Goal: Task Accomplishment & Management: Use online tool/utility

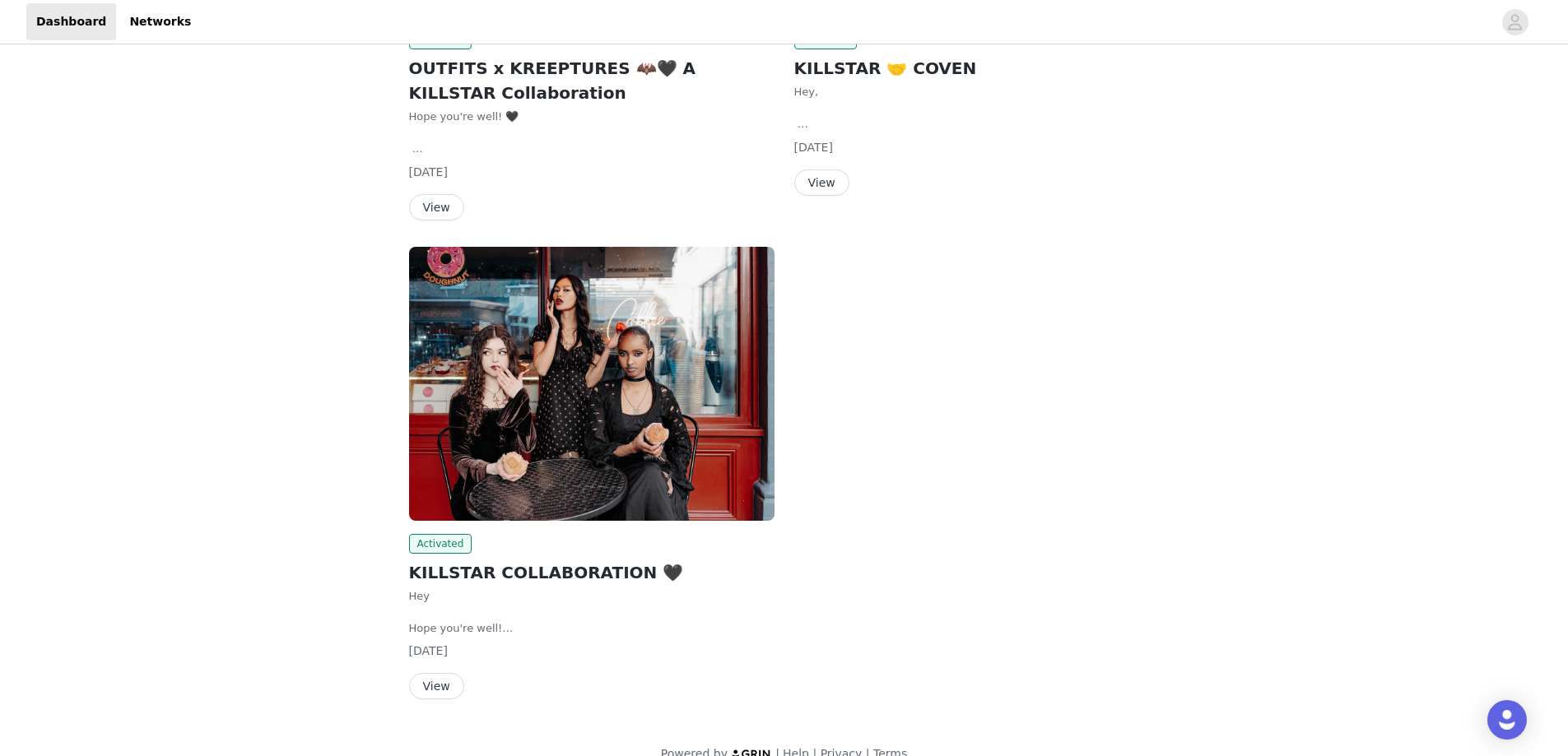
scroll to position [429, 0]
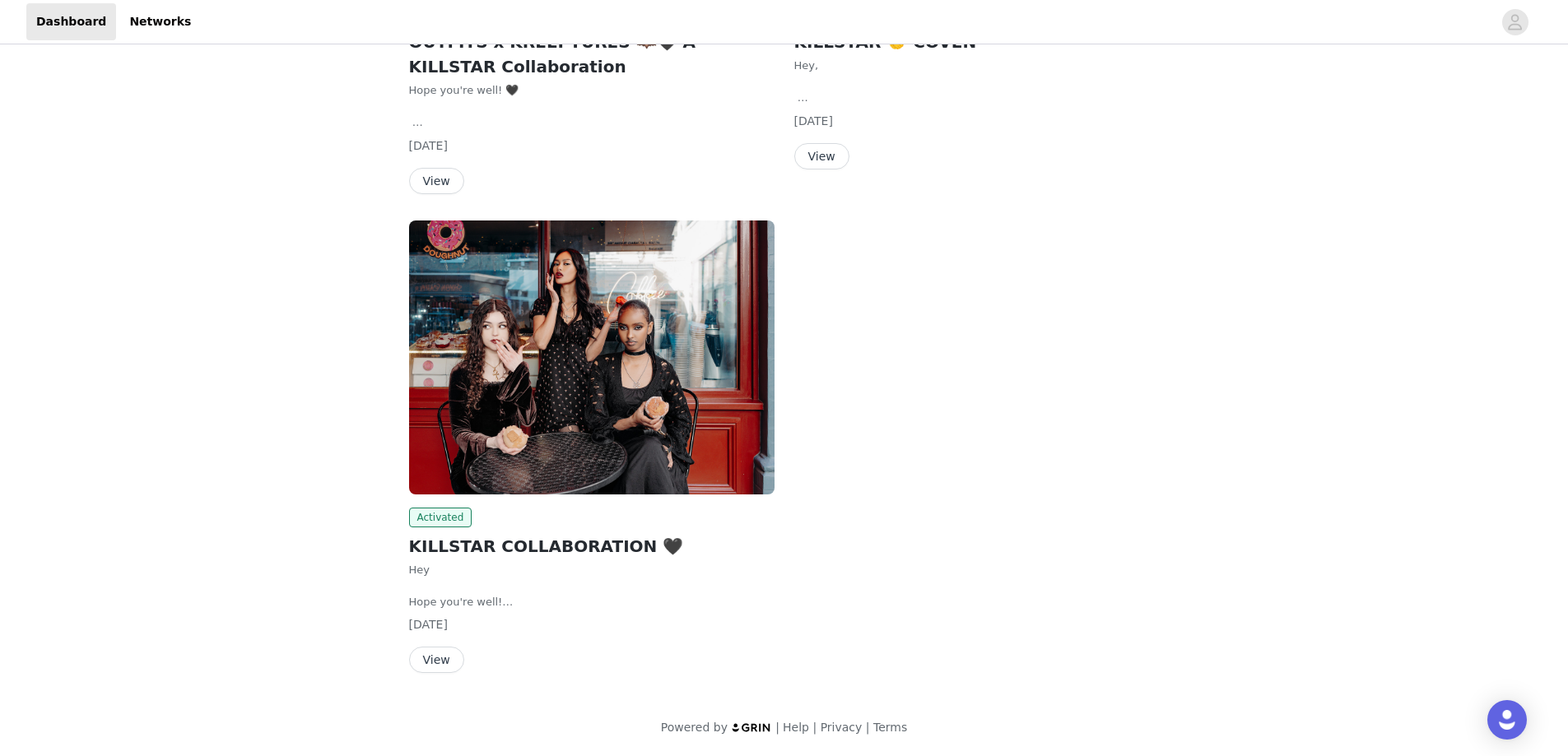
click at [447, 656] on button "View" at bounding box center [436, 659] width 55 height 26
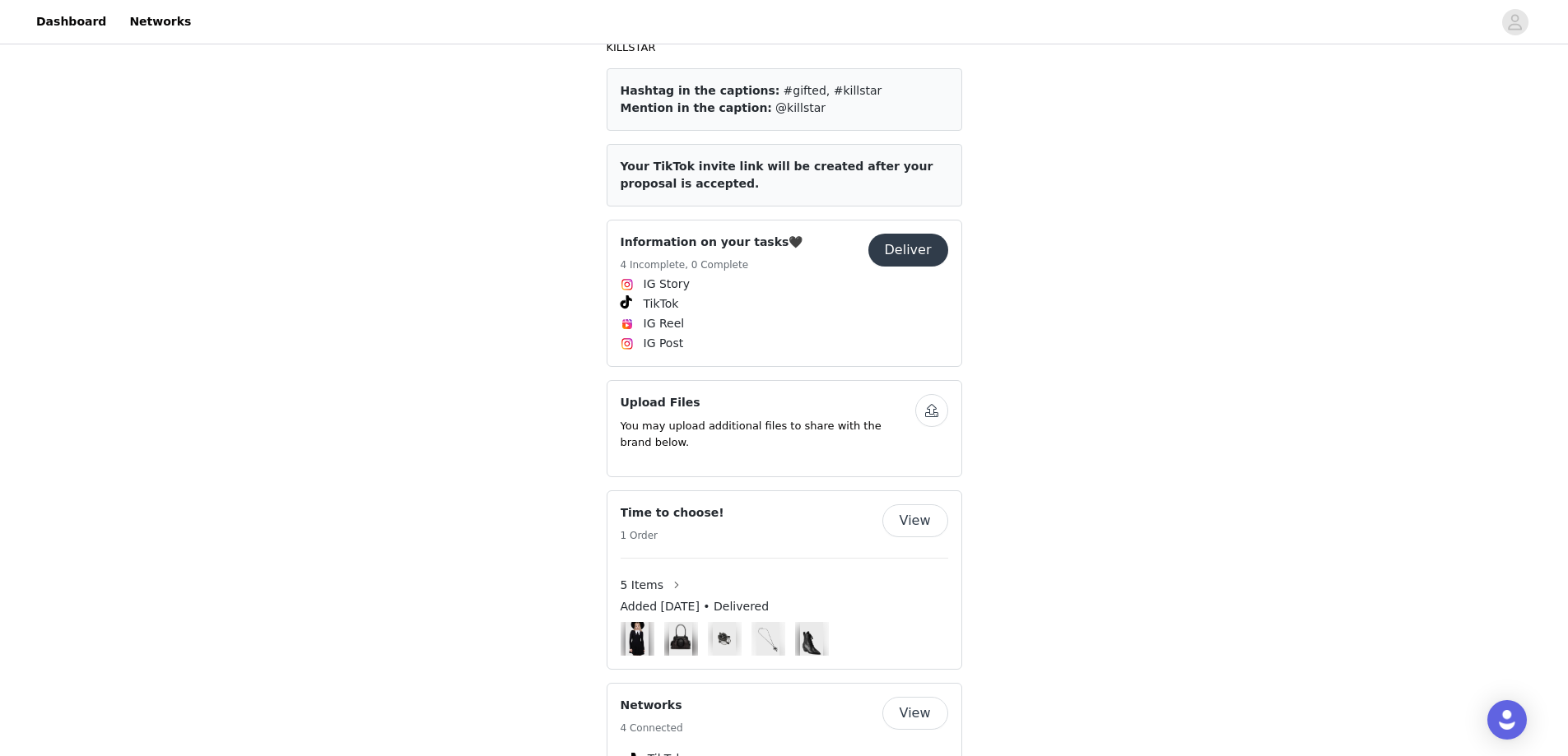
scroll to position [731, 0]
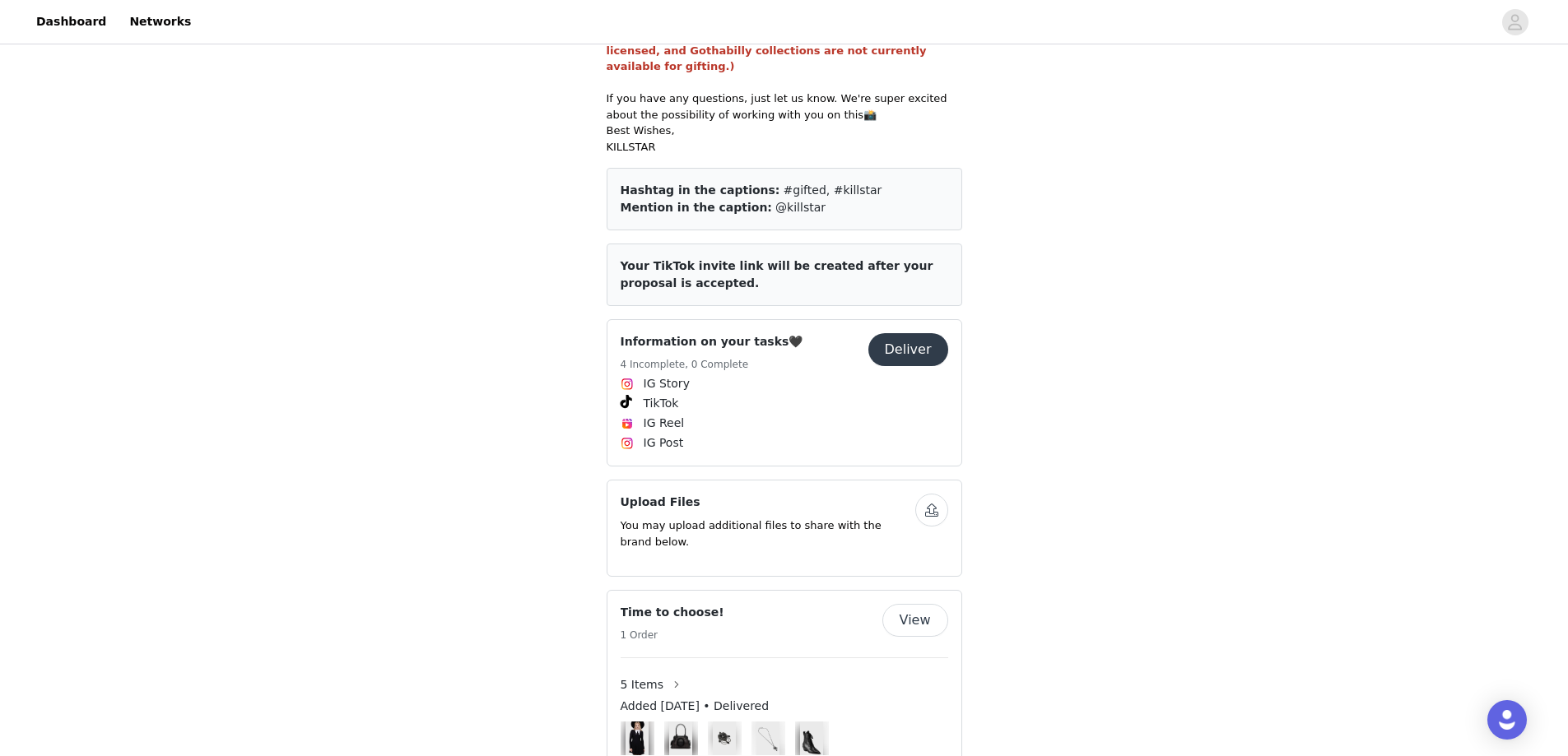
click at [911, 333] on button "Deliver" at bounding box center [908, 350] width 80 height 33
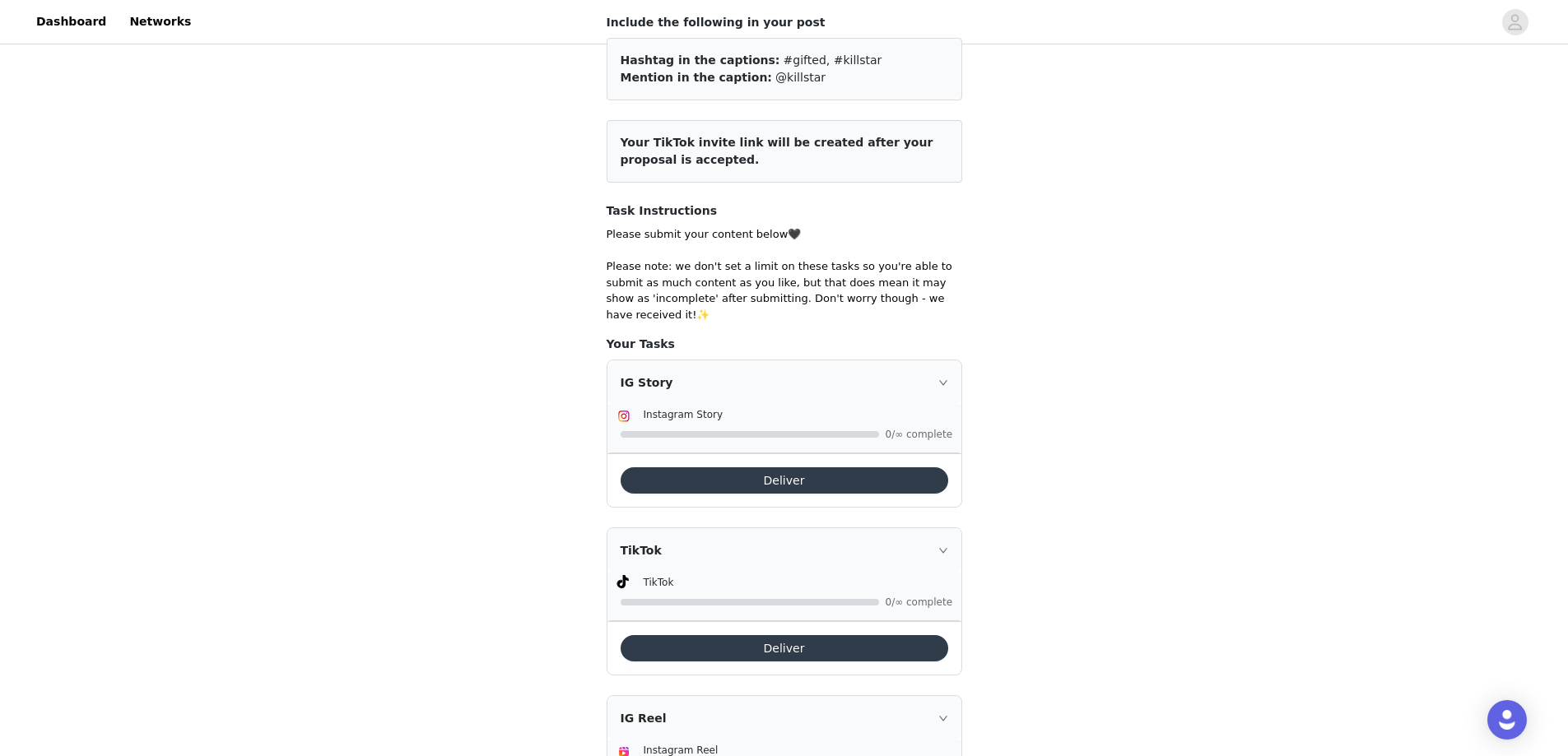
scroll to position [411, 0]
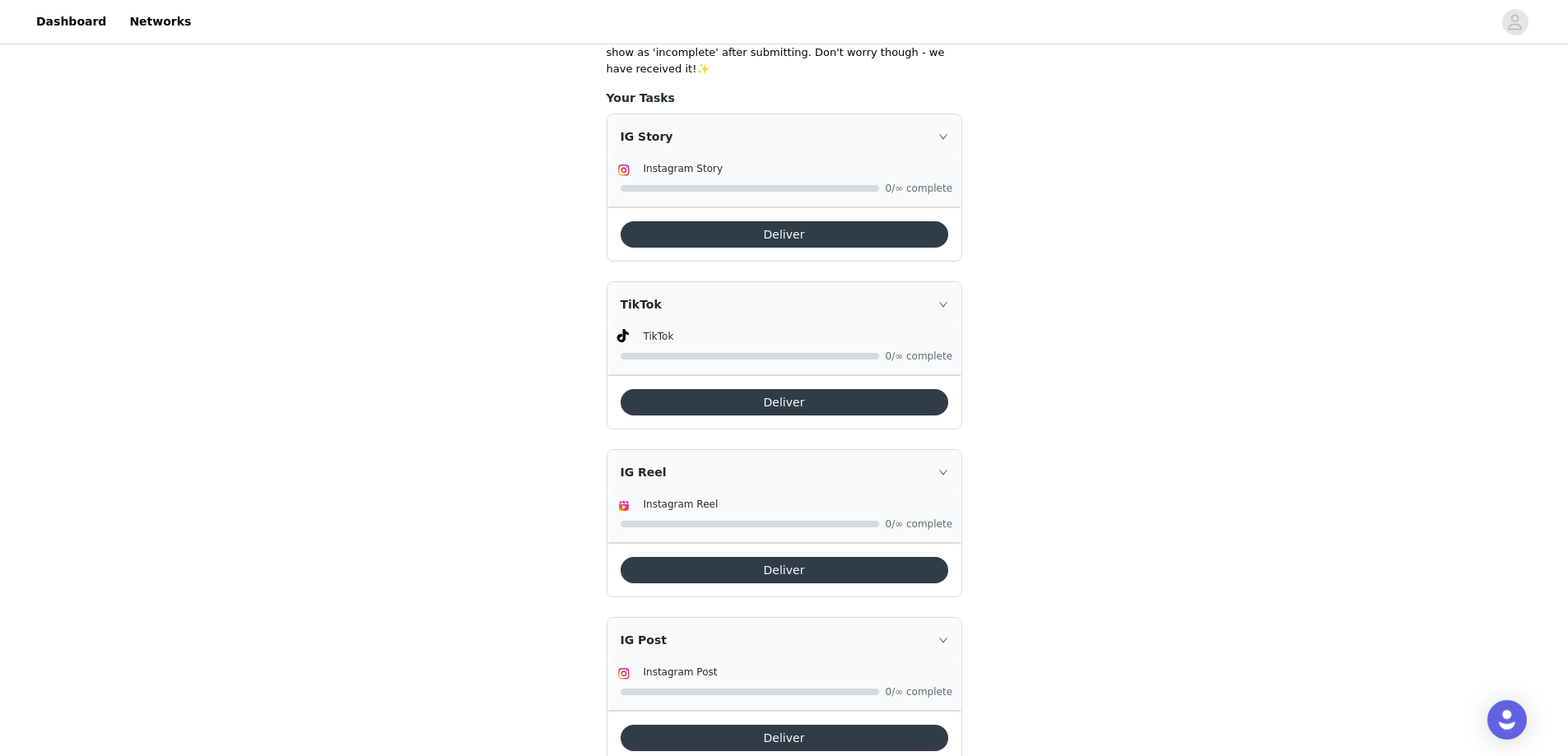
click at [784, 389] on button "Deliver" at bounding box center [784, 402] width 328 height 26
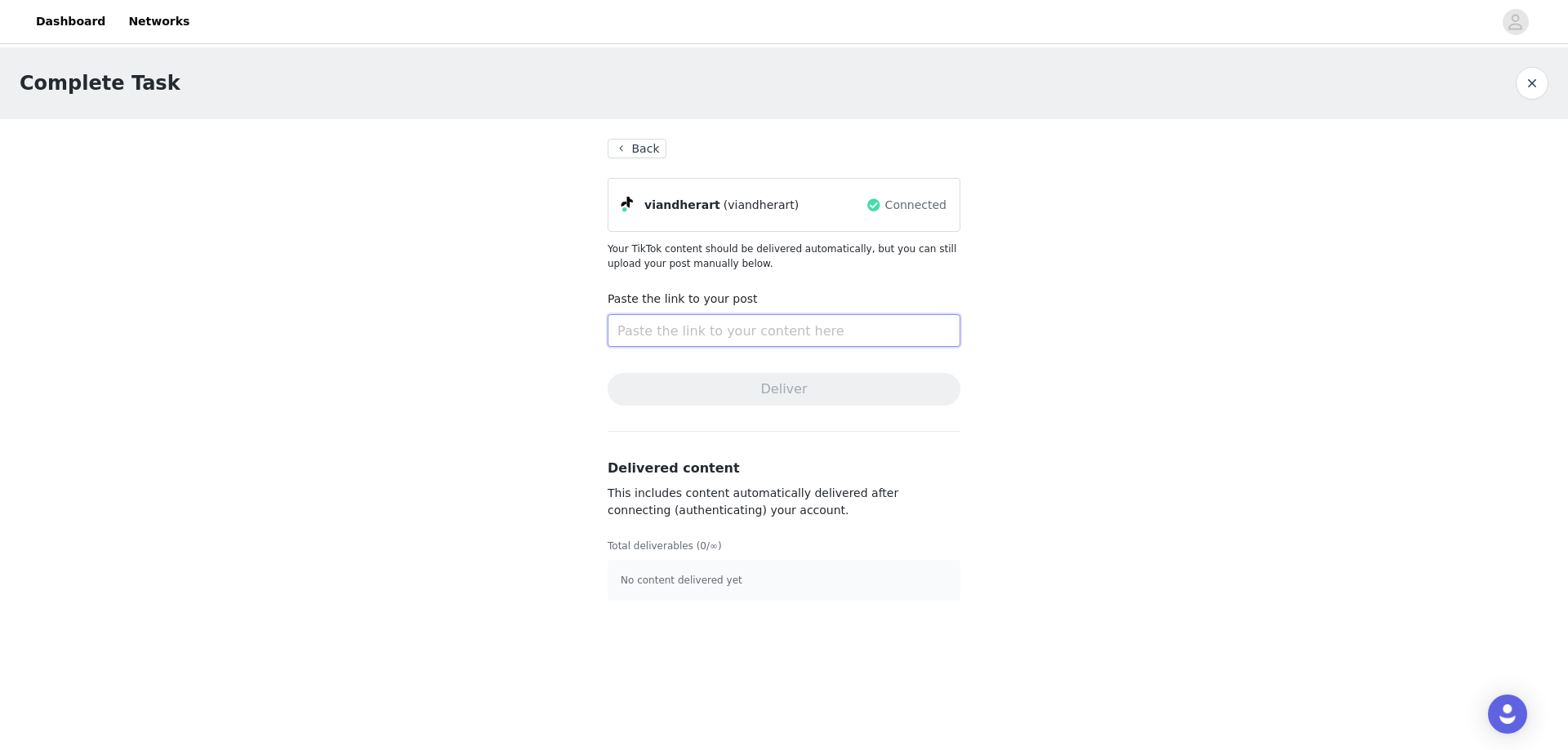
click at [755, 335] on input "text" at bounding box center [784, 331] width 353 height 32
paste input "[URL][DOMAIN_NAME]"
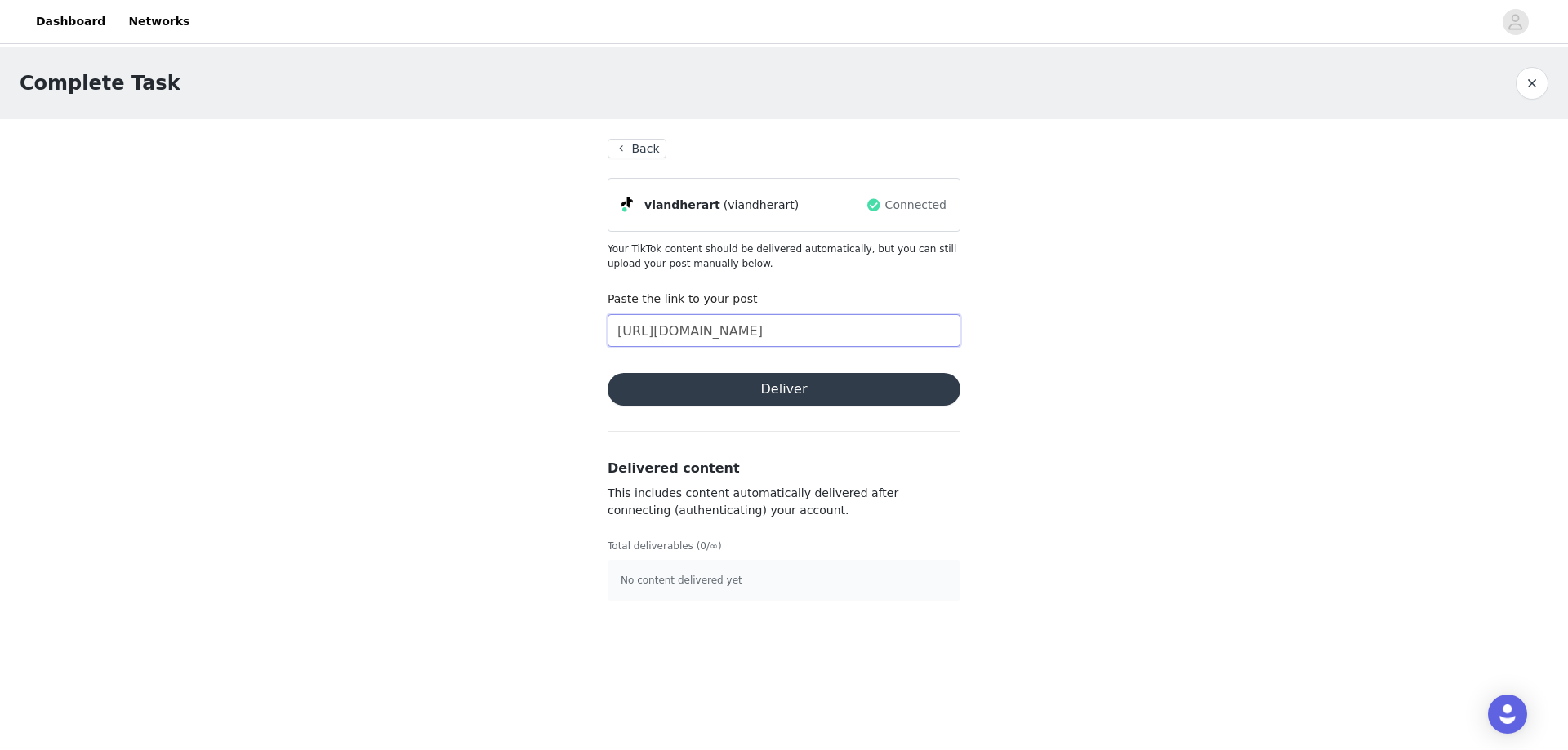
type input "[URL][DOMAIN_NAME]"
click at [818, 390] on button "Deliver" at bounding box center [784, 390] width 353 height 32
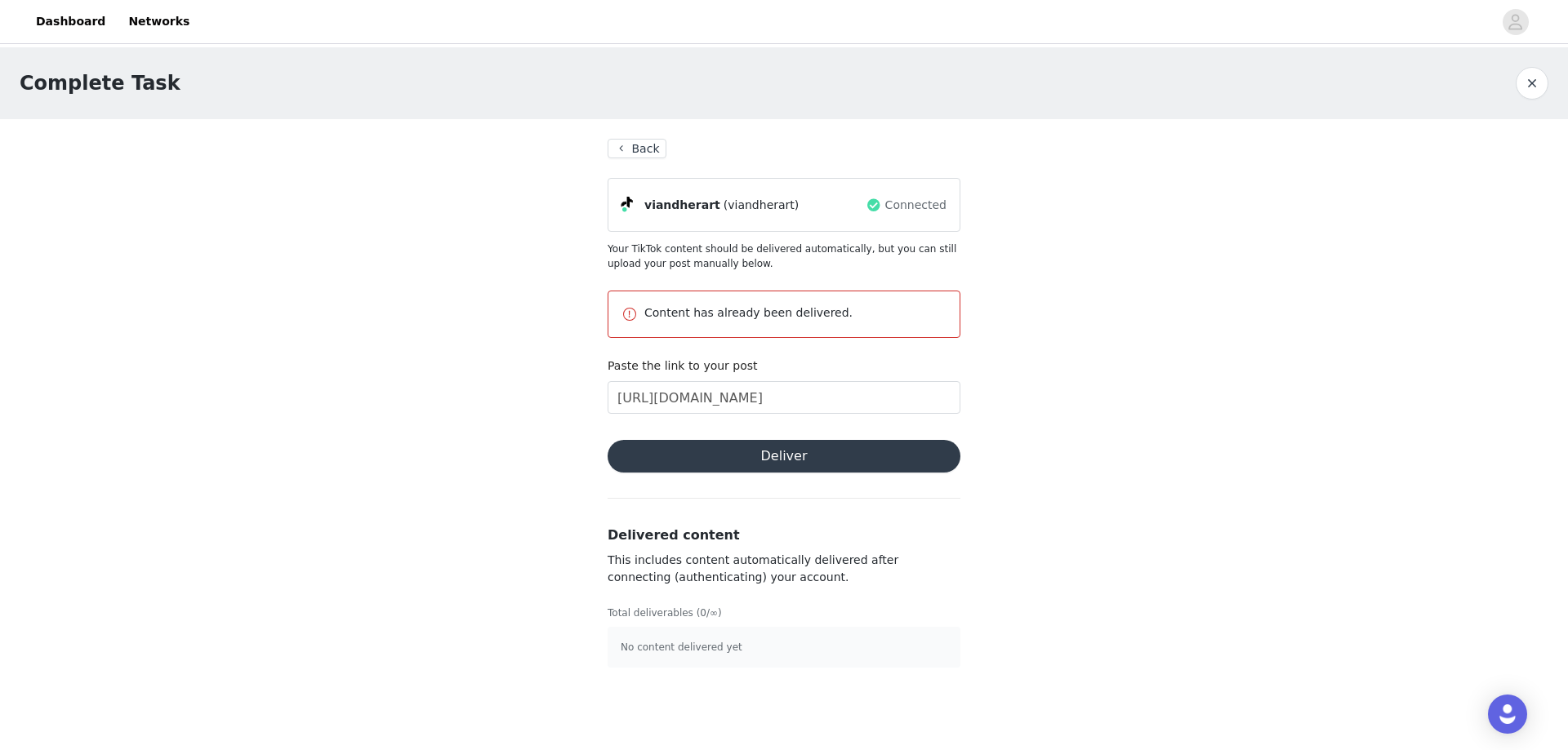
click at [788, 449] on button "Deliver" at bounding box center [784, 456] width 353 height 32
click at [786, 403] on input "[URL][DOMAIN_NAME]" at bounding box center [784, 397] width 353 height 32
click at [755, 643] on p "No content delivered yet" at bounding box center [784, 647] width 327 height 14
click at [710, 647] on p "No content delivered yet" at bounding box center [784, 647] width 327 height 14
click at [710, 650] on p "No content delivered yet" at bounding box center [784, 647] width 327 height 14
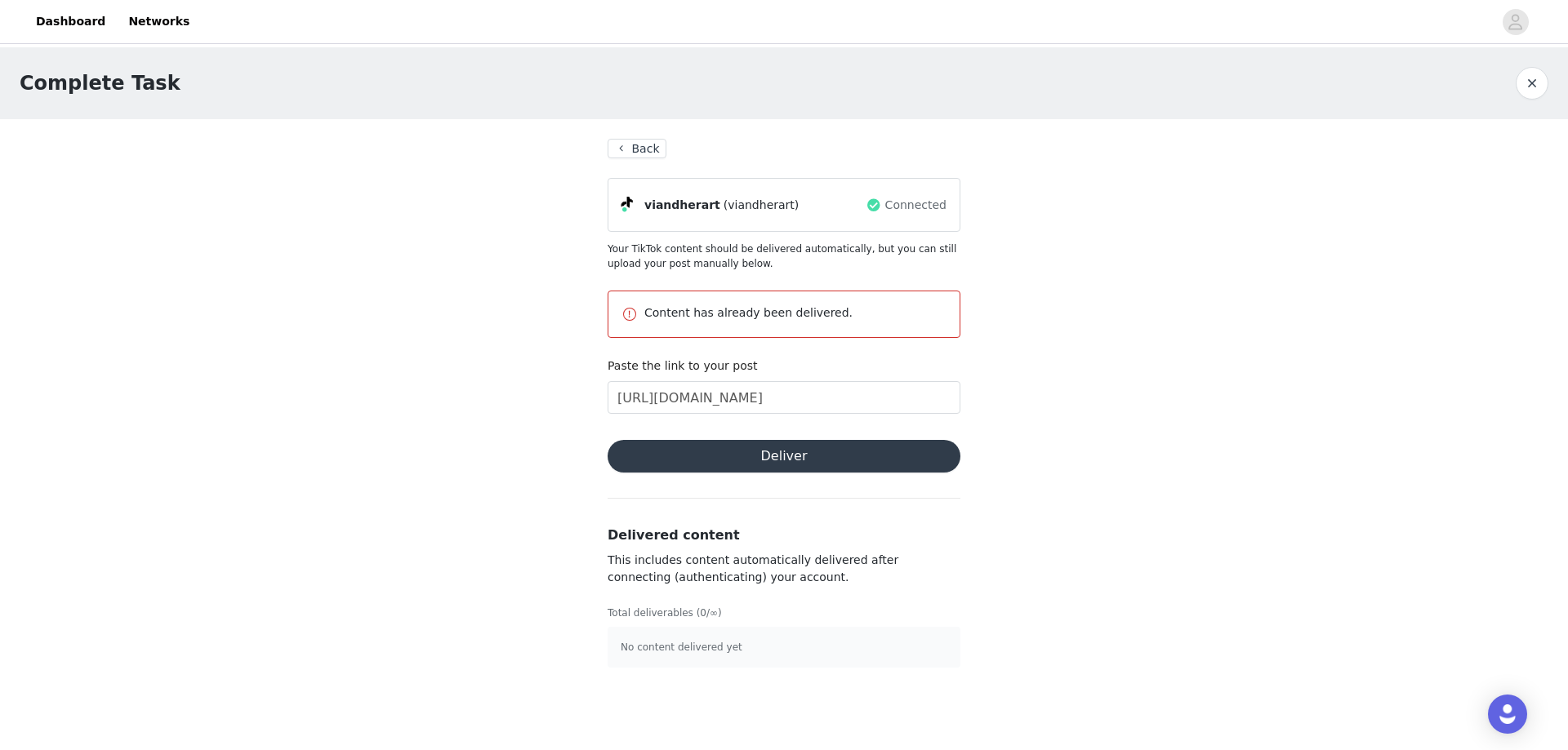
click at [714, 652] on p "No content delivered yet" at bounding box center [784, 647] width 327 height 14
click at [716, 651] on p "No content delivered yet" at bounding box center [784, 647] width 327 height 14
click at [772, 654] on p "No content delivered yet" at bounding box center [784, 647] width 327 height 14
click at [714, 401] on input "[URL][DOMAIN_NAME]" at bounding box center [784, 397] width 353 height 32
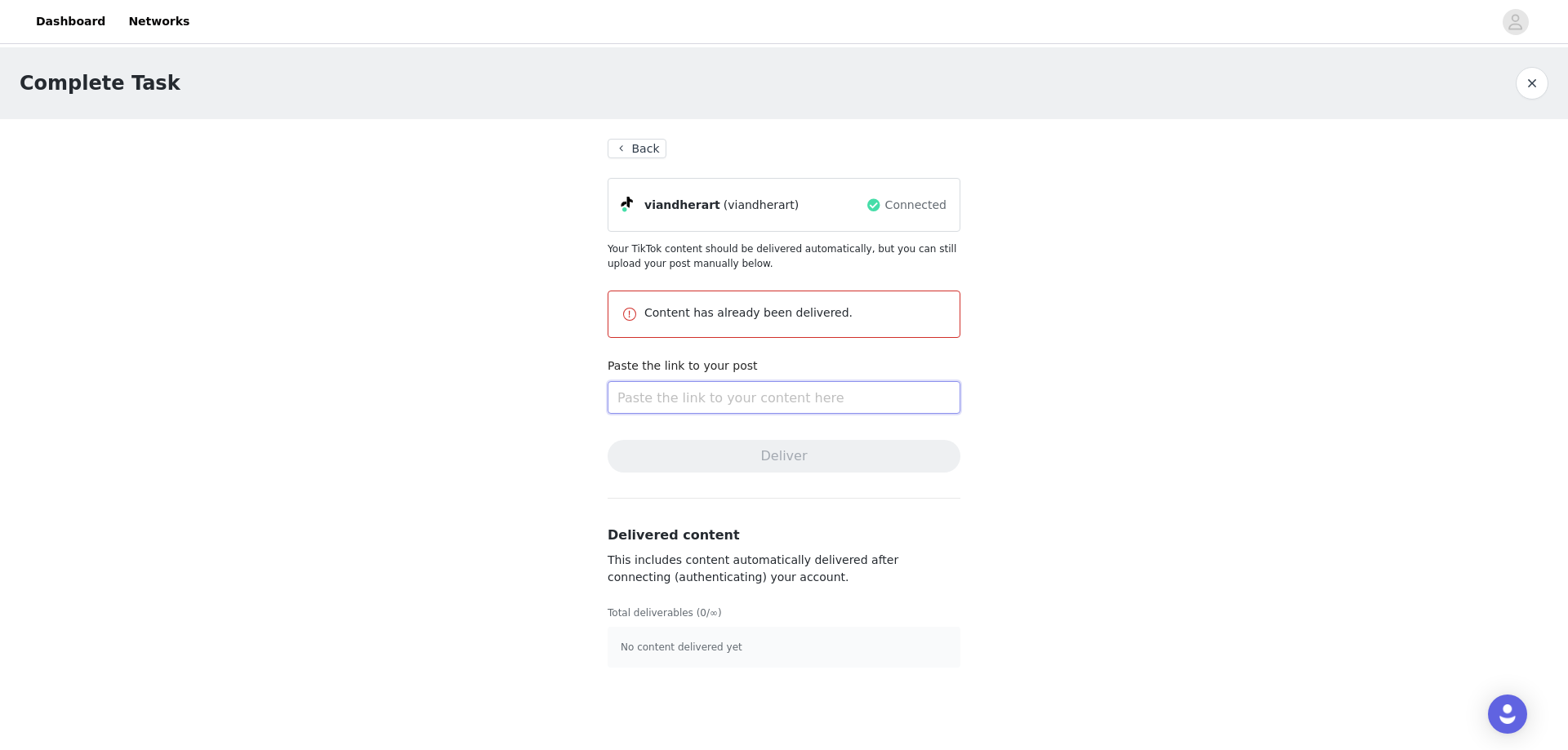
paste input "[URL][DOMAIN_NAME]"
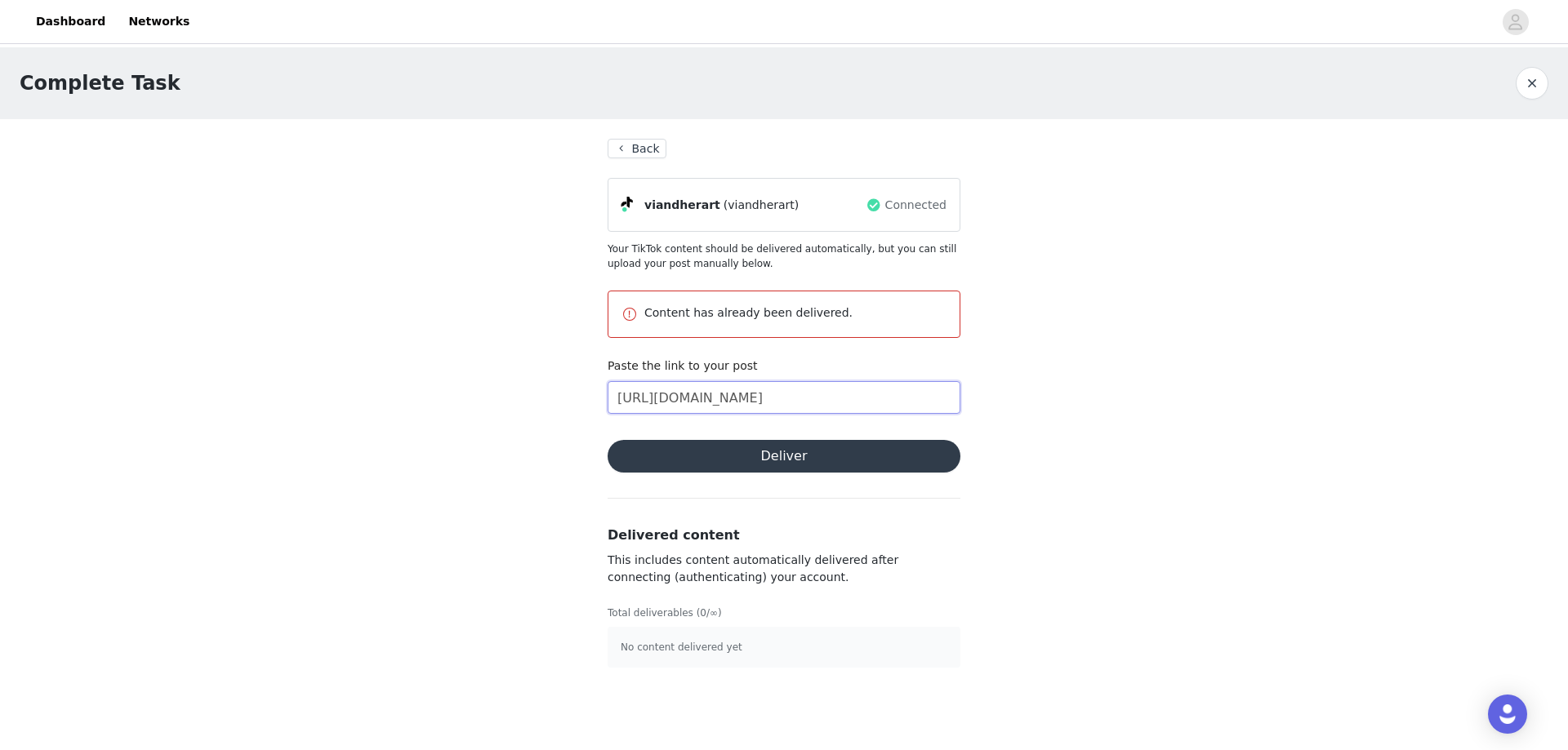
type input "[URL][DOMAIN_NAME]"
click at [766, 456] on button "Deliver" at bounding box center [784, 456] width 353 height 32
click at [639, 140] on button "Back" at bounding box center [637, 149] width 59 height 20
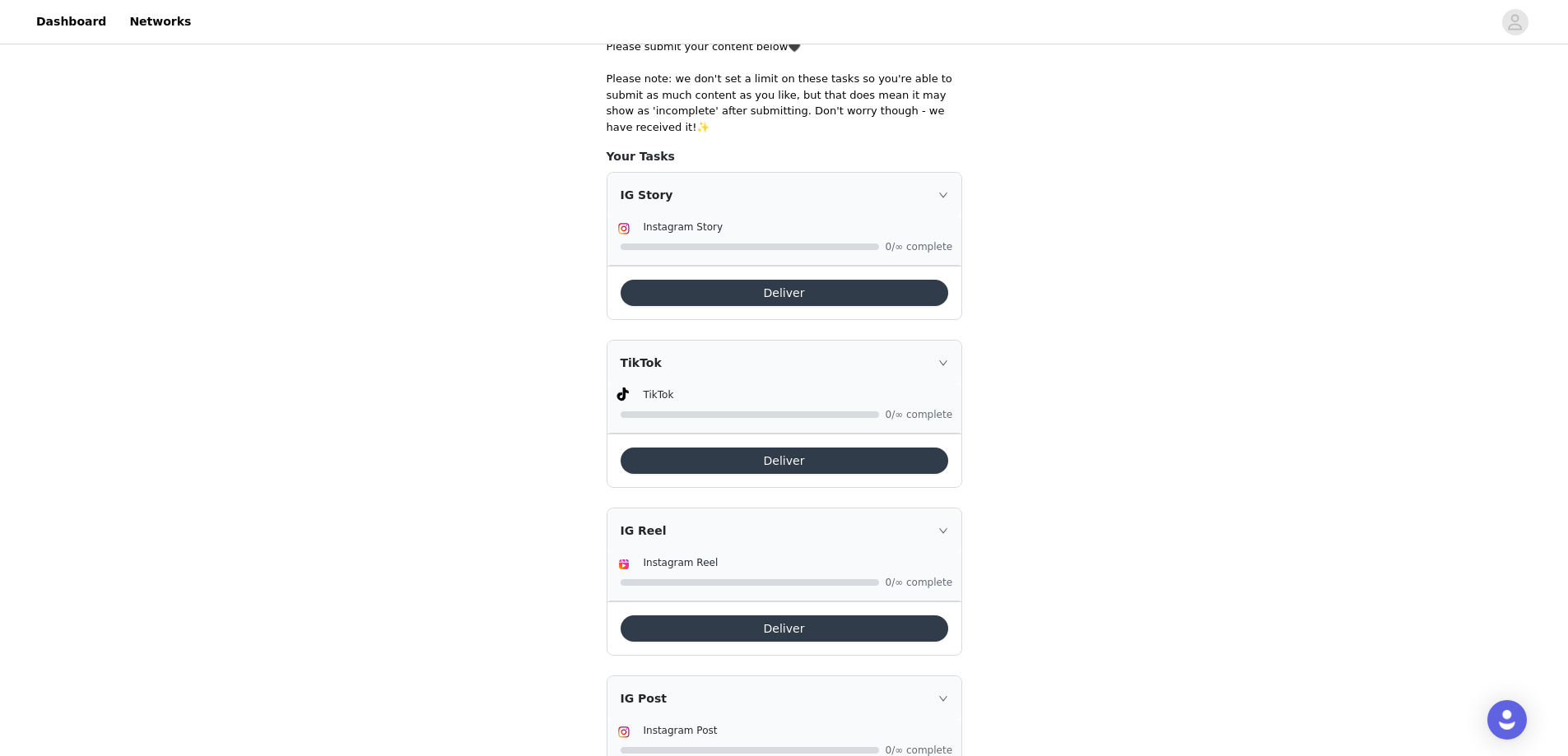
scroll to position [198, 0]
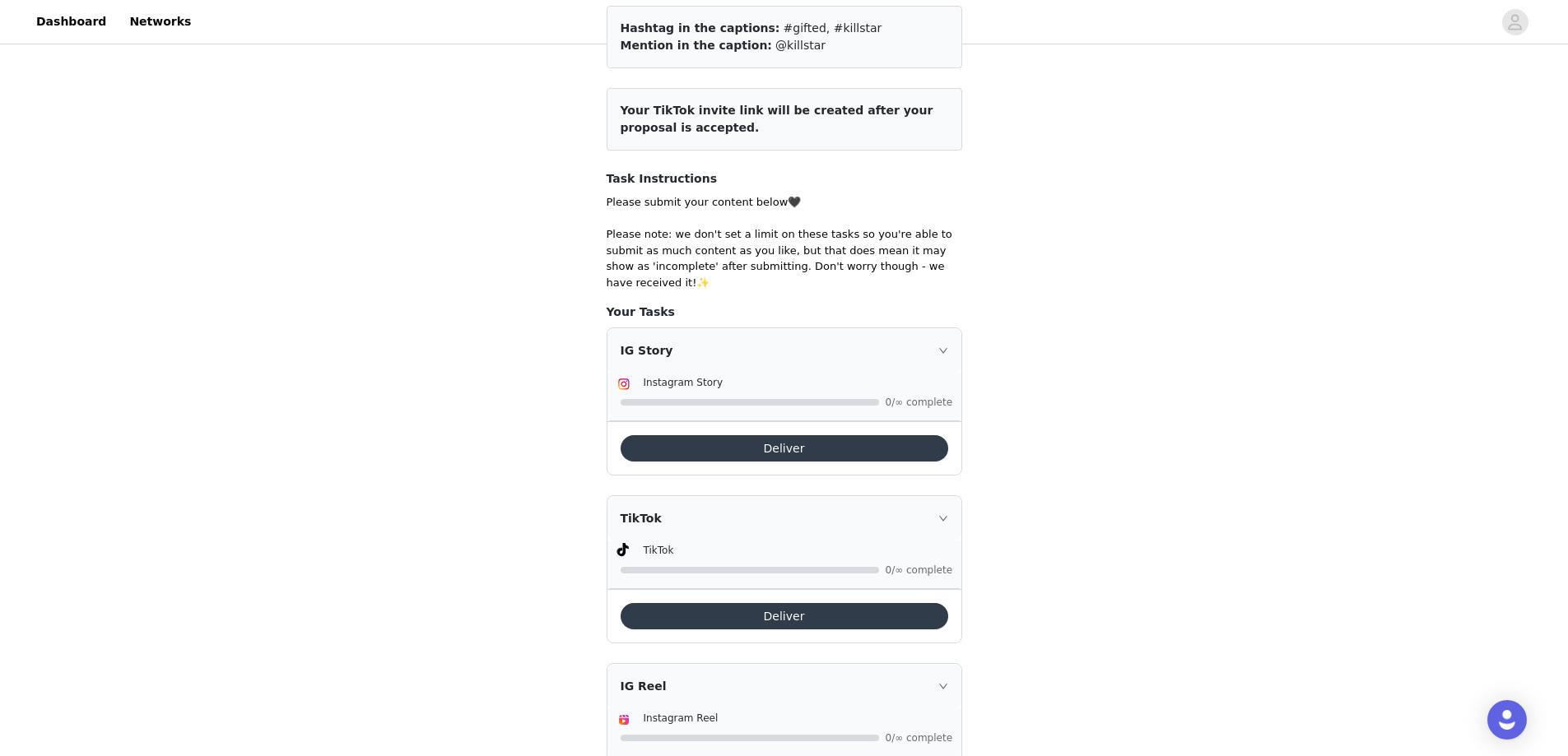
click at [781, 435] on button "Deliver" at bounding box center [784, 448] width 328 height 26
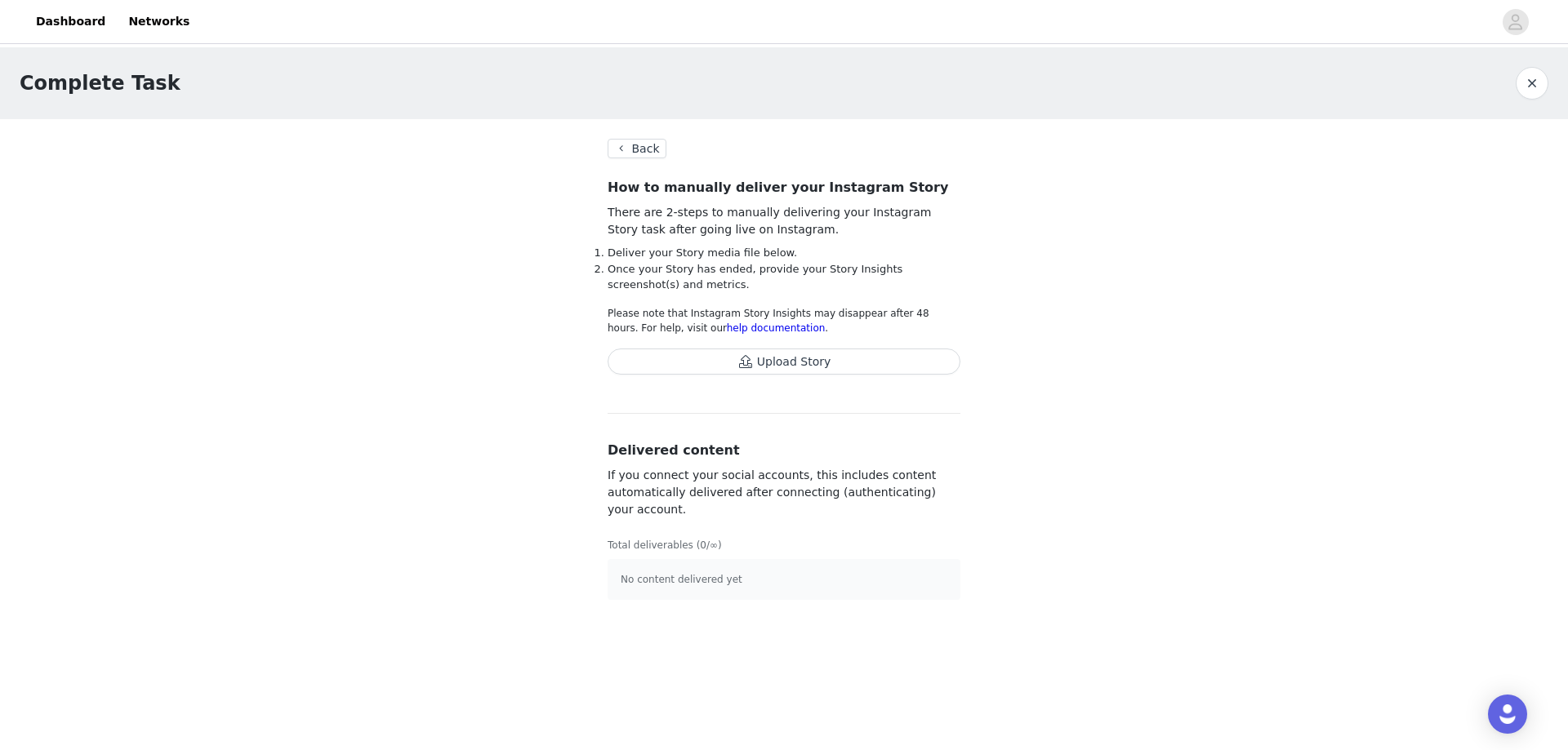
click at [646, 145] on button "Back" at bounding box center [637, 149] width 59 height 20
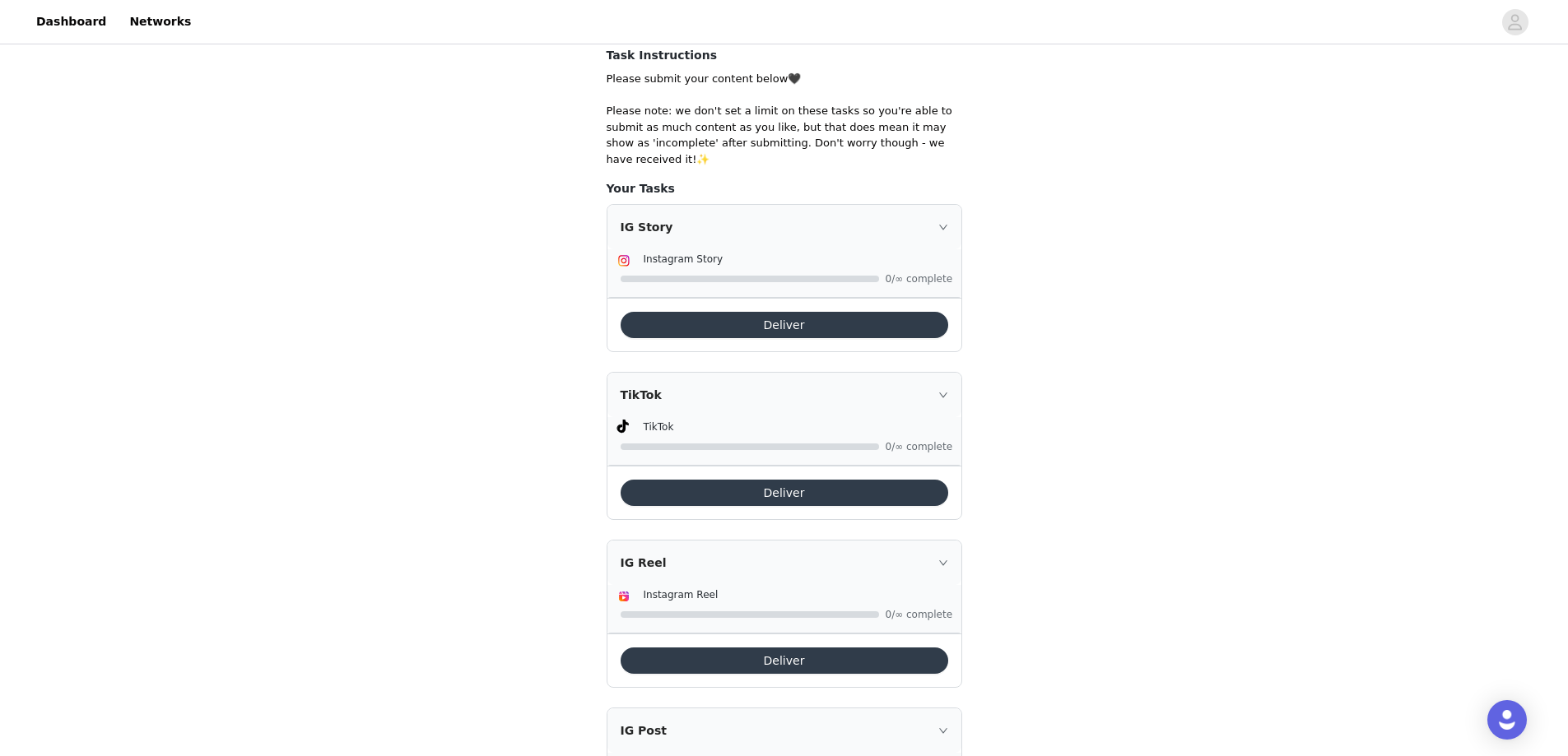
scroll to position [445, 0]
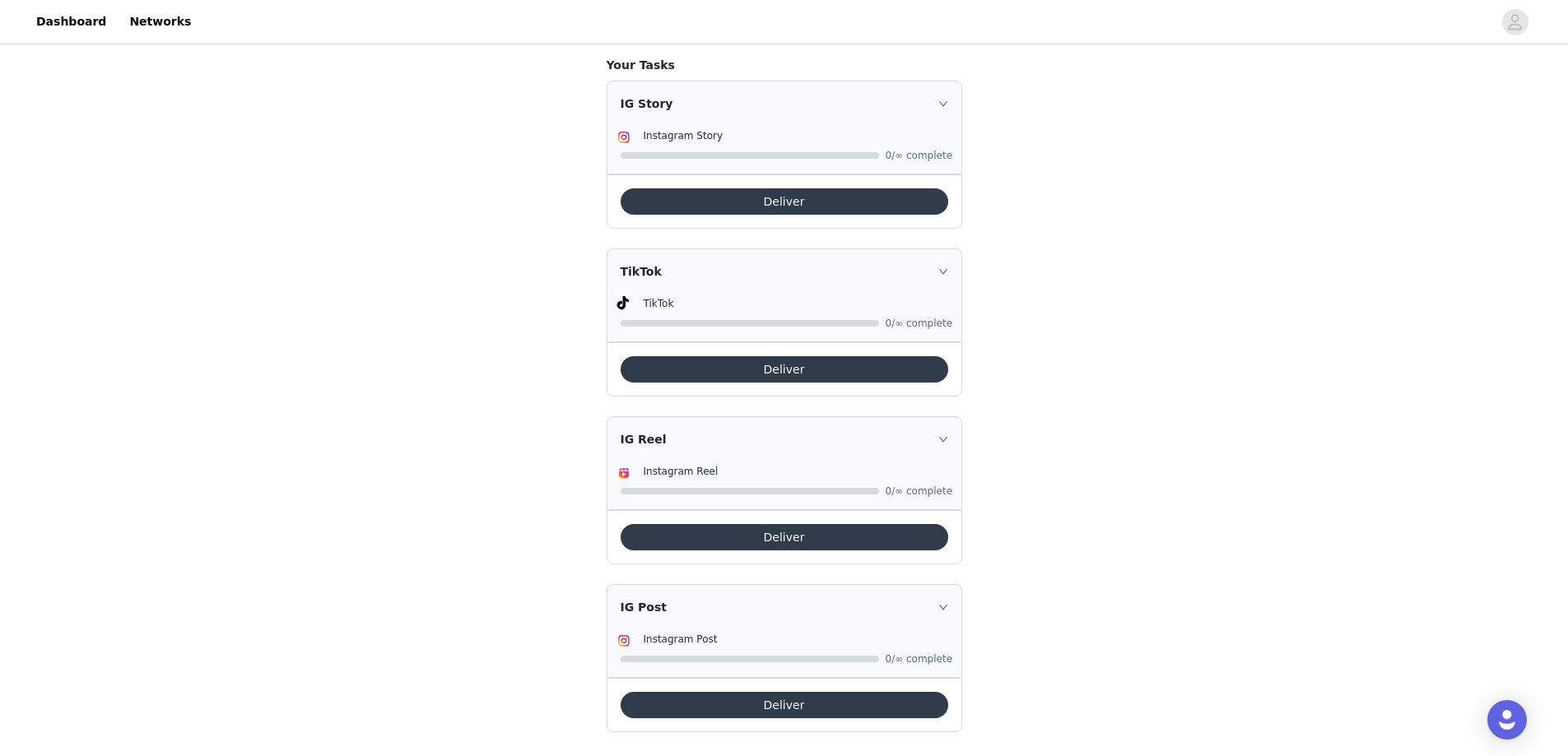
click at [816, 693] on button "Deliver" at bounding box center [784, 705] width 328 height 26
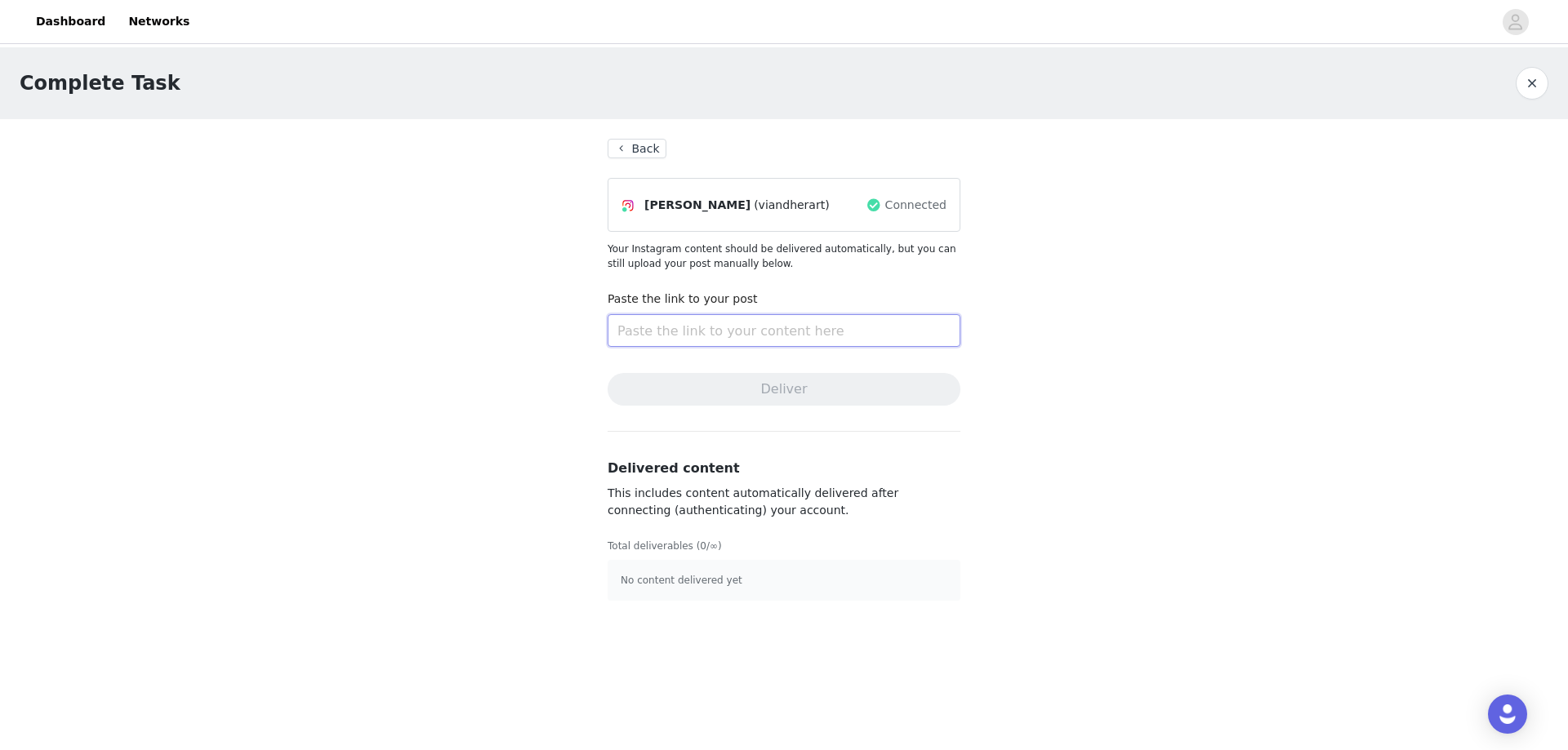
click at [666, 331] on input "text" at bounding box center [784, 331] width 353 height 32
paste input "[URL][DOMAIN_NAME]"
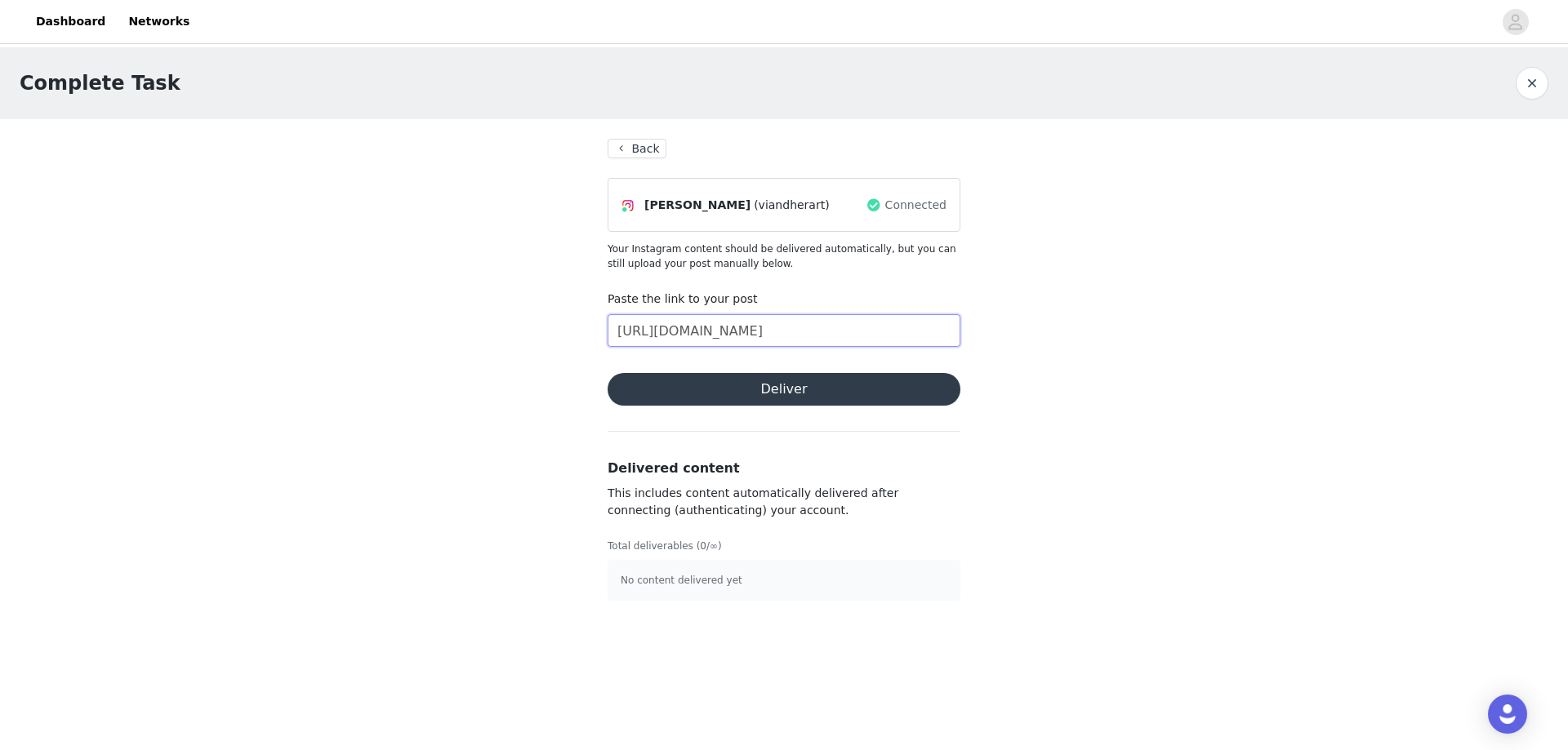
scroll to position [0, 1]
type input "[URL][DOMAIN_NAME]"
click at [742, 385] on button "Deliver" at bounding box center [784, 390] width 353 height 32
click at [650, 141] on button "Back" at bounding box center [637, 149] width 59 height 20
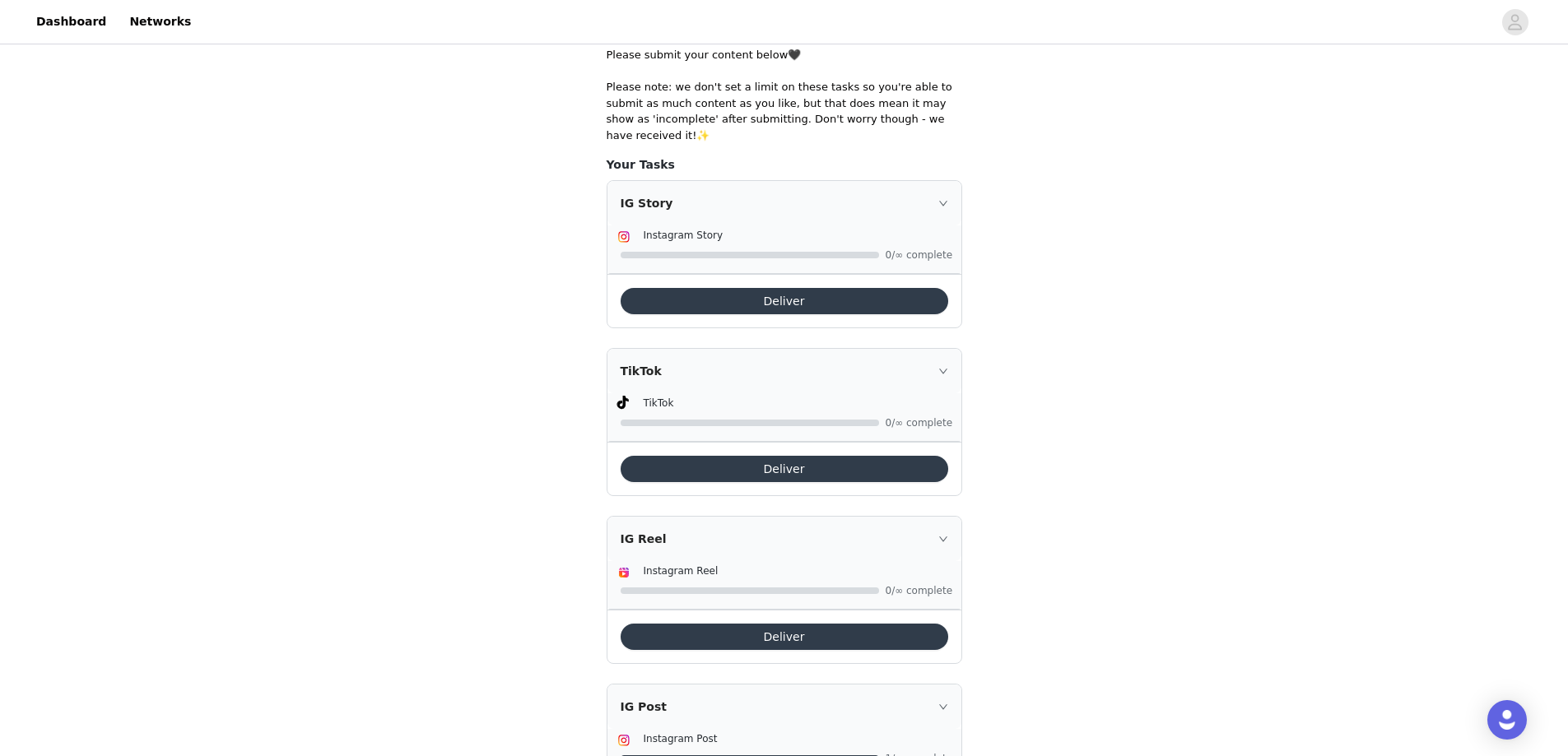
scroll to position [445, 0]
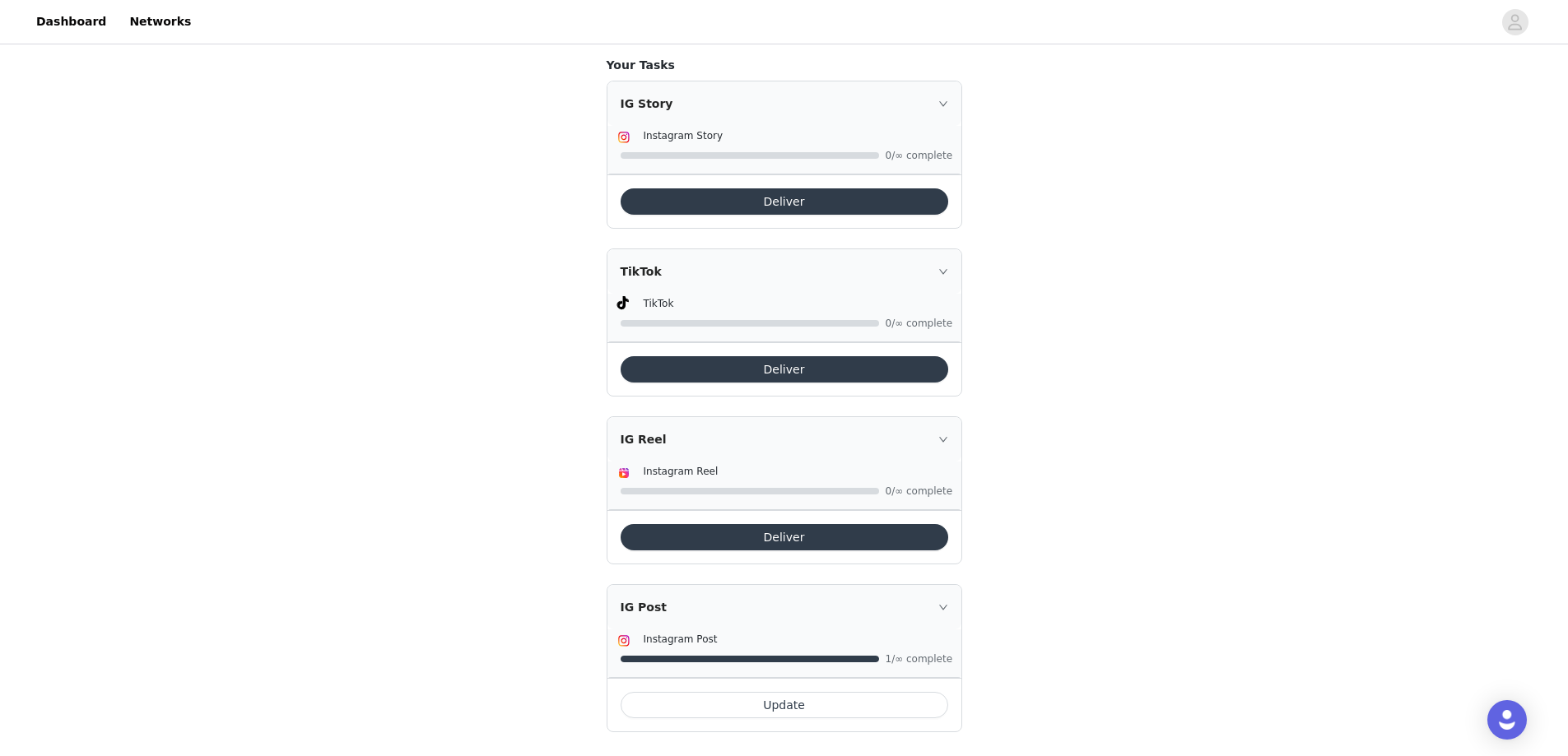
click at [722, 524] on button "Deliver" at bounding box center [784, 537] width 328 height 26
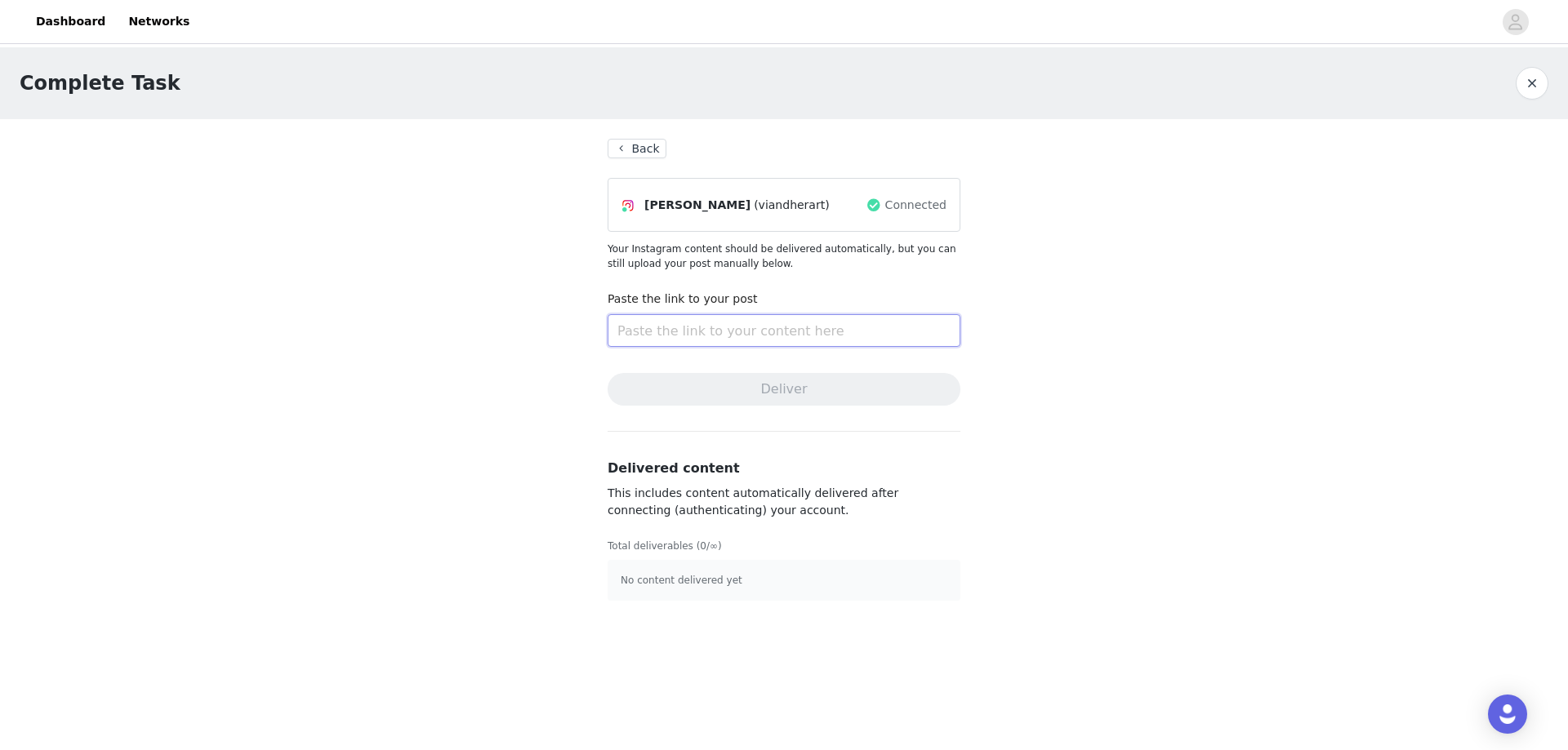
click at [639, 331] on input "text" at bounding box center [784, 331] width 353 height 32
paste input "[URL][DOMAIN_NAME]"
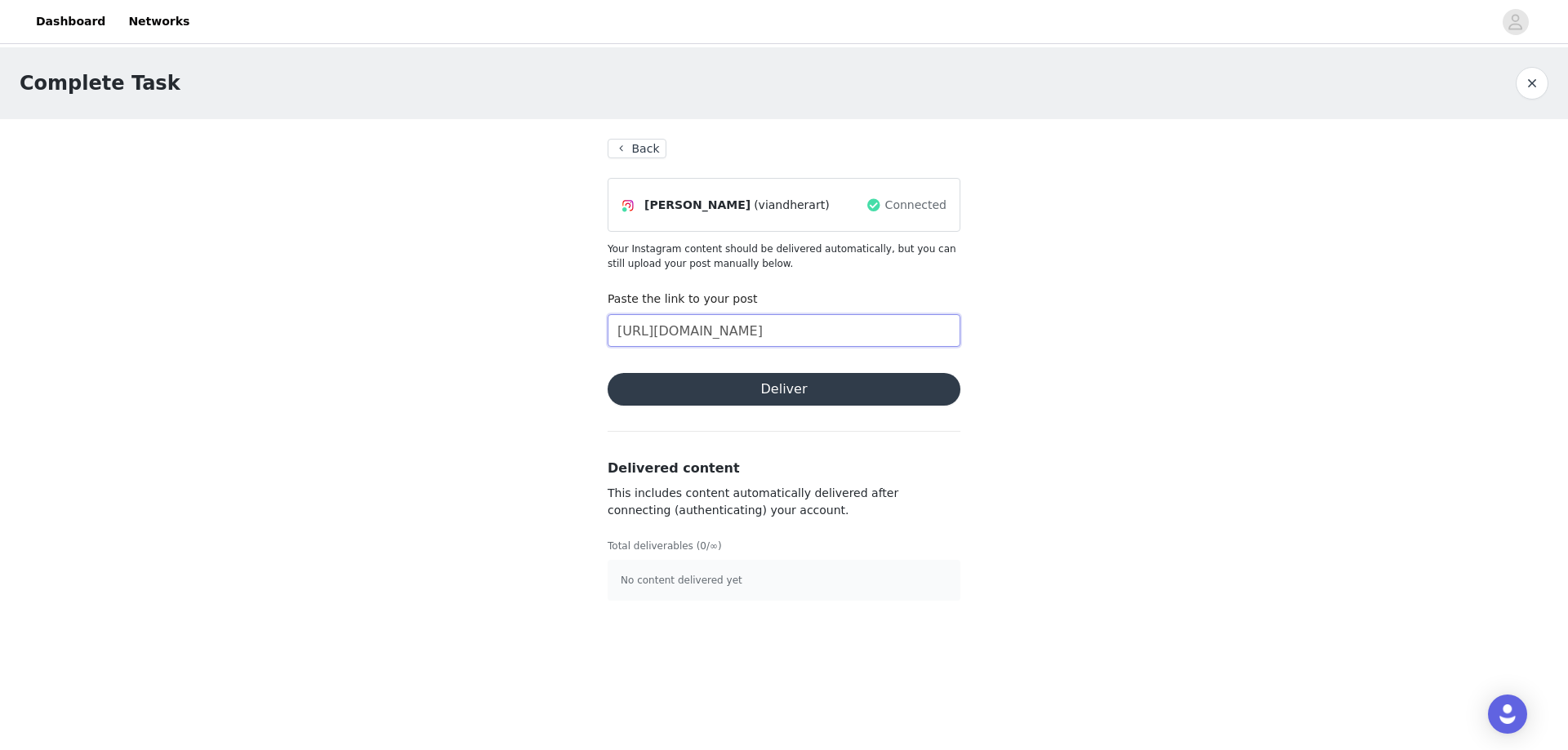
type input "[URL][DOMAIN_NAME]"
click at [744, 382] on button "Deliver" at bounding box center [784, 390] width 353 height 32
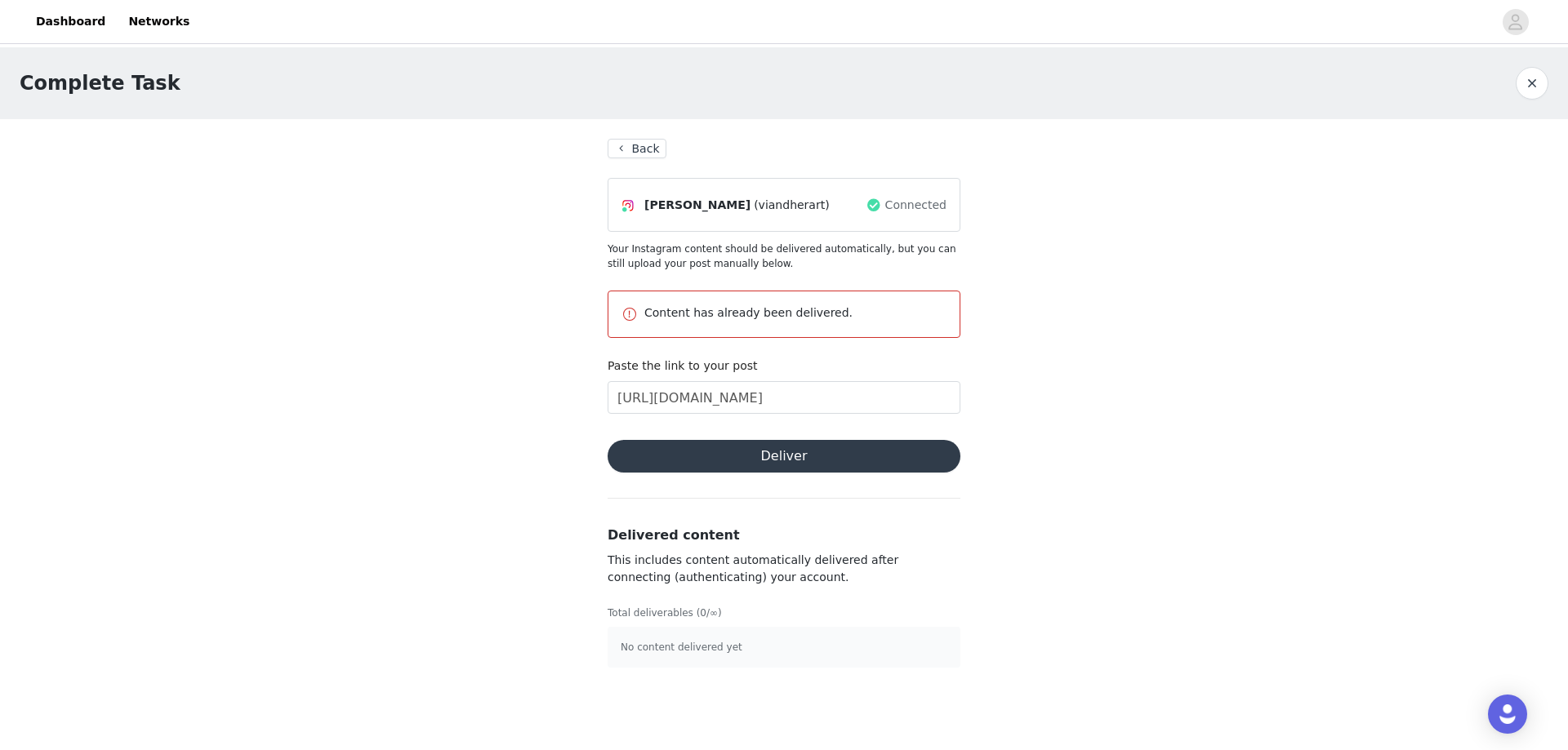
click at [640, 145] on button "Back" at bounding box center [637, 149] width 59 height 20
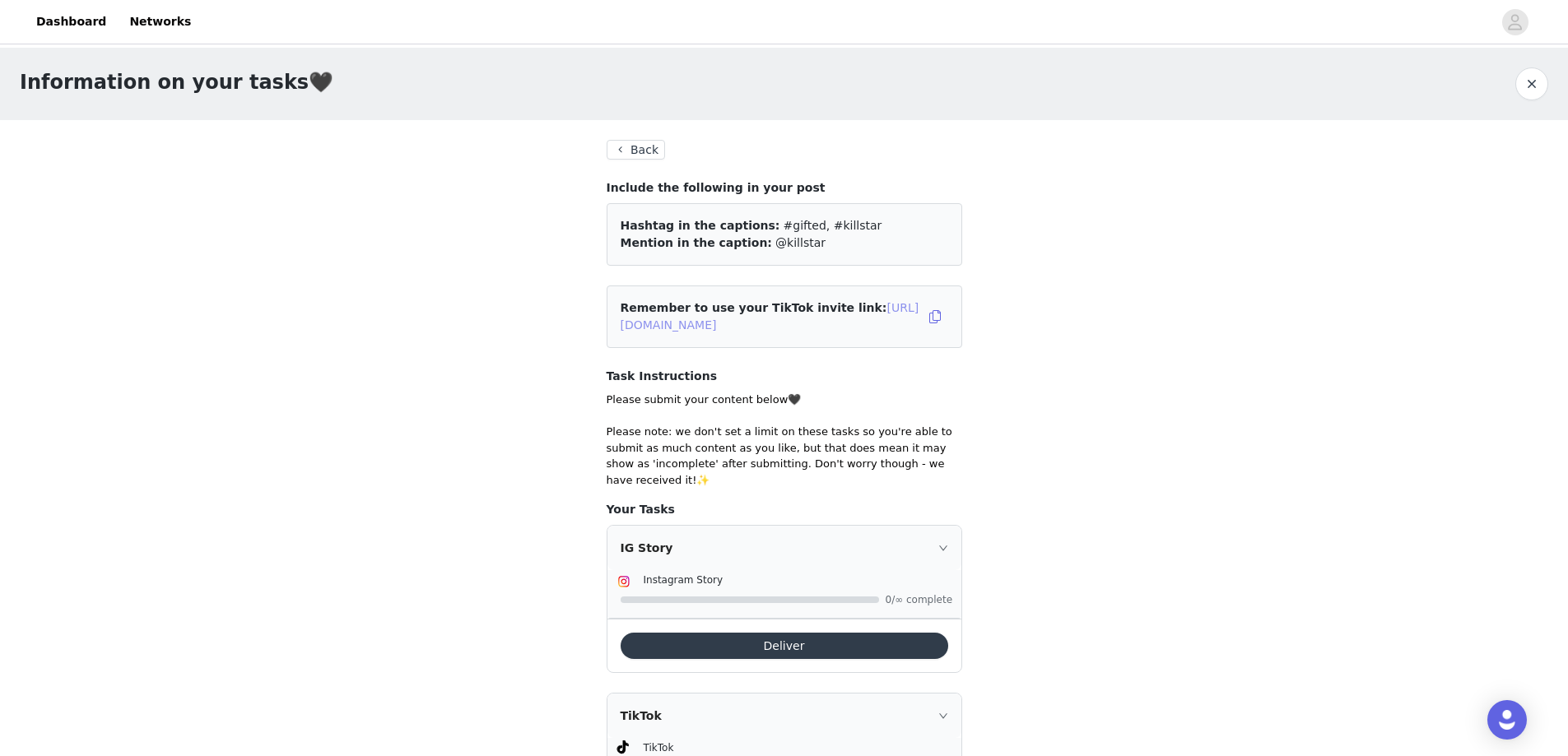
click at [828, 329] on link "[URL][DOMAIN_NAME]" at bounding box center [770, 317] width 299 height 31
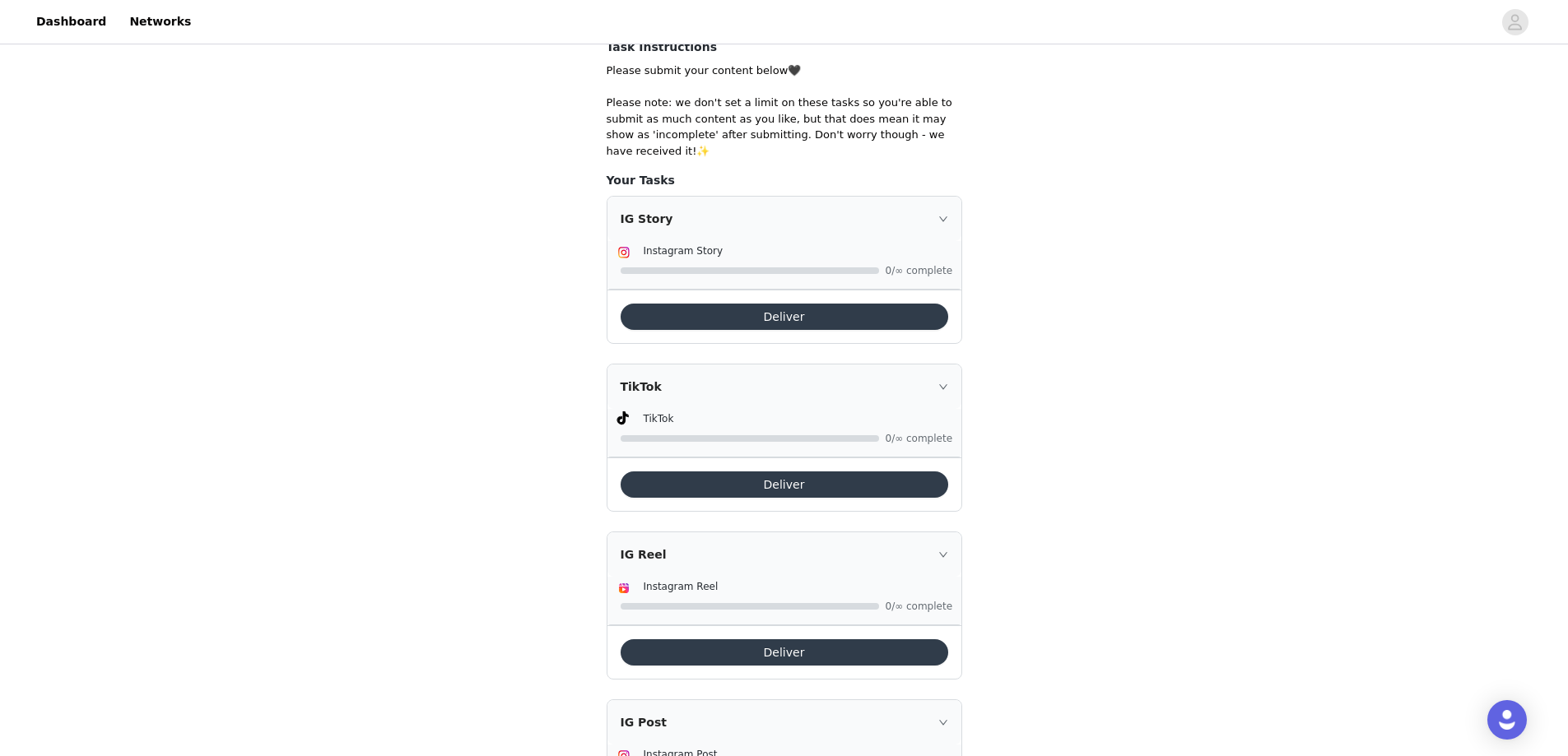
scroll to position [445, 0]
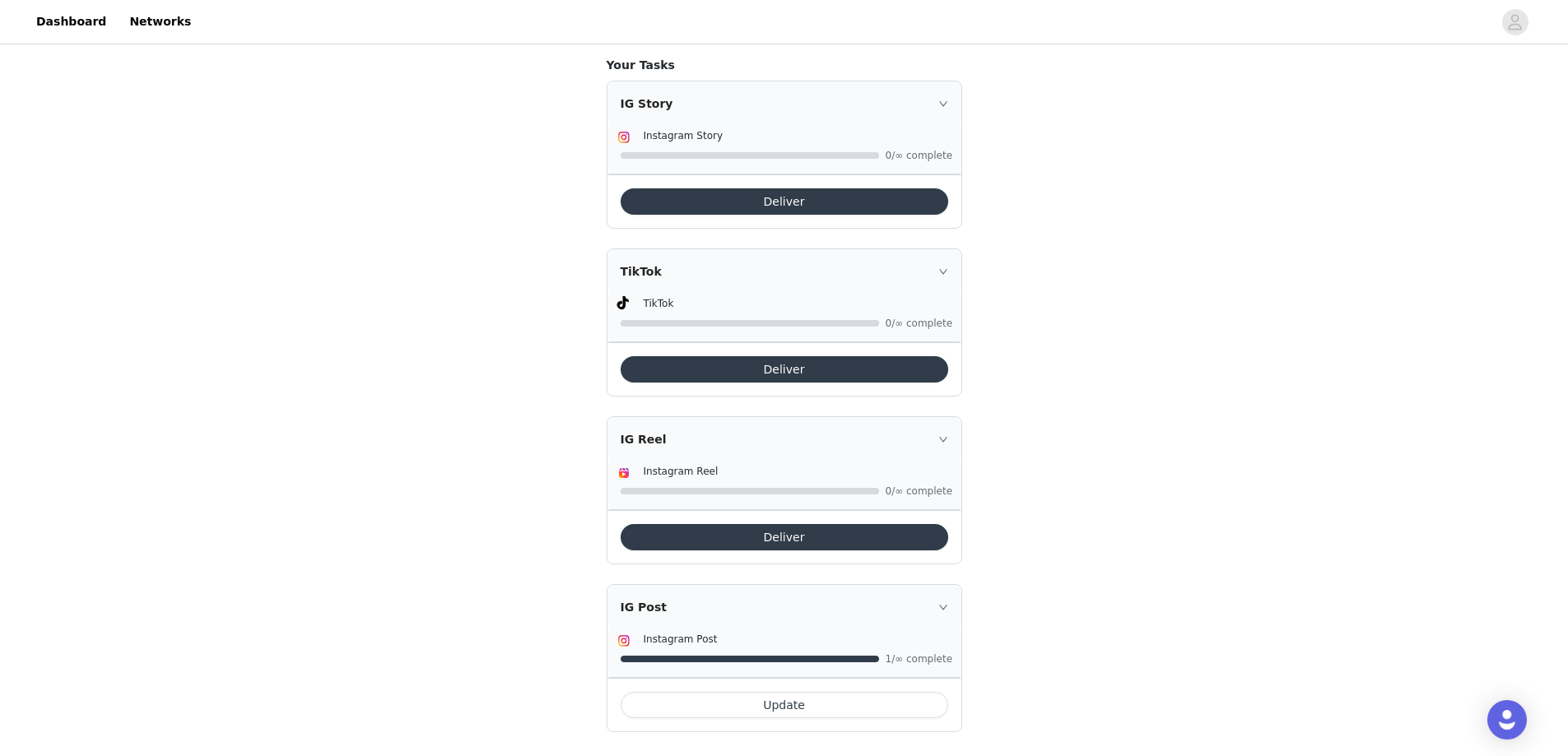
click at [801, 524] on button "Deliver" at bounding box center [784, 537] width 328 height 26
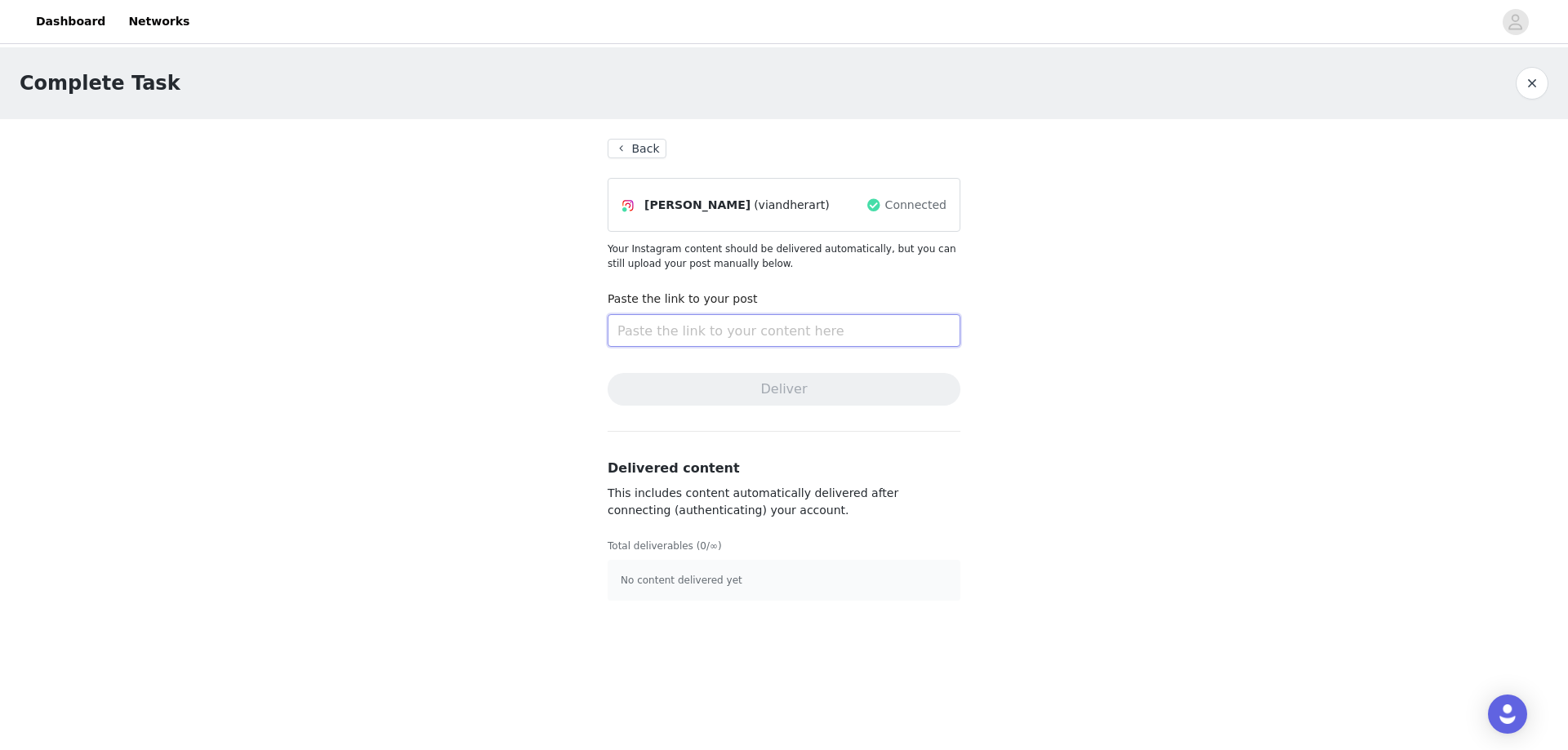
click at [703, 334] on input "text" at bounding box center [784, 331] width 353 height 32
paste input "[URL][DOMAIN_NAME]"
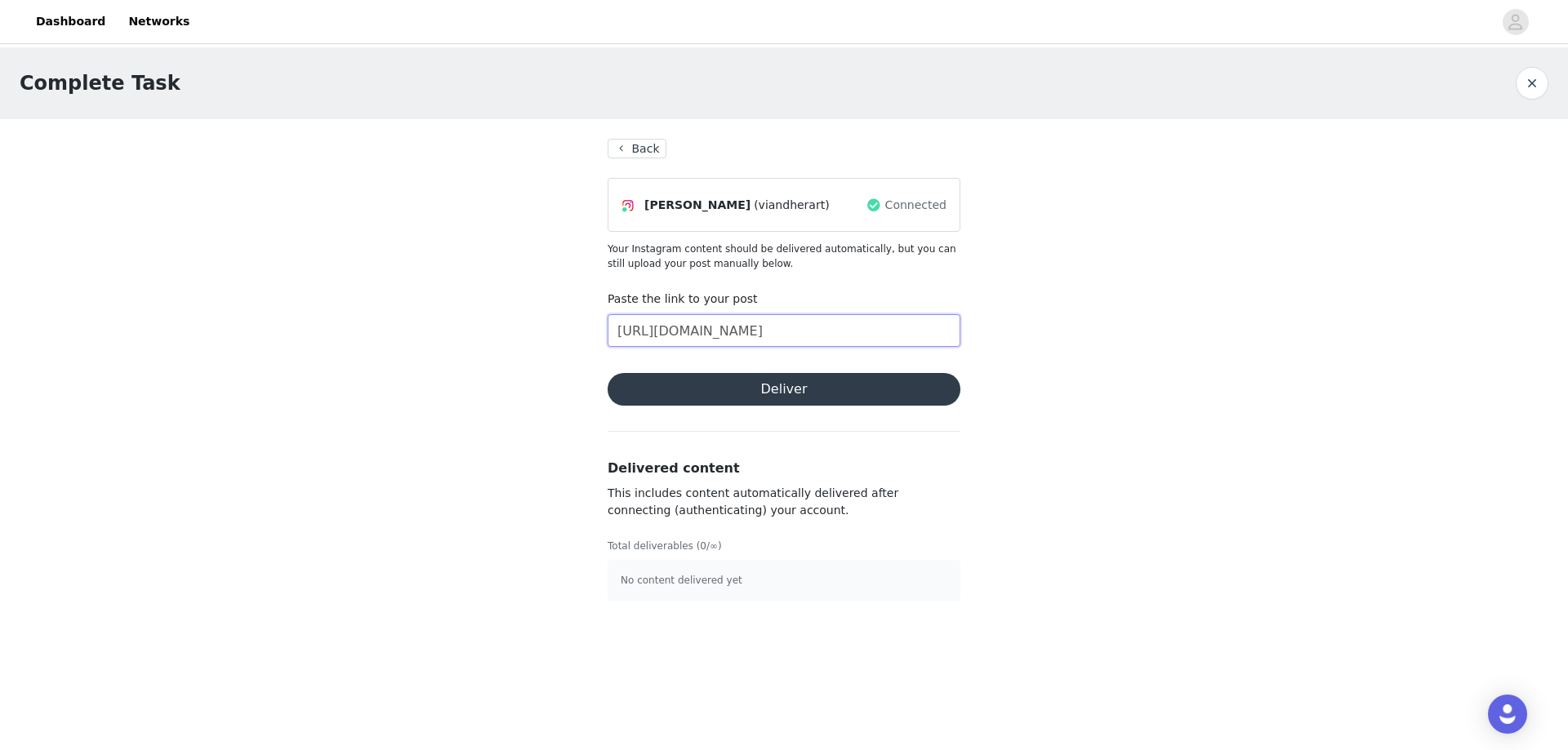
type input "[URL][DOMAIN_NAME]"
click at [706, 379] on button "Deliver" at bounding box center [784, 390] width 353 height 32
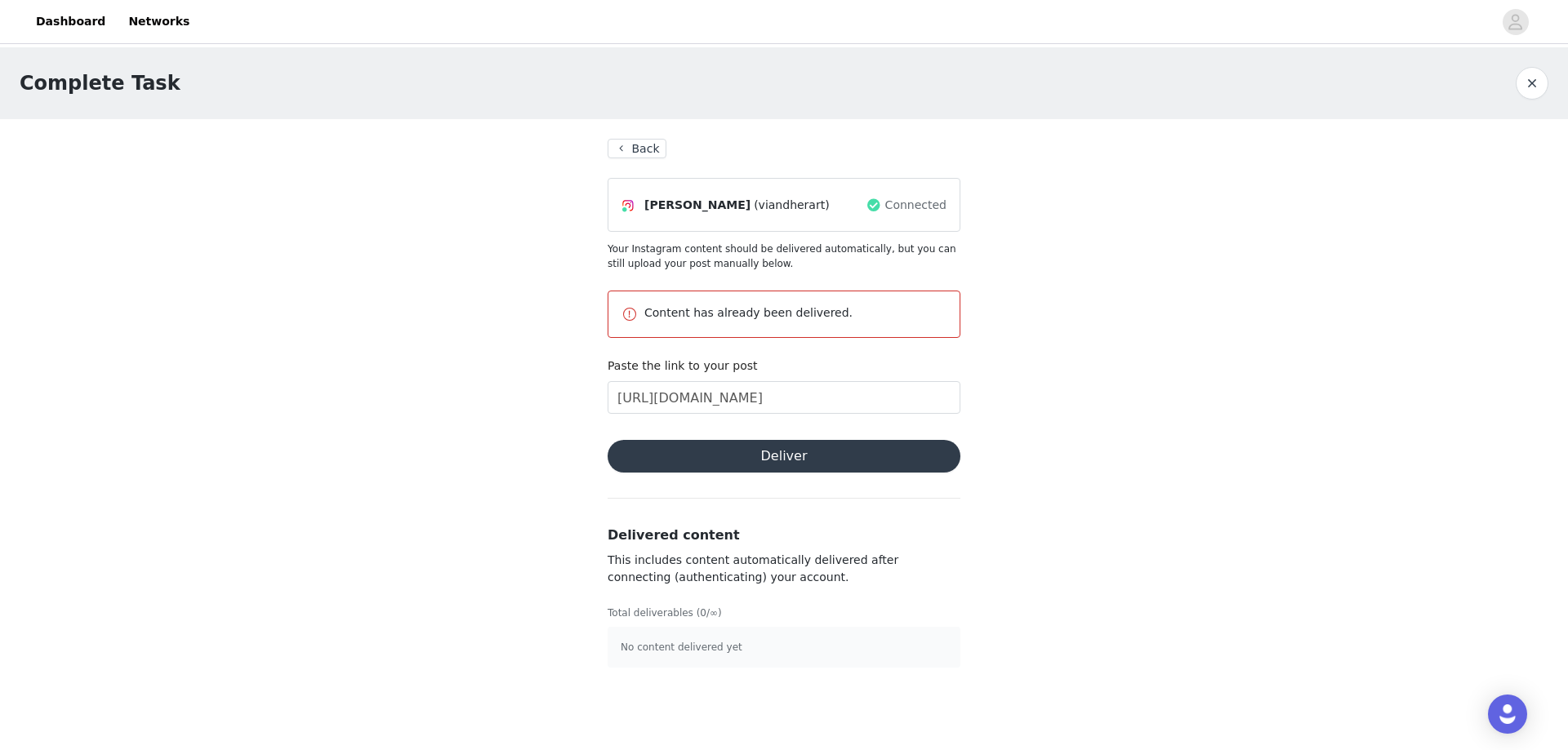
click at [621, 146] on button "Back" at bounding box center [637, 149] width 59 height 20
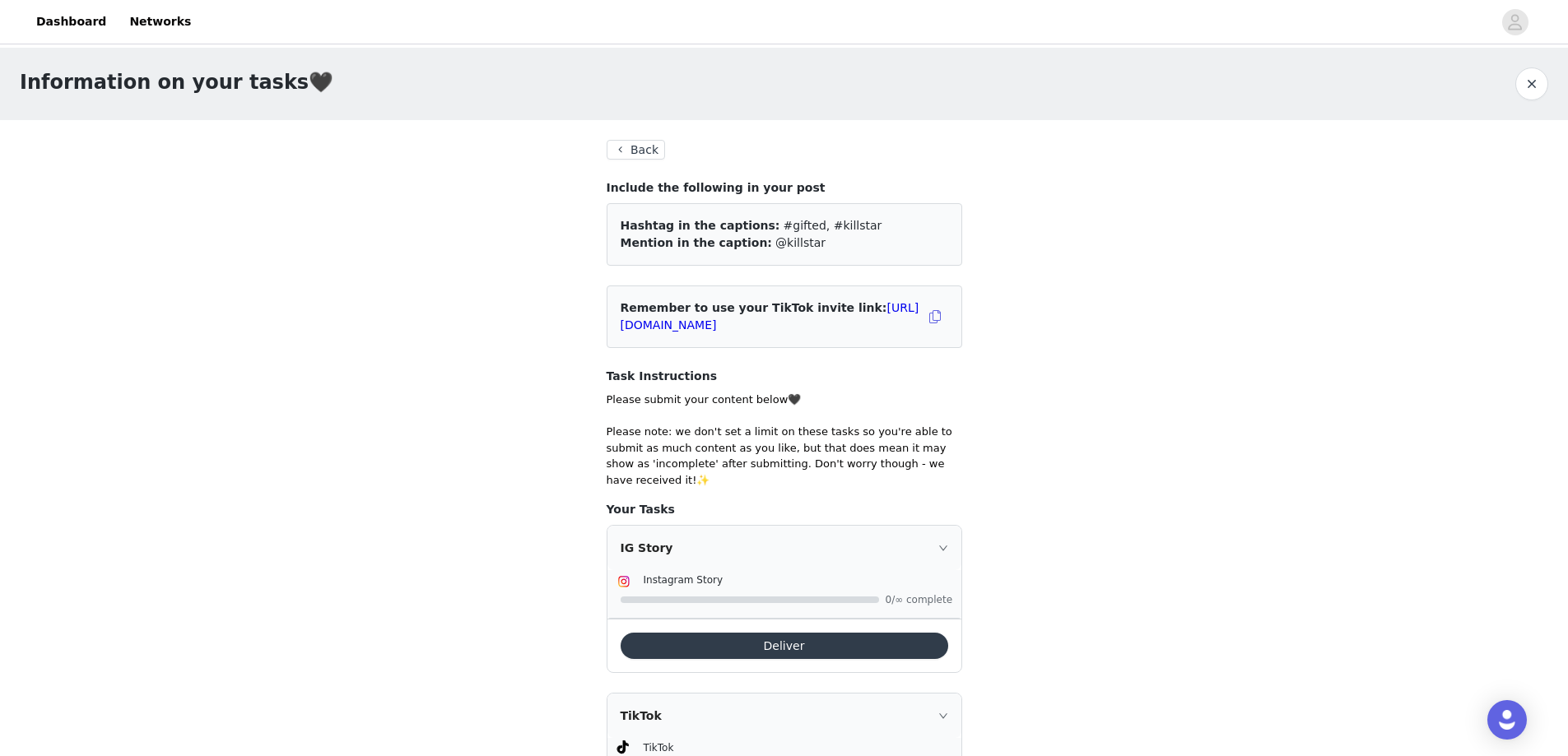
click at [1526, 81] on button "button" at bounding box center [1531, 84] width 33 height 33
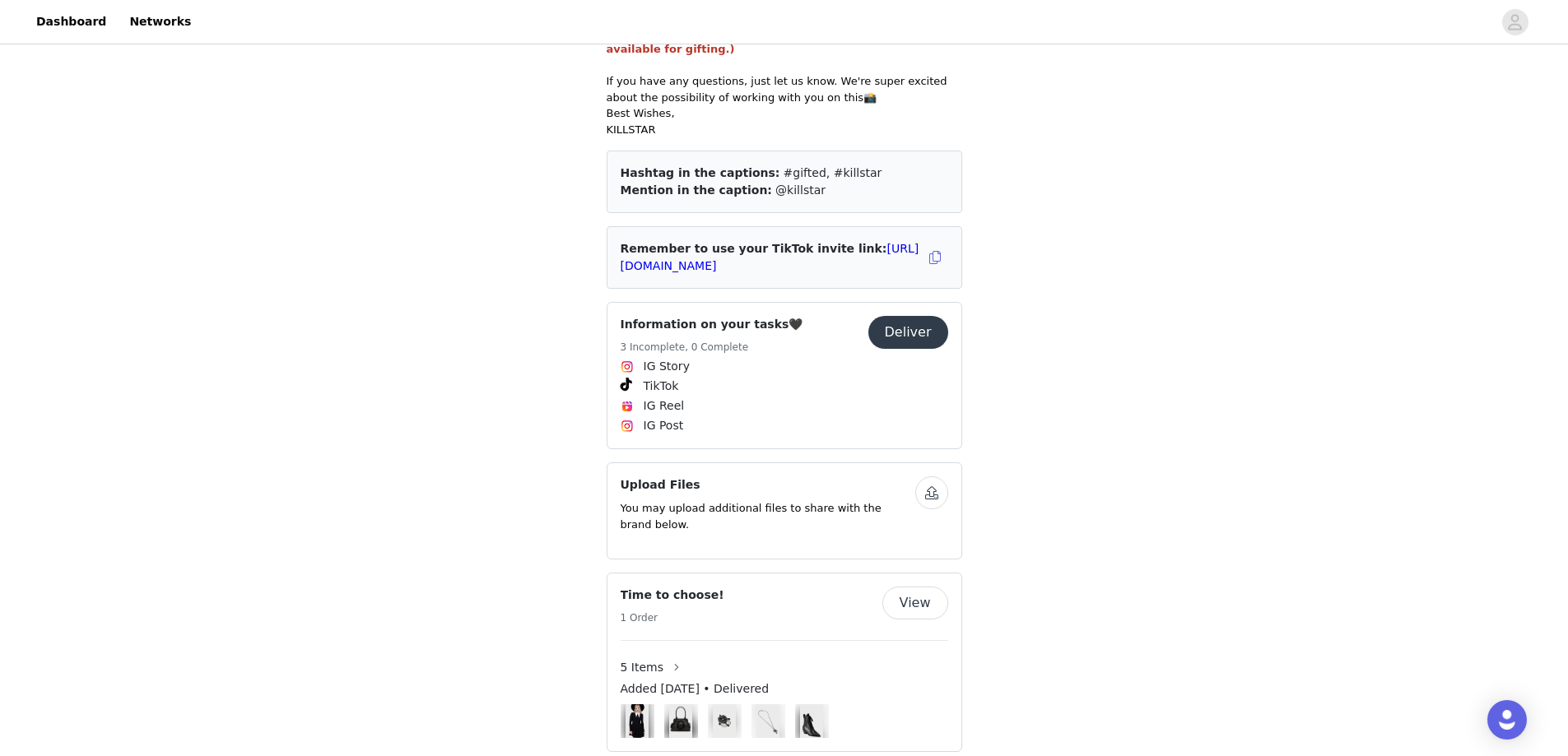
scroll to position [813, 0]
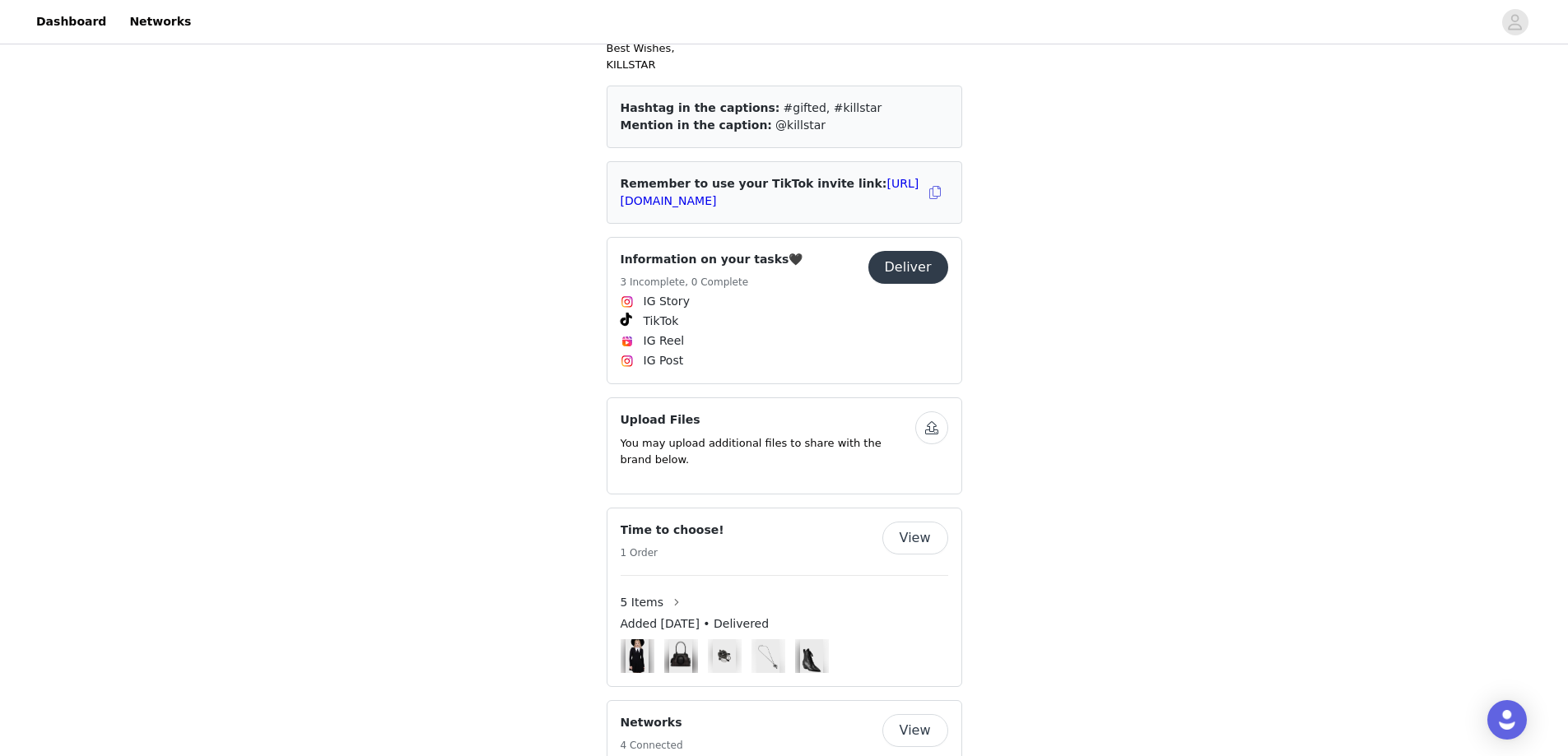
click at [927, 252] on button "Deliver" at bounding box center [908, 267] width 80 height 33
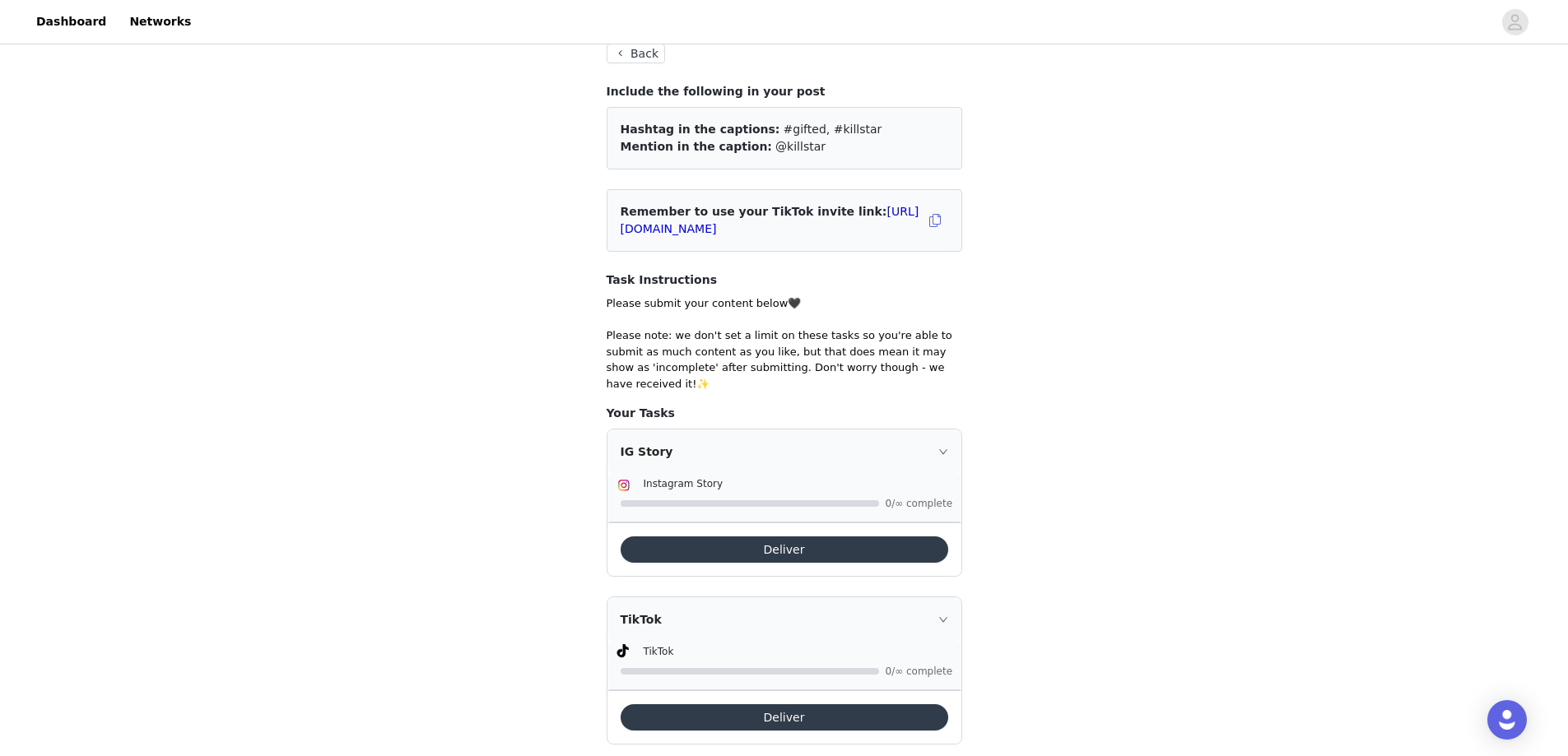
scroll to position [247, 0]
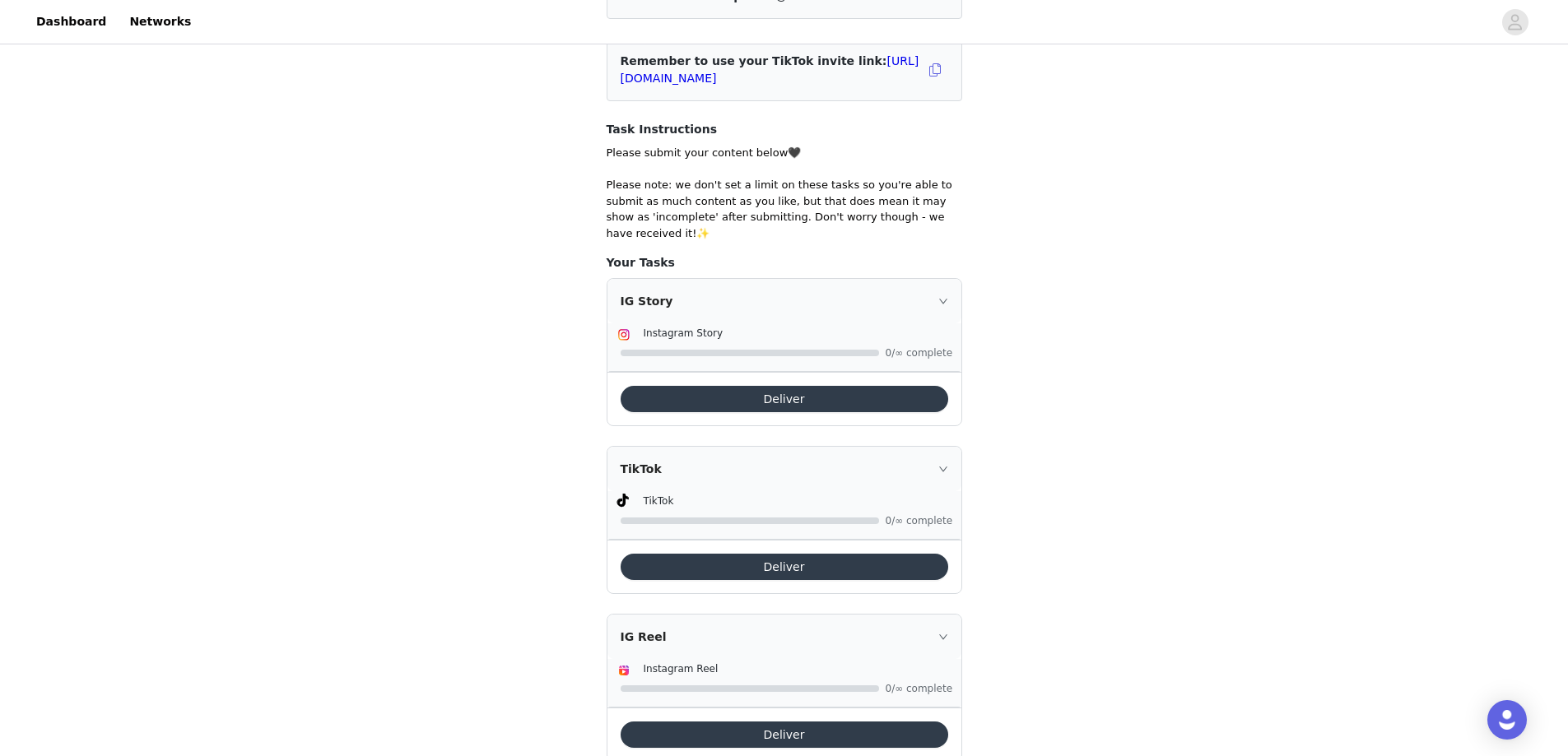
click at [839, 386] on button "Deliver" at bounding box center [784, 399] width 328 height 26
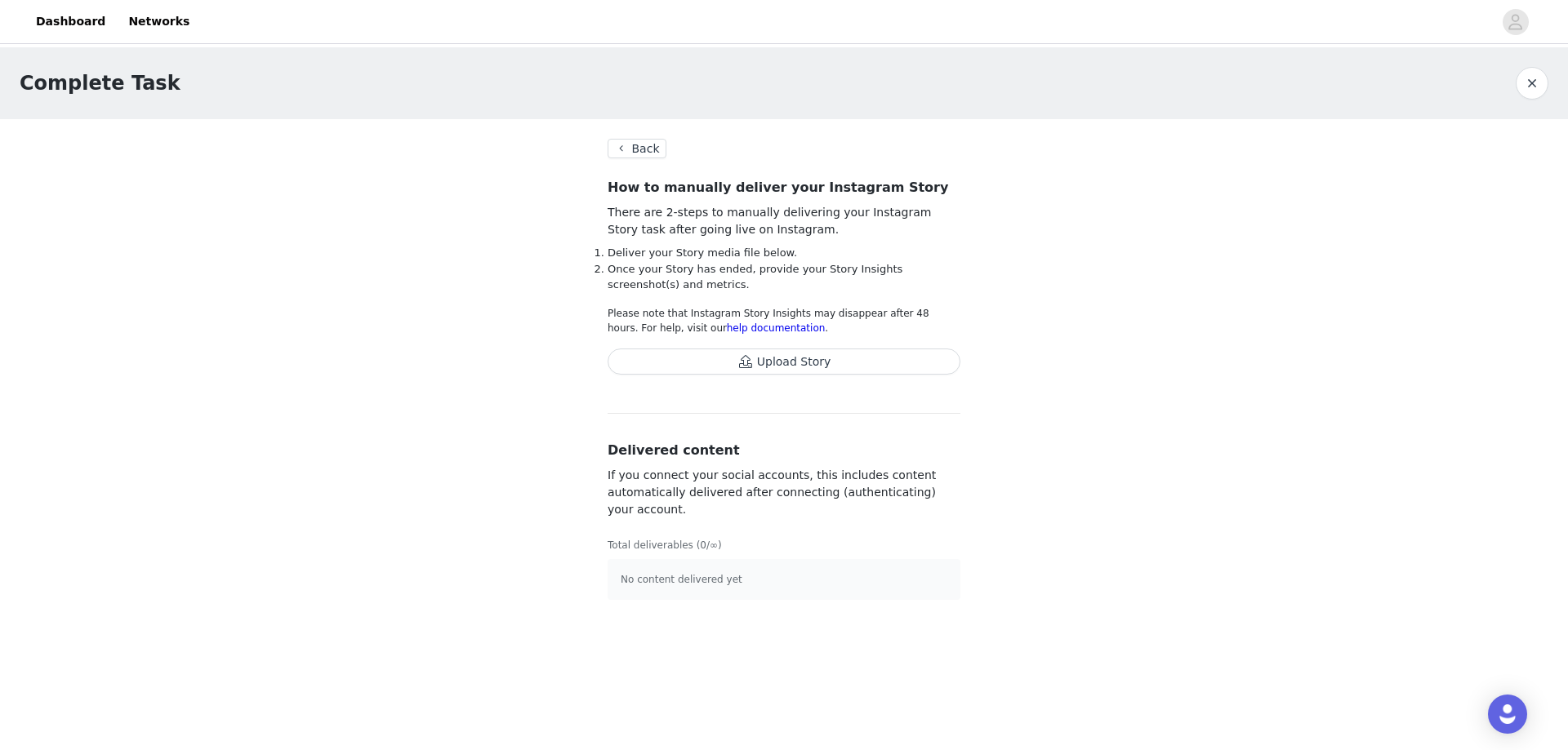
click at [763, 369] on button "Upload Story" at bounding box center [784, 361] width 353 height 26
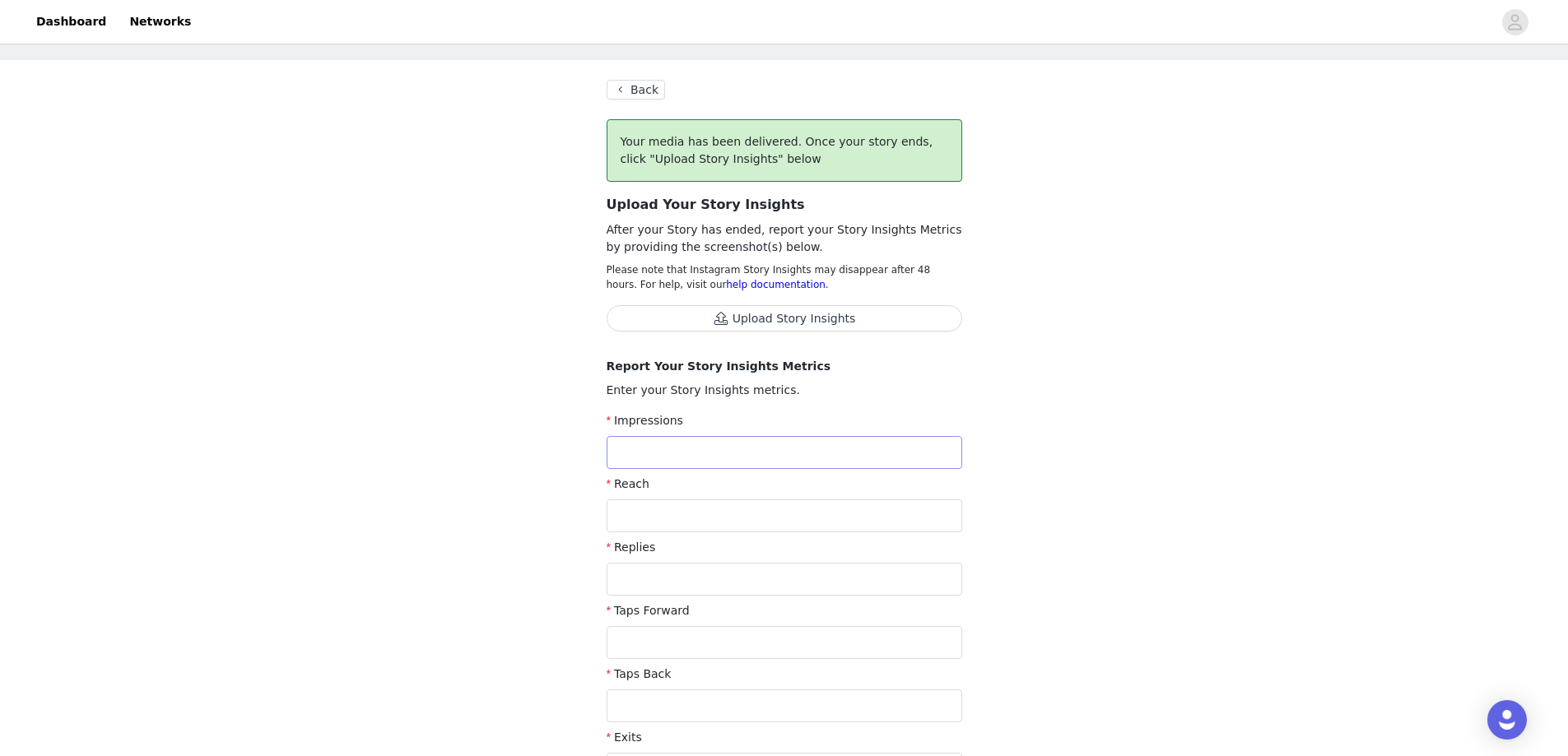
scroll to position [55, 0]
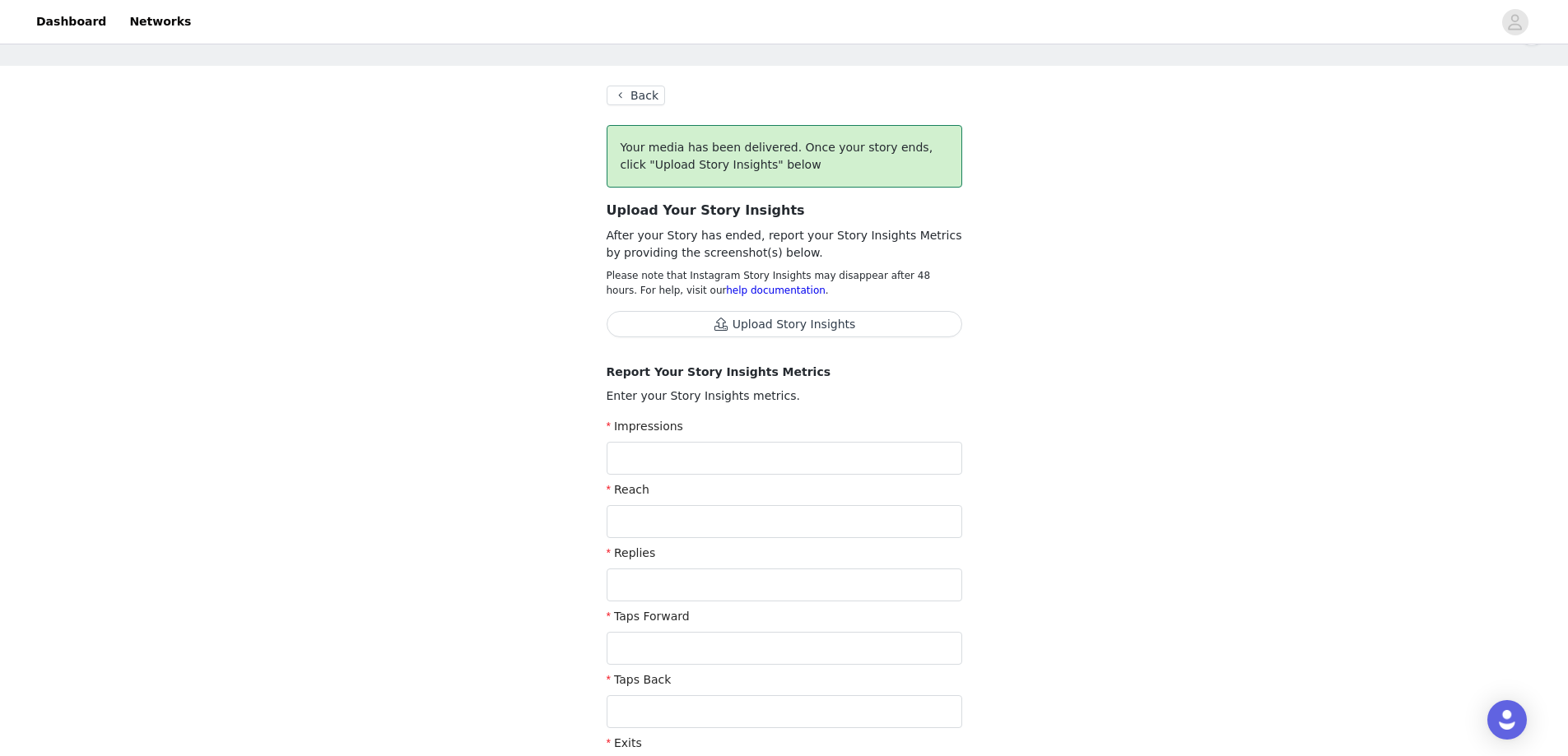
drag, startPoint x: 767, startPoint y: 336, endPoint x: 778, endPoint y: 371, distance: 36.7
click at [776, 363] on div "Your media has been delivered. Once your story ends, click "Upload Story Insigh…" at bounding box center [784, 484] width 355 height 719
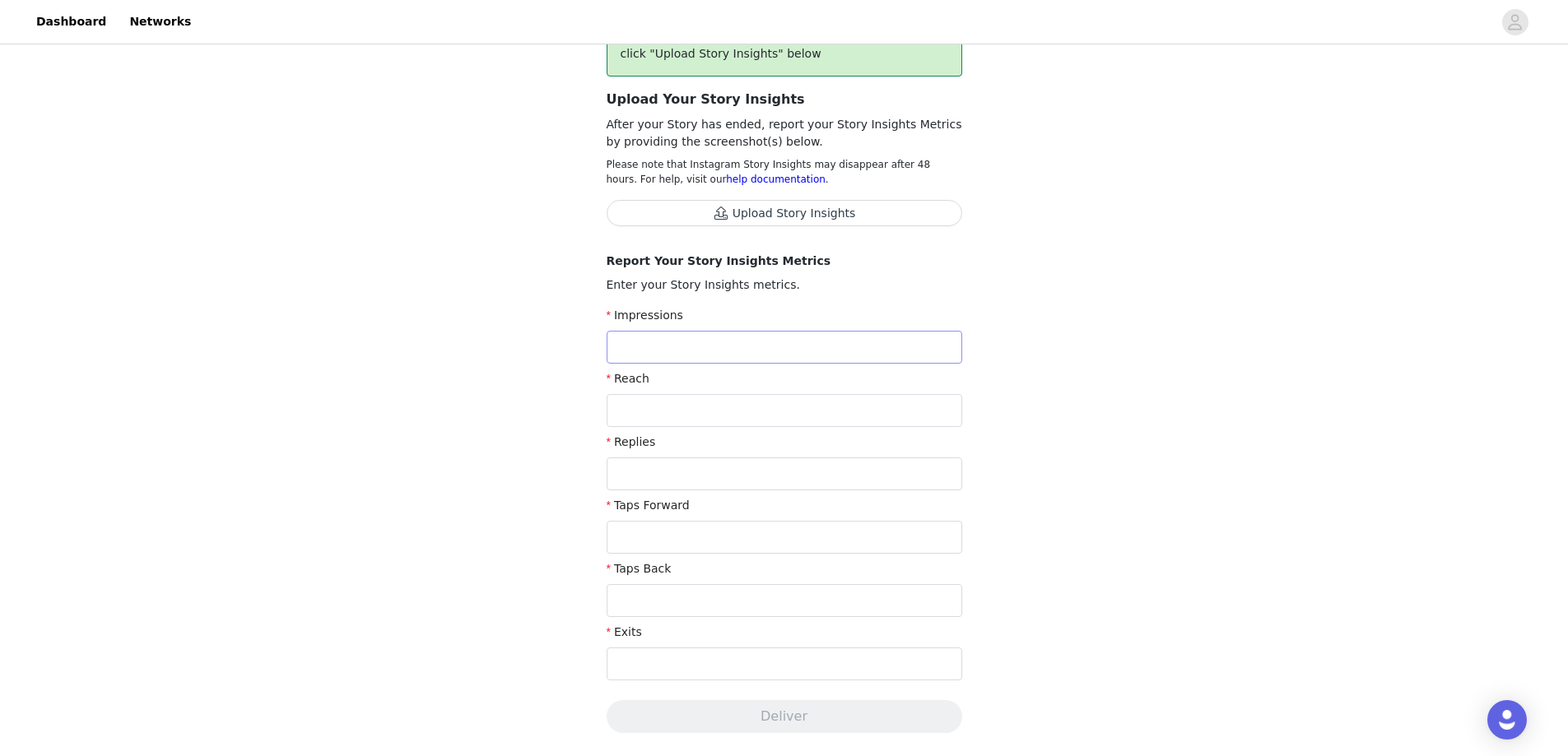
scroll to position [164, 0]
click at [704, 352] on input "text" at bounding box center [784, 348] width 355 height 33
type input "12"
click at [710, 407] on input "text" at bounding box center [784, 411] width 355 height 33
drag, startPoint x: 664, startPoint y: 349, endPoint x: 595, endPoint y: 351, distance: 69.0
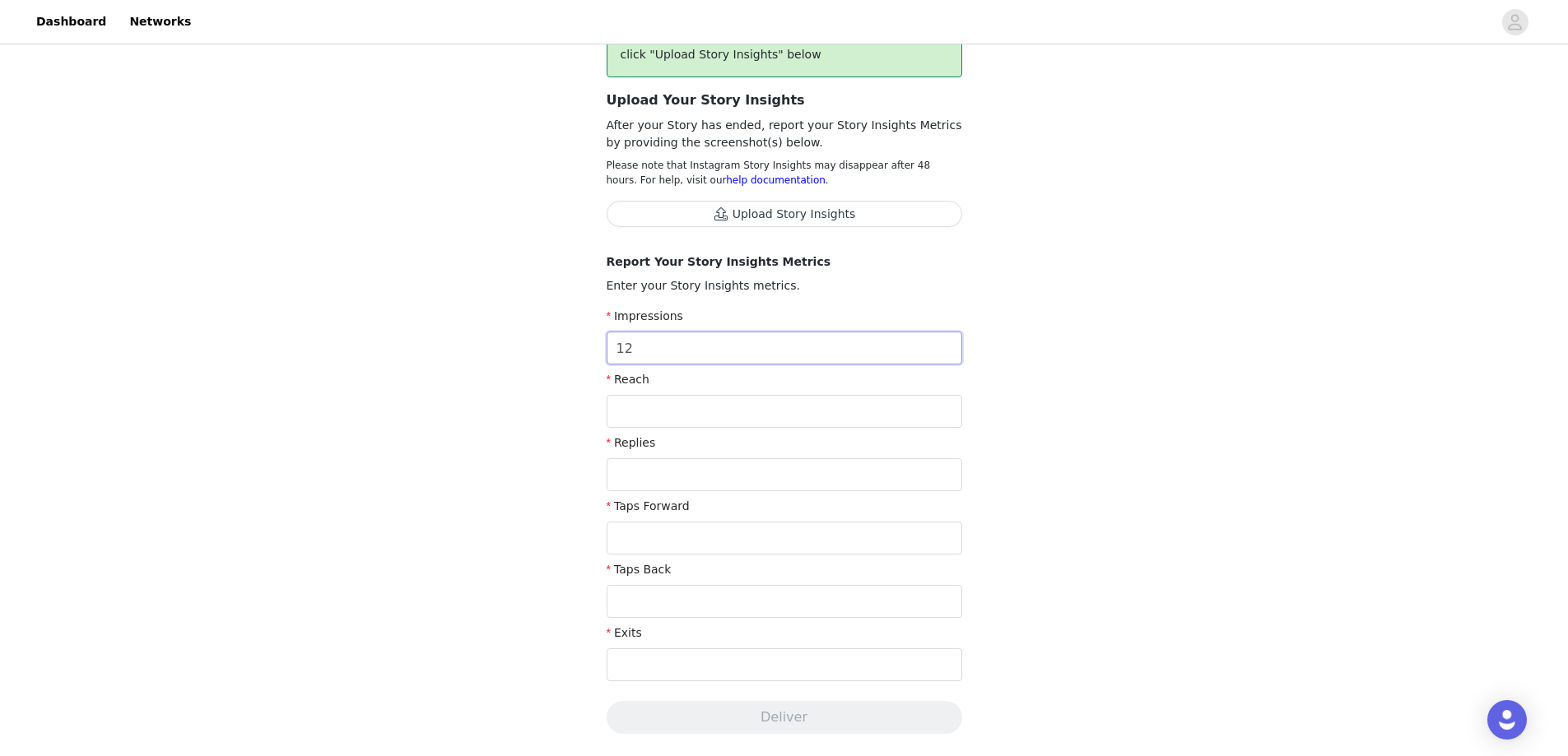
click at [595, 351] on section "Back Your media has been delivered. Once your story ends, click "Upload Story I…" at bounding box center [784, 506] width 395 height 1102
click at [744, 218] on button "Upload Story Insights" at bounding box center [784, 213] width 355 height 26
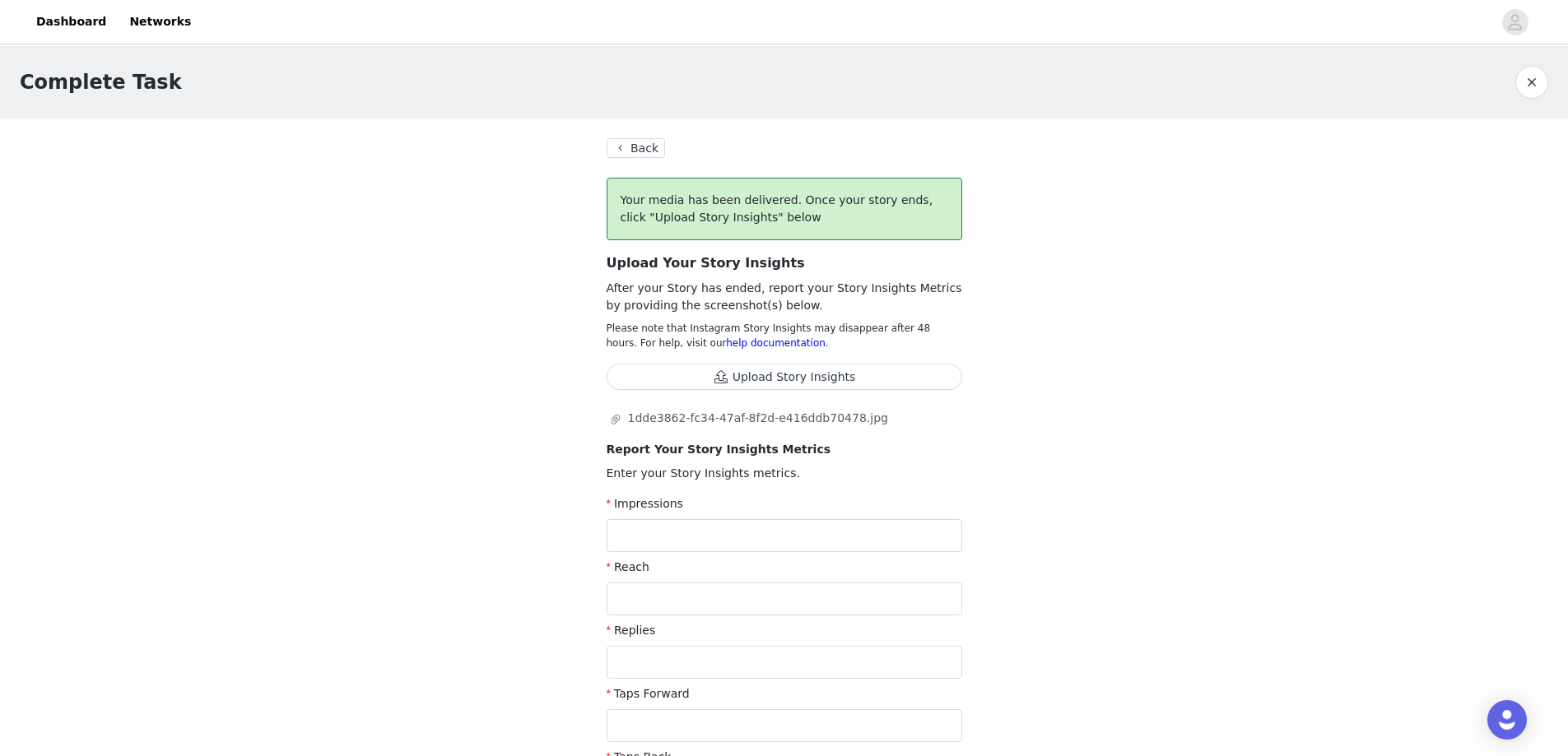
scroll to position [0, 0]
click at [618, 423] on icon "icon: paper-clip" at bounding box center [615, 422] width 9 height 10
click at [624, 139] on section "Back Your media has been delivered. Once your story ends, click "Upload Story I…" at bounding box center [784, 683] width 395 height 1127
click at [621, 144] on button "Back" at bounding box center [636, 150] width 60 height 20
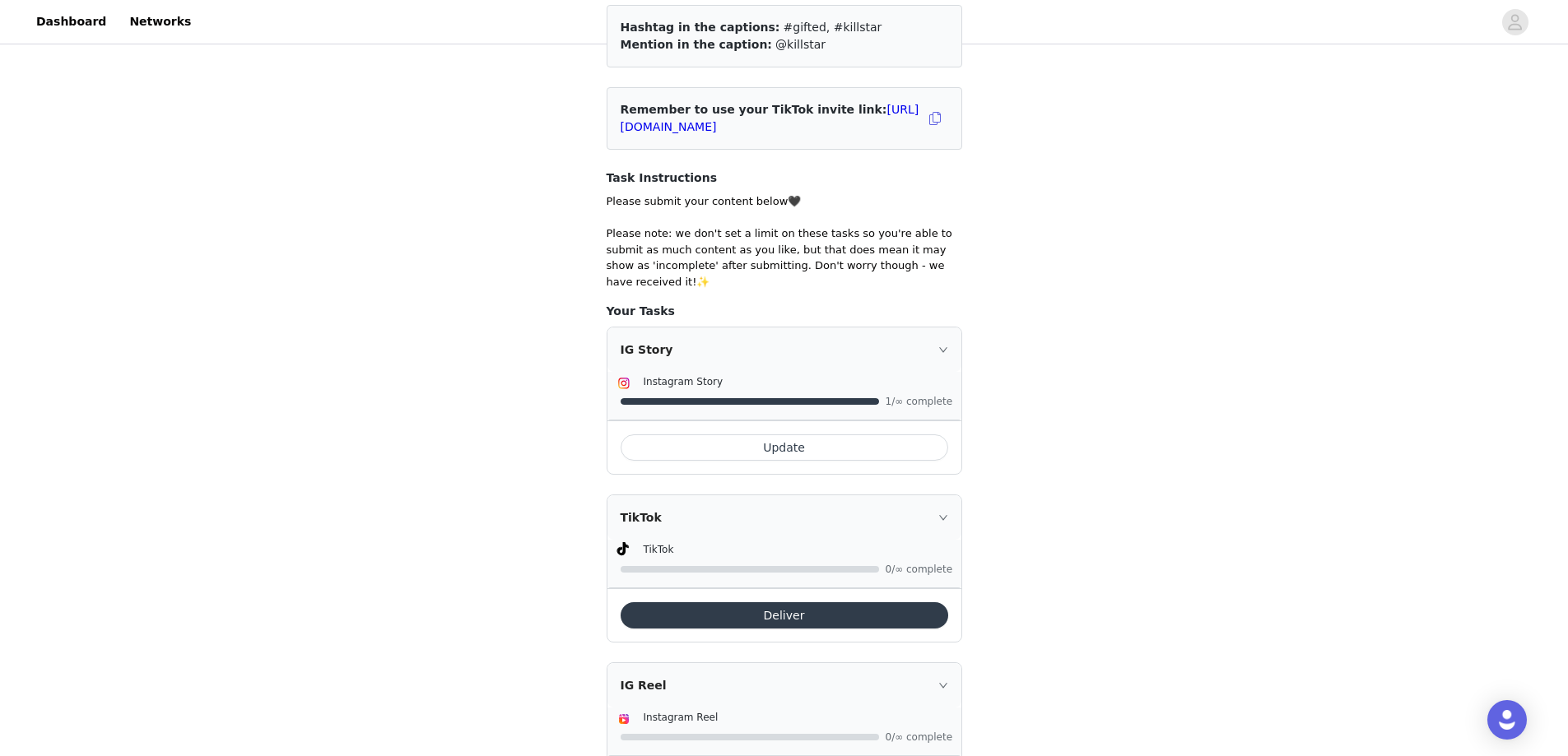
scroll to position [198, 0]
click at [809, 435] on button "Update" at bounding box center [784, 448] width 328 height 26
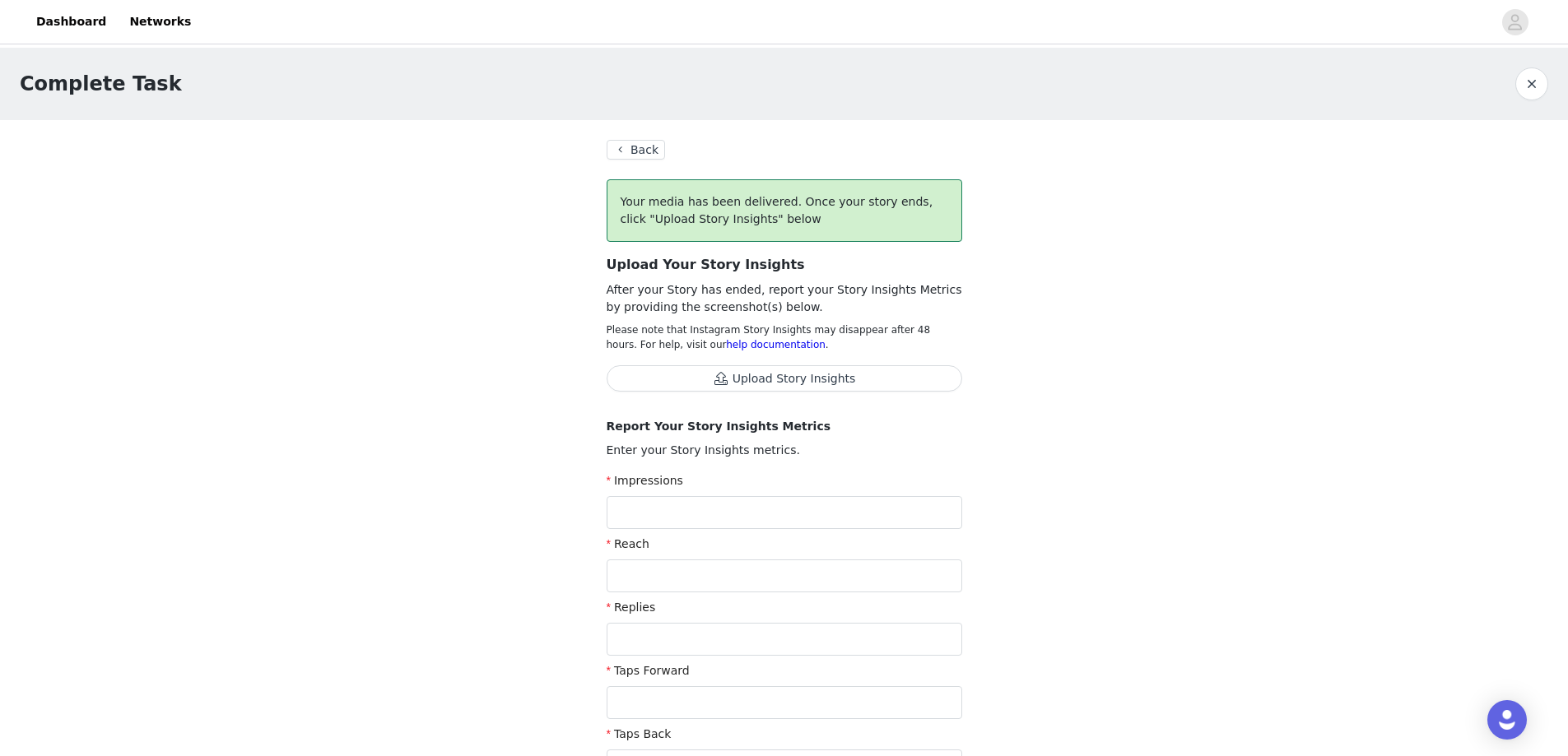
click at [632, 149] on button "Back" at bounding box center [636, 150] width 60 height 20
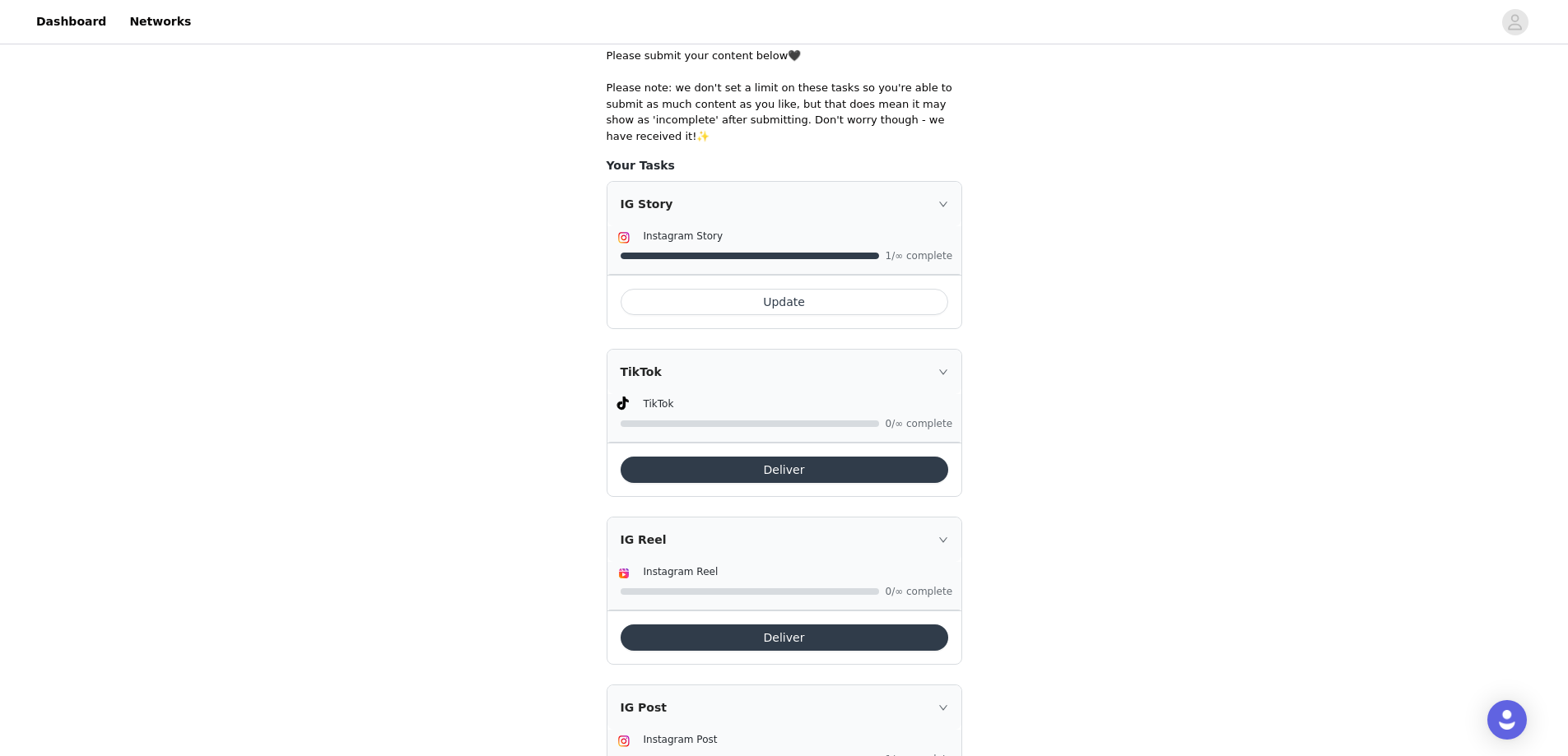
scroll to position [445, 0]
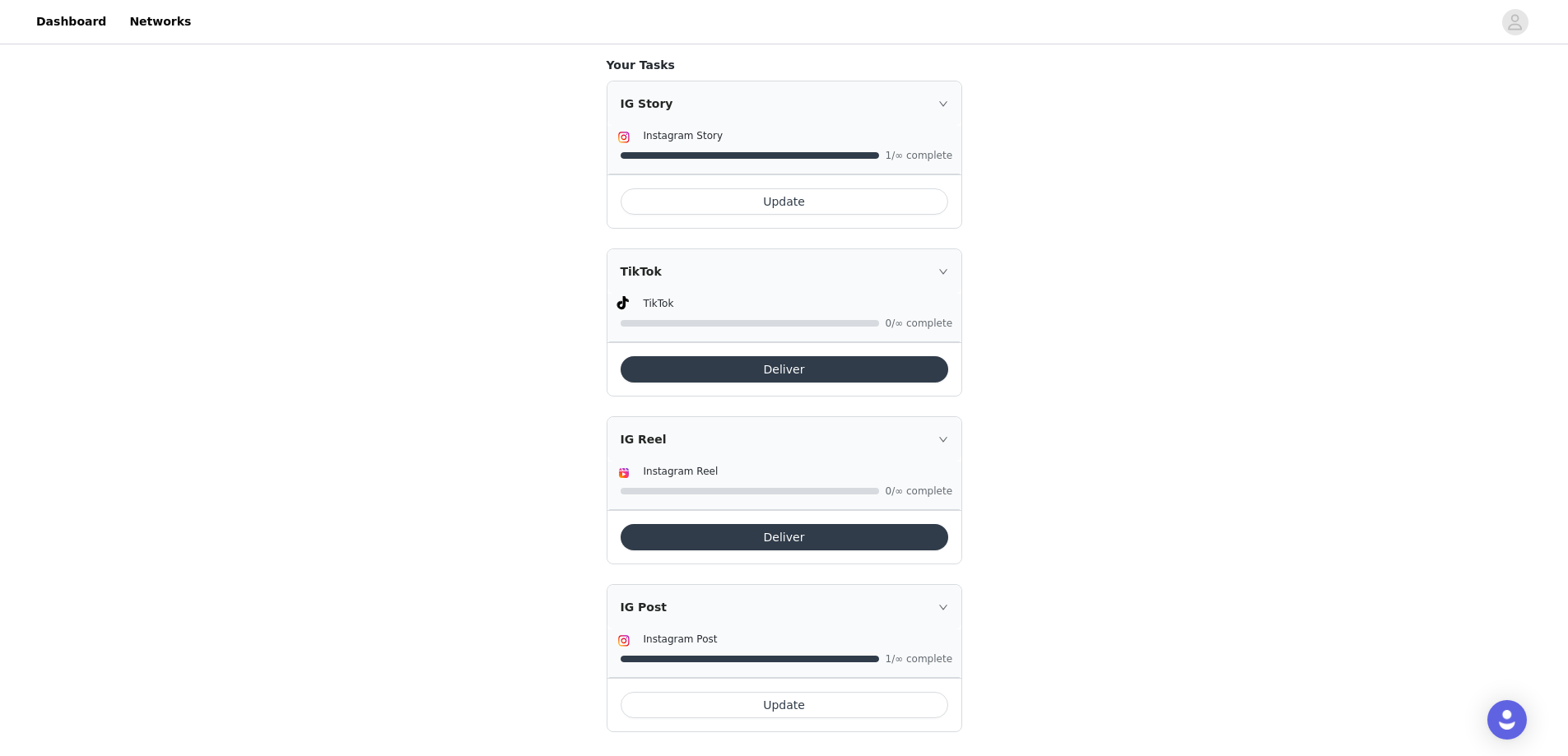
click at [794, 361] on button "Deliver" at bounding box center [784, 369] width 328 height 26
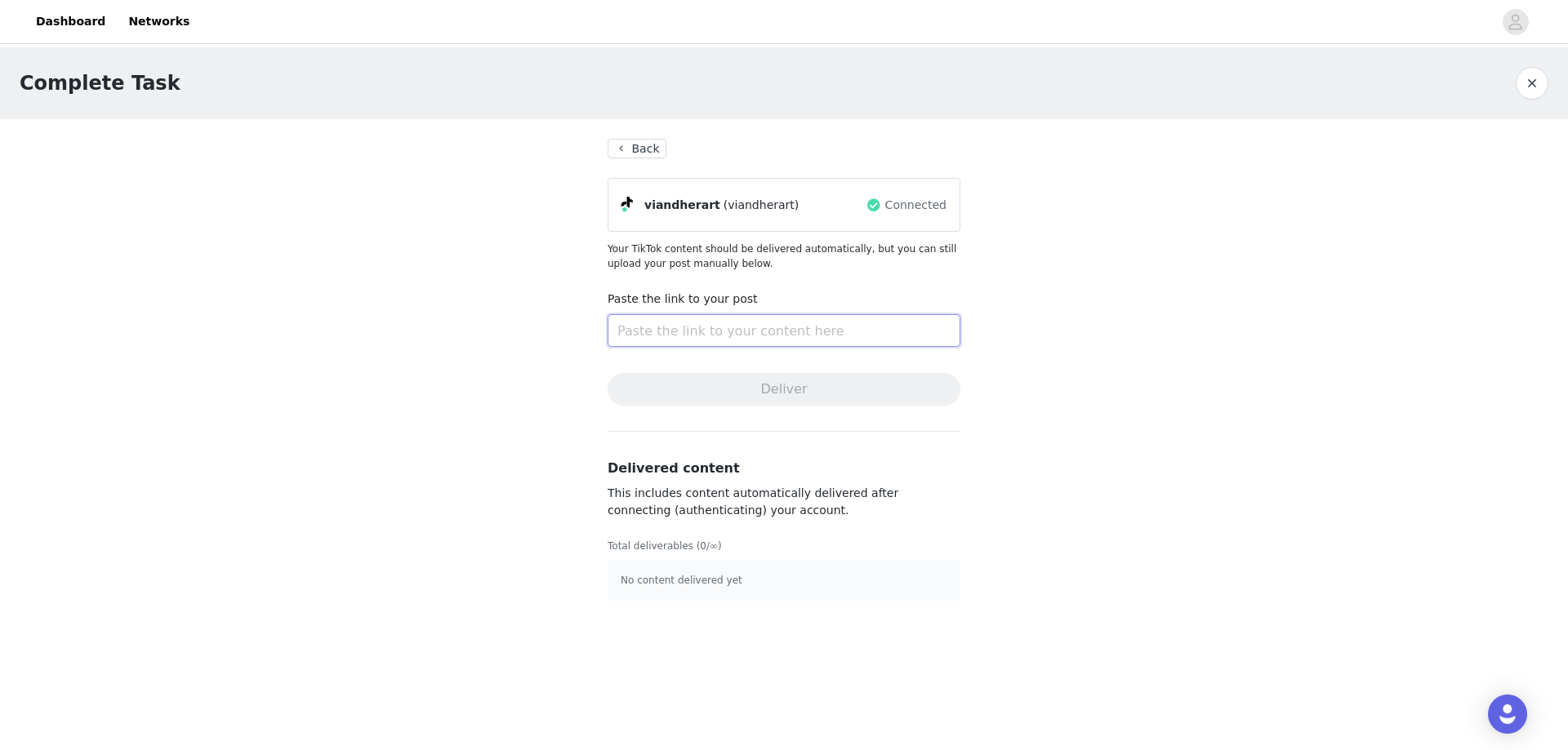
click at [742, 322] on input "text" at bounding box center [784, 331] width 353 height 32
paste input "[URL][DOMAIN_NAME]"
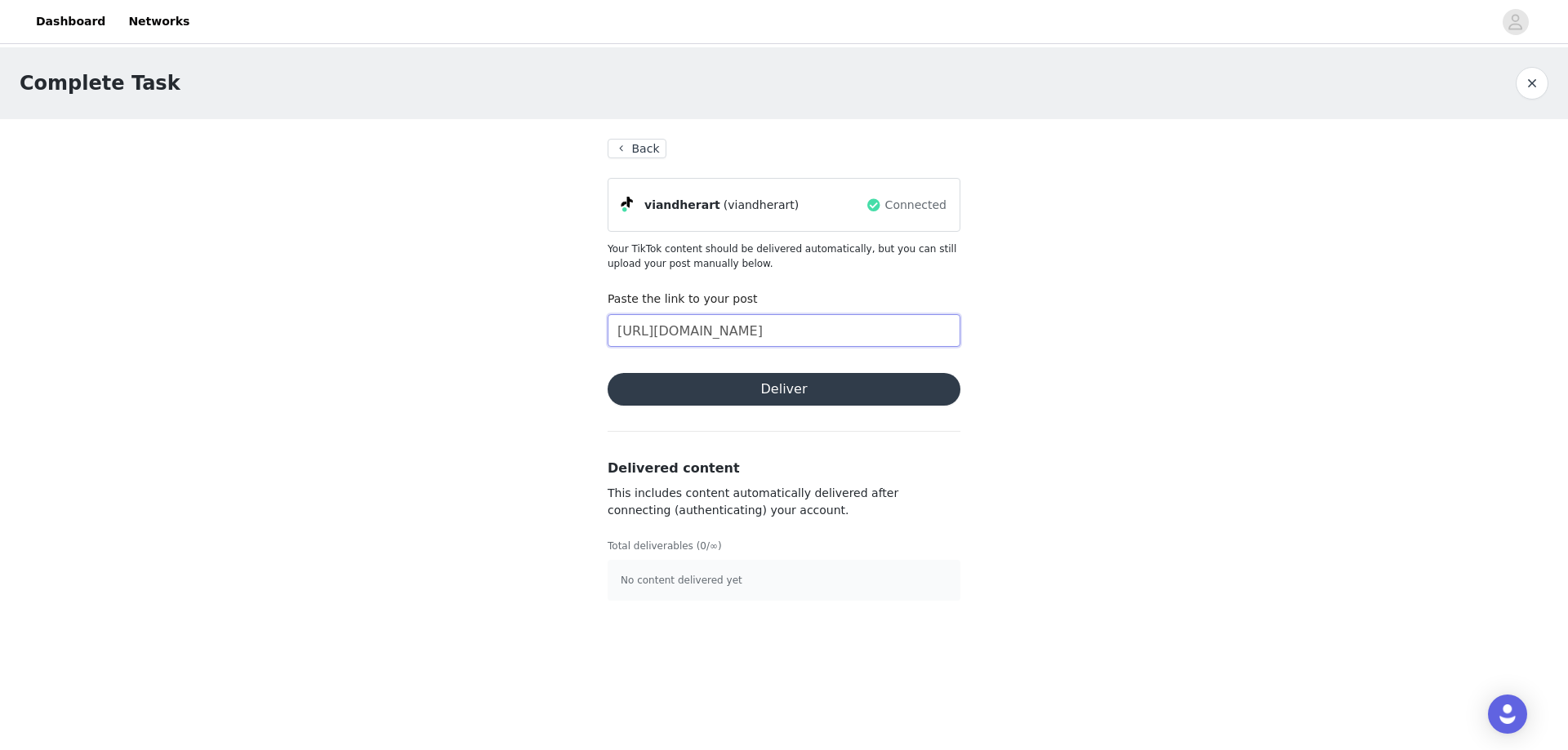
type input "[URL][DOMAIN_NAME]"
click at [771, 382] on button "Deliver" at bounding box center [784, 390] width 353 height 32
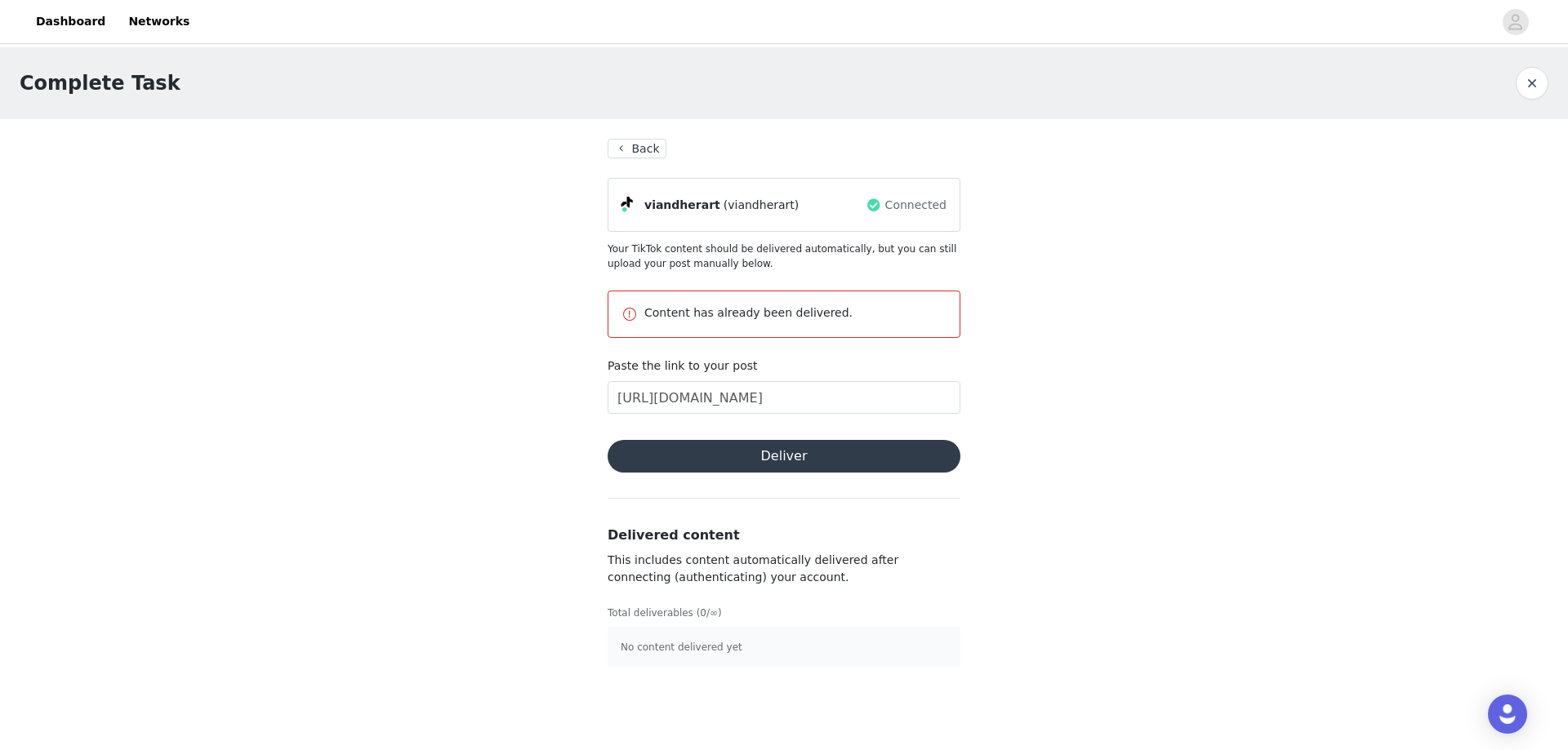
click at [651, 151] on button "Back" at bounding box center [637, 149] width 59 height 20
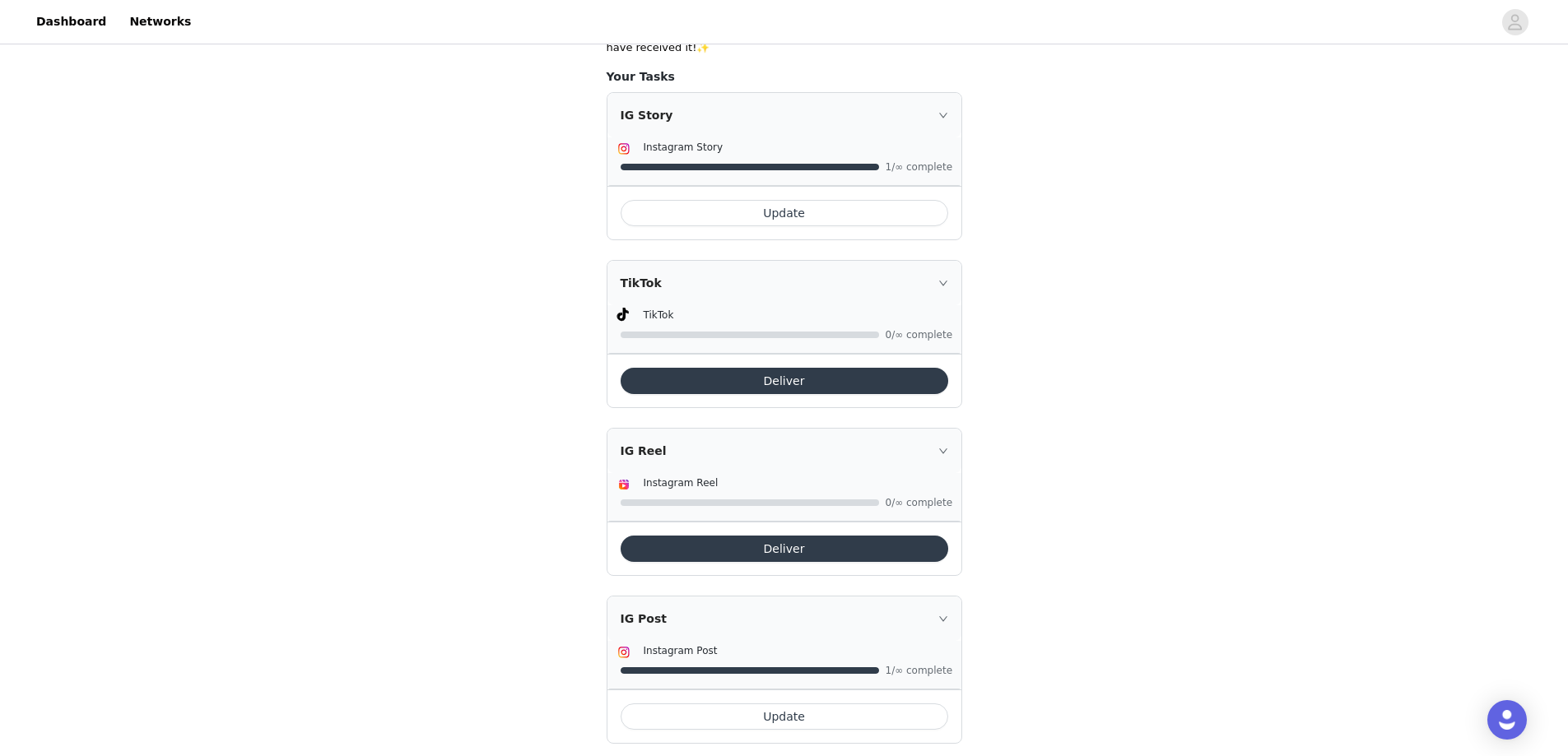
scroll to position [445, 0]
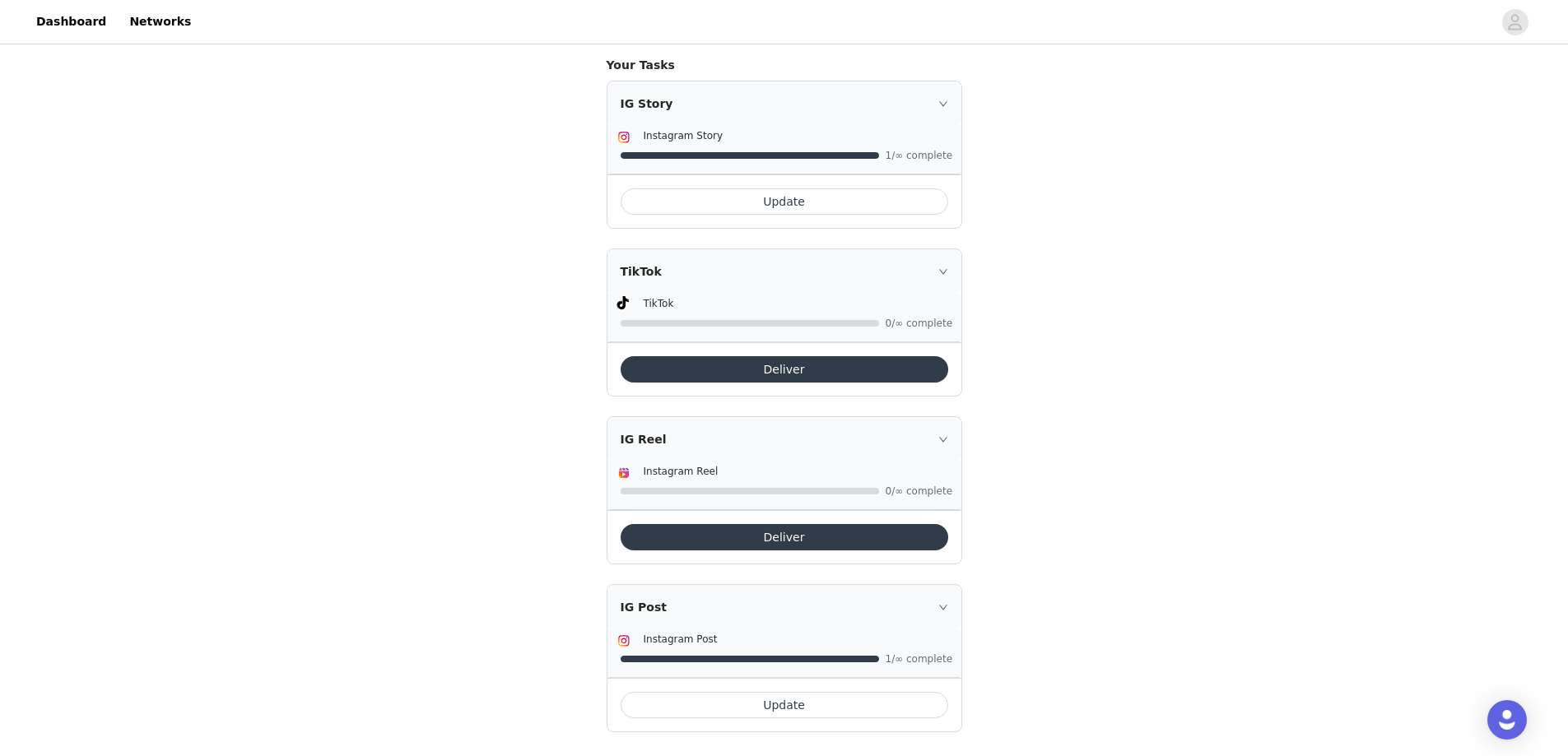
click at [798, 524] on button "Deliver" at bounding box center [784, 537] width 328 height 26
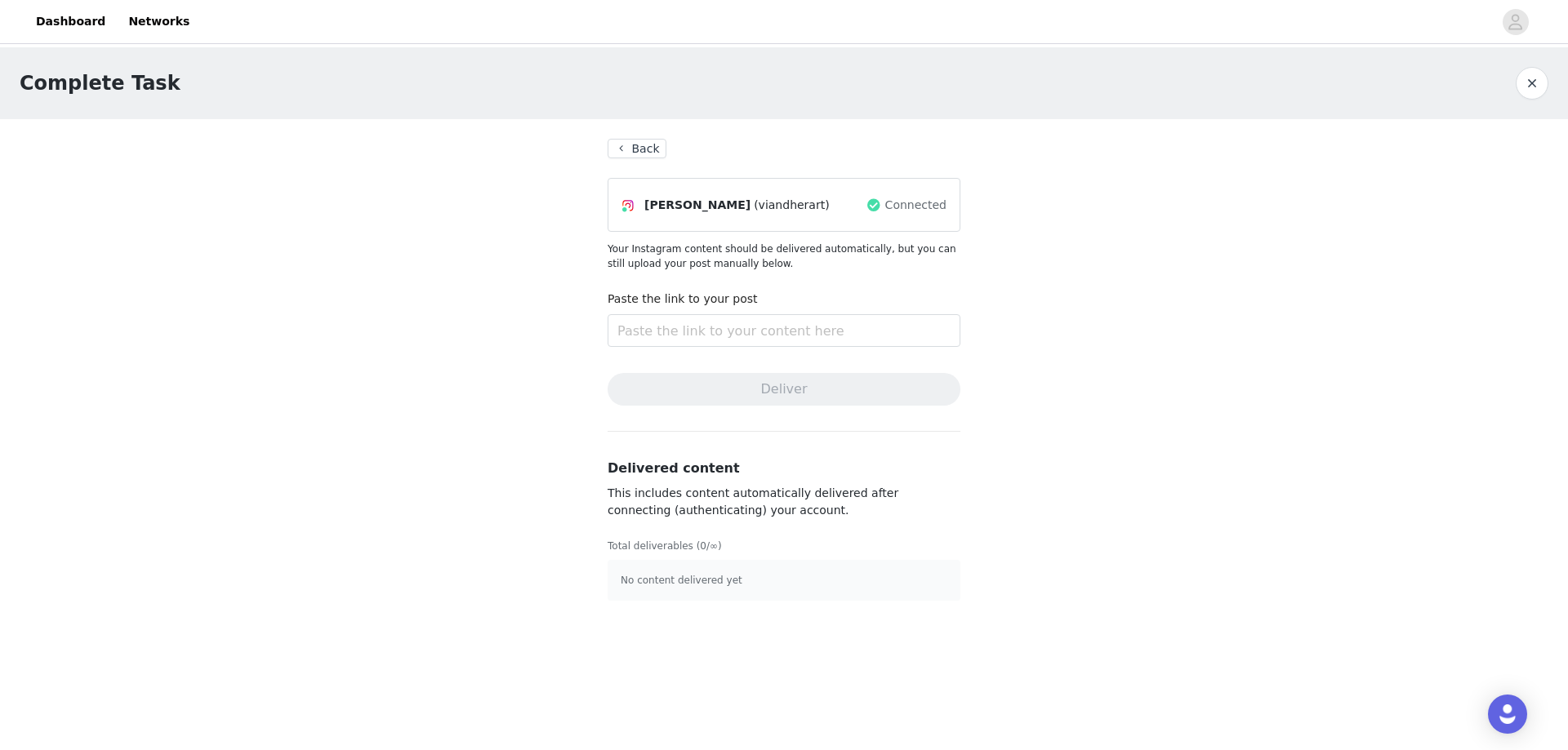
click at [630, 145] on button "Back" at bounding box center [637, 149] width 59 height 20
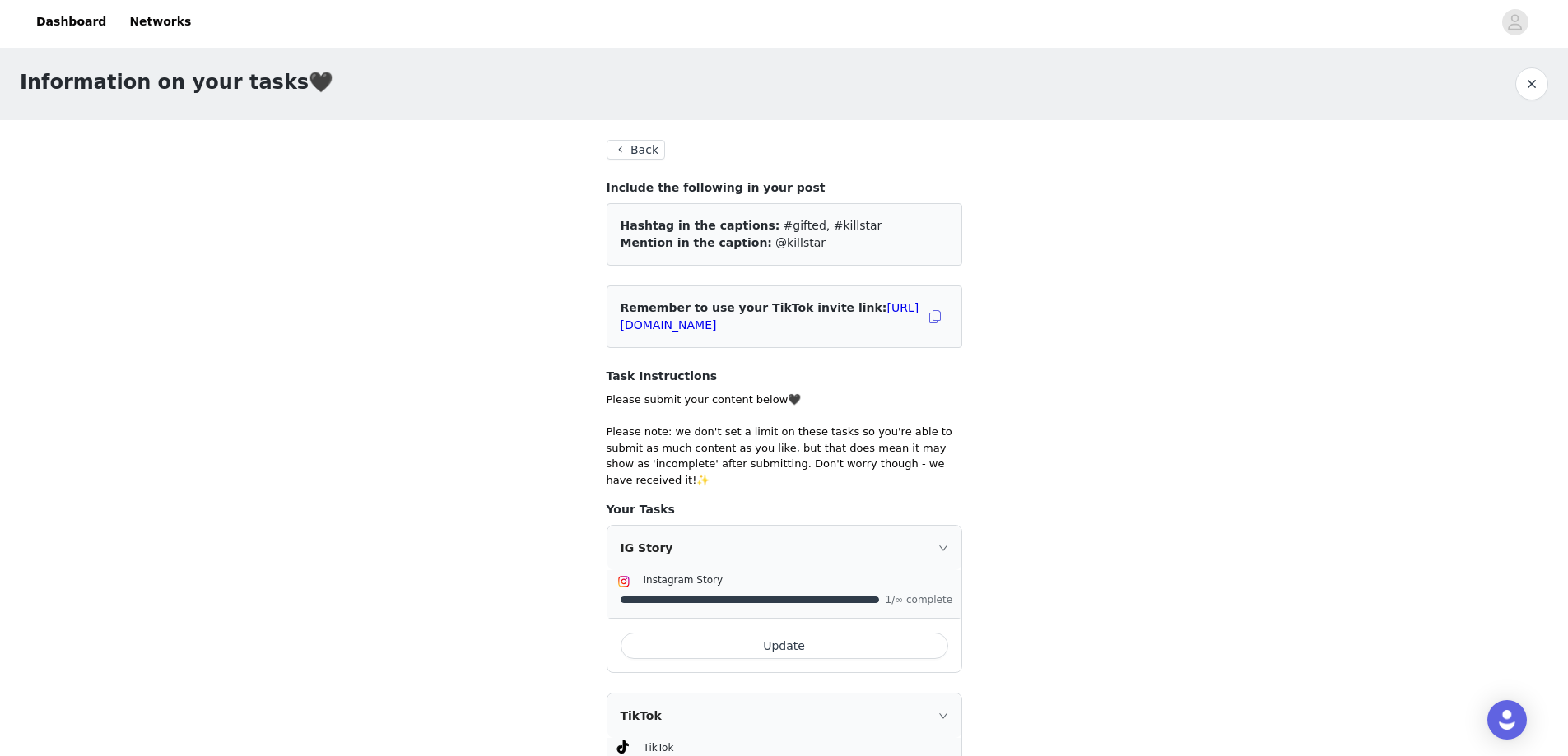
click at [615, 149] on button "Back" at bounding box center [636, 150] width 60 height 20
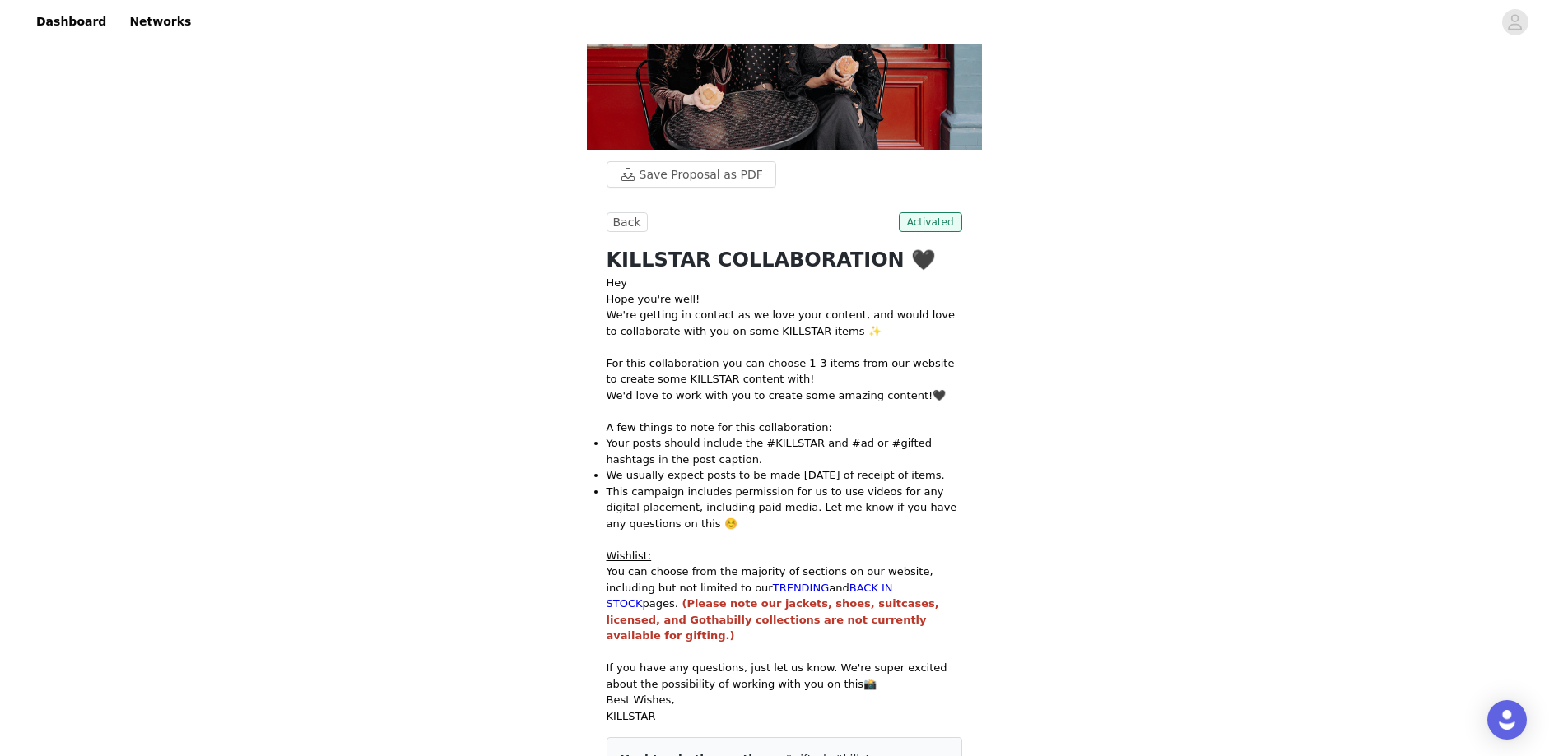
scroll to position [164, 0]
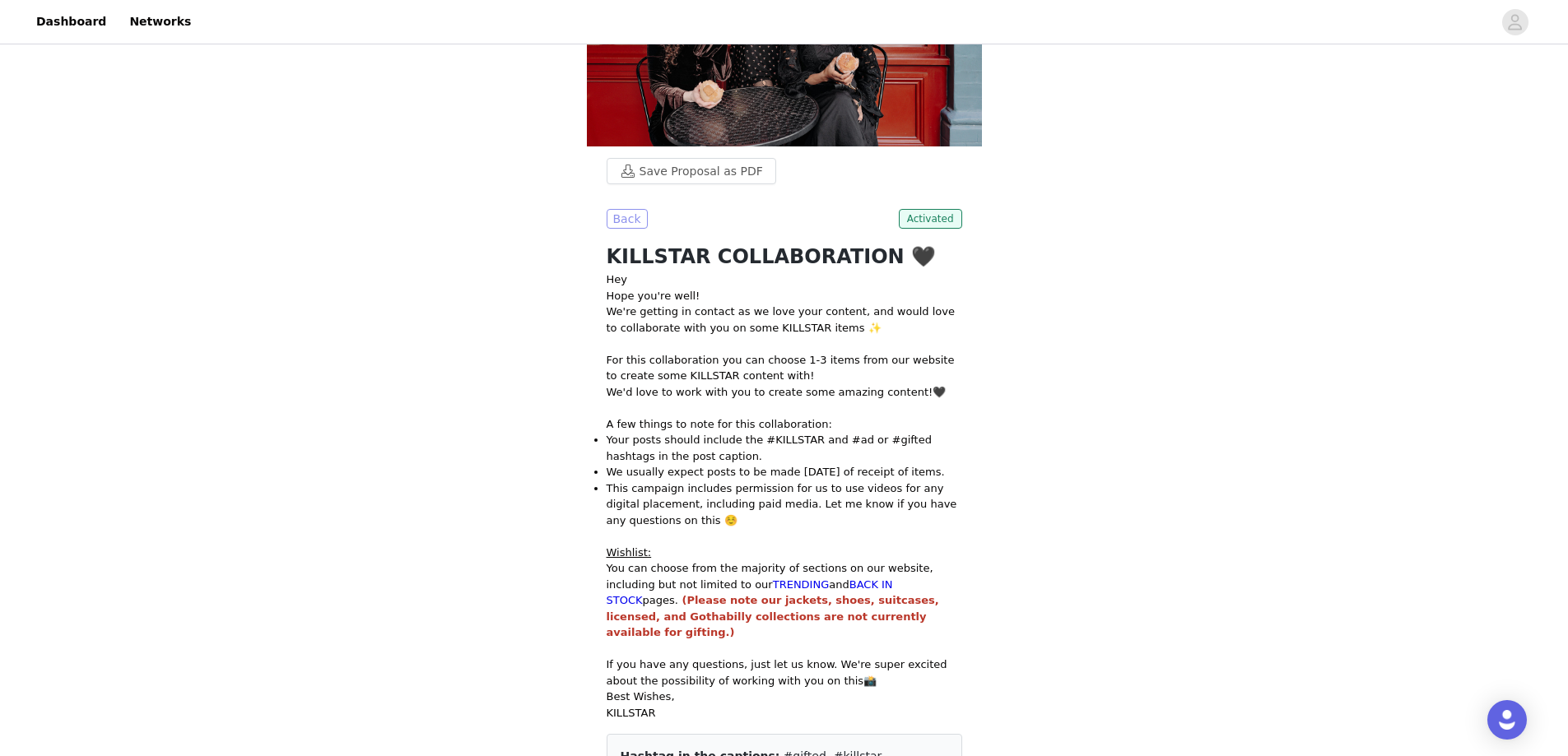
click at [630, 218] on button "Back" at bounding box center [626, 219] width 41 height 20
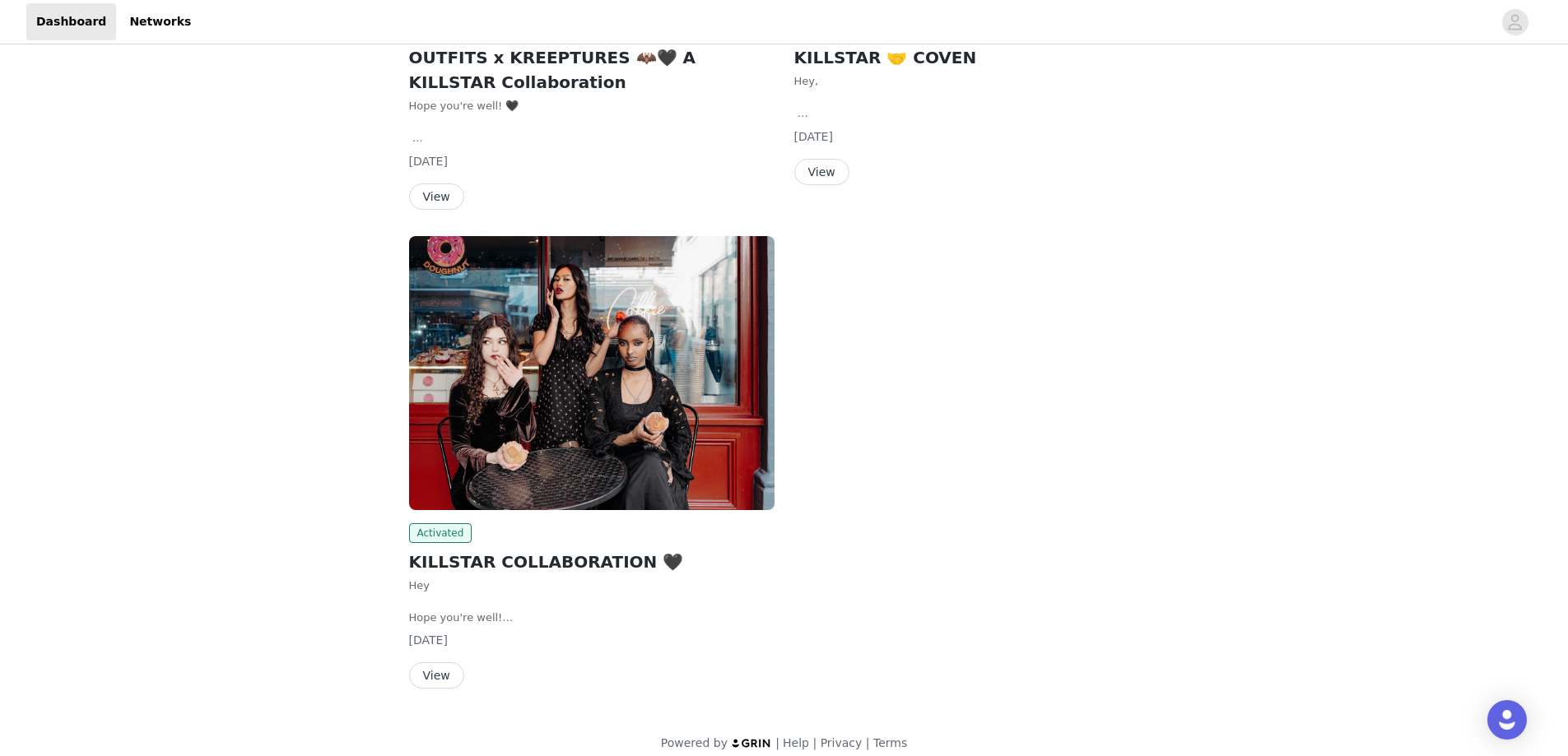
scroll to position [164, 0]
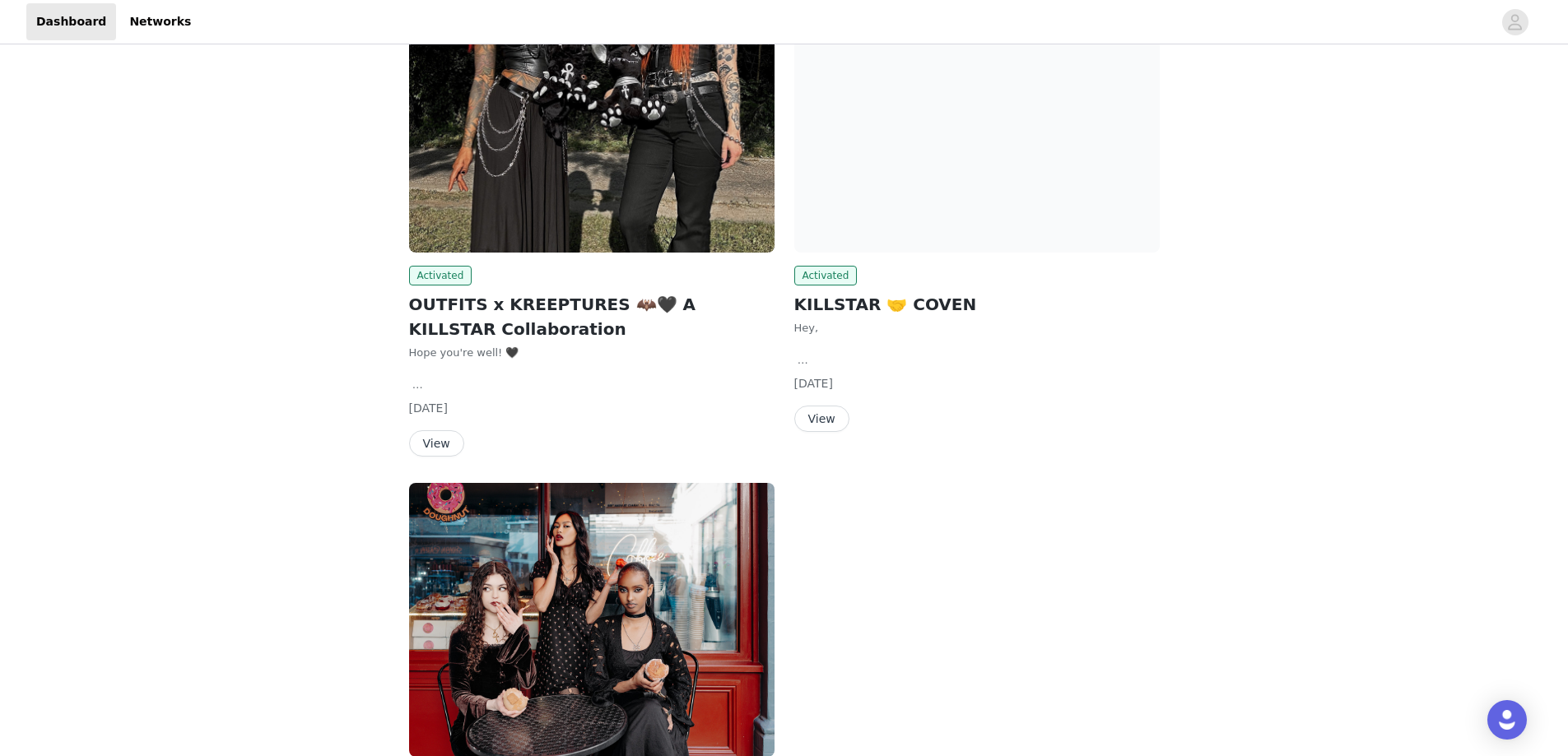
click at [842, 294] on h2 "KILLSTAR 🤝 COVEN" at bounding box center [977, 305] width 365 height 25
click at [823, 417] on button "View" at bounding box center [821, 418] width 55 height 26
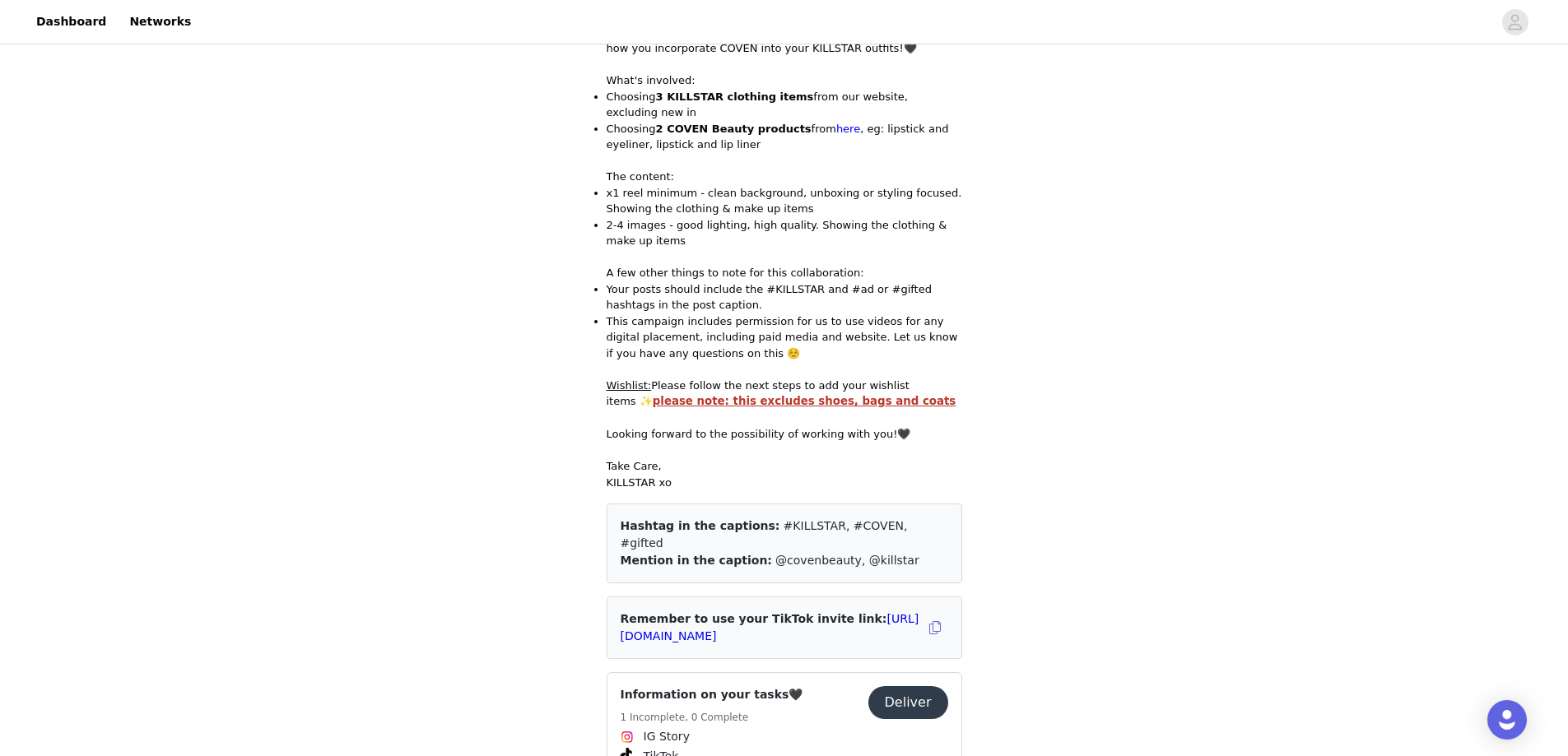
scroll to position [252, 0]
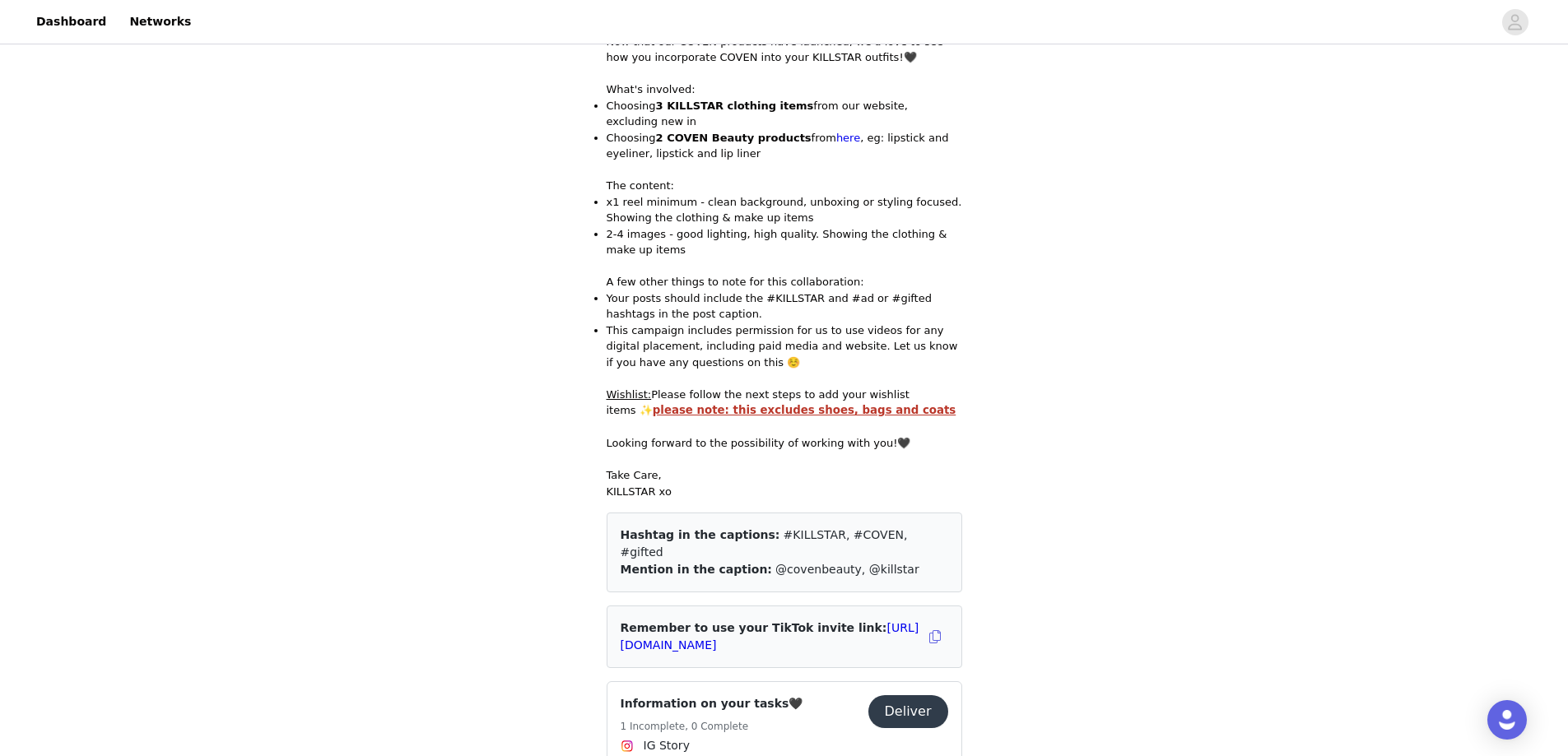
click at [913, 695] on button "Deliver" at bounding box center [908, 712] width 80 height 33
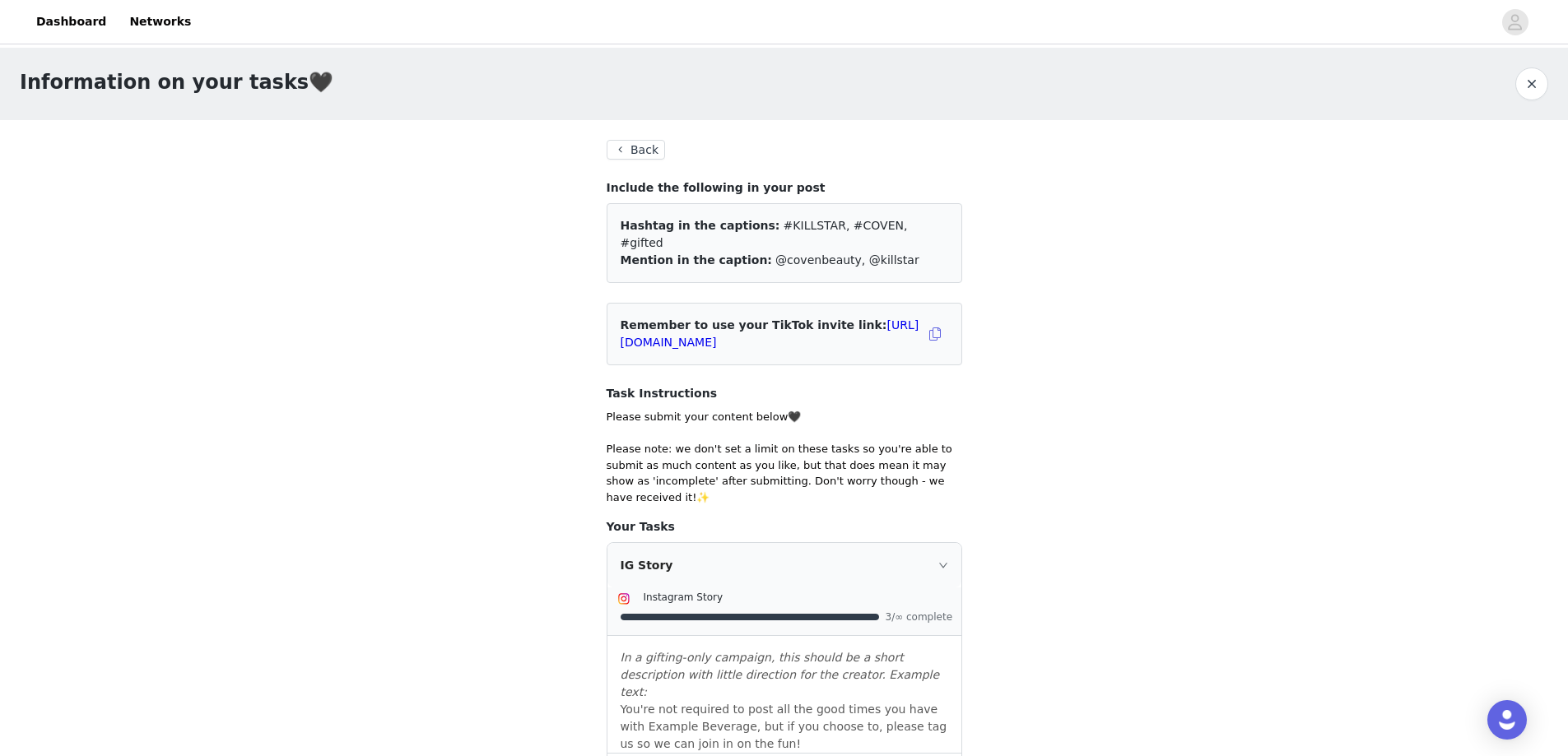
click at [627, 153] on button "Back" at bounding box center [636, 150] width 60 height 20
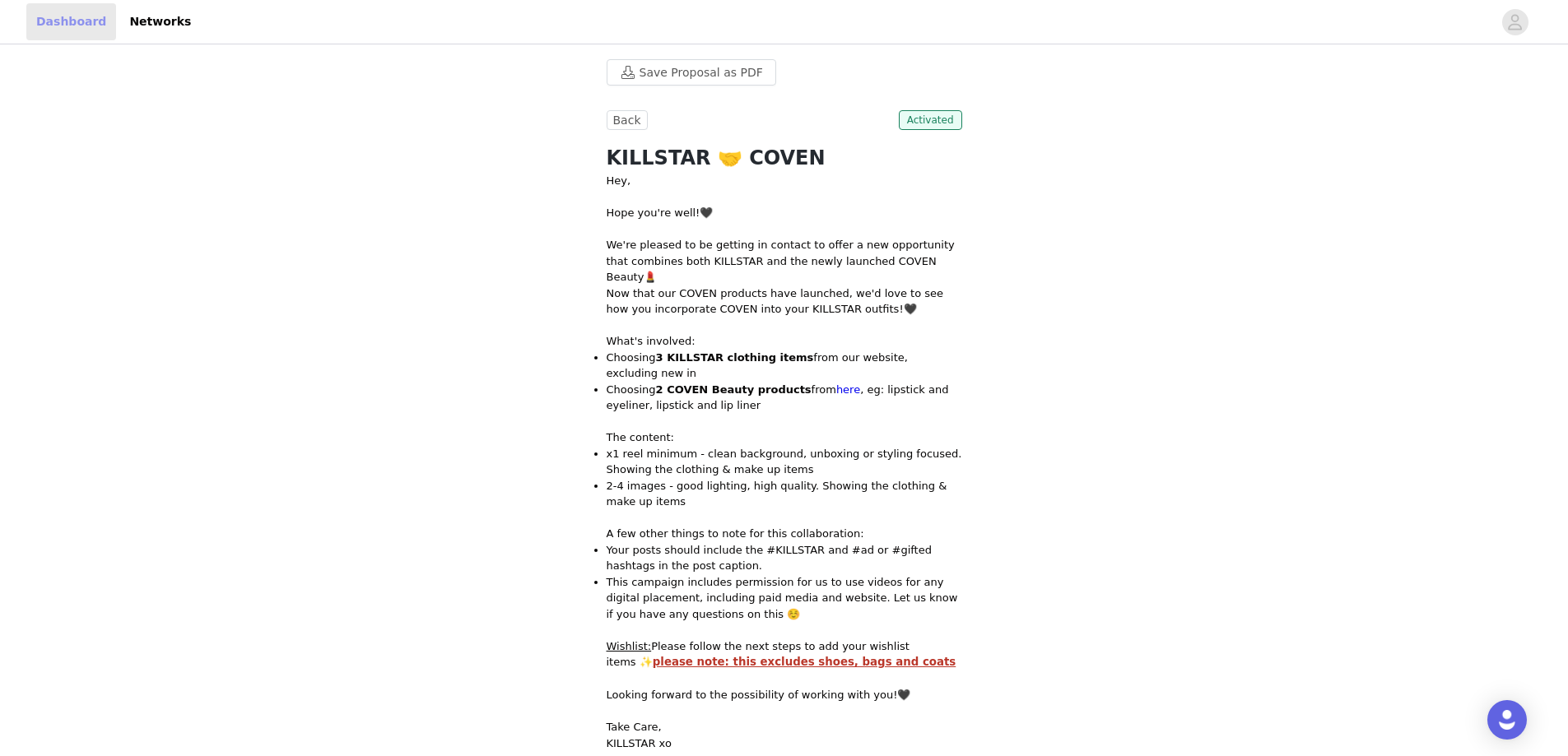
click at [59, 18] on link "Dashboard" at bounding box center [70, 21] width 89 height 37
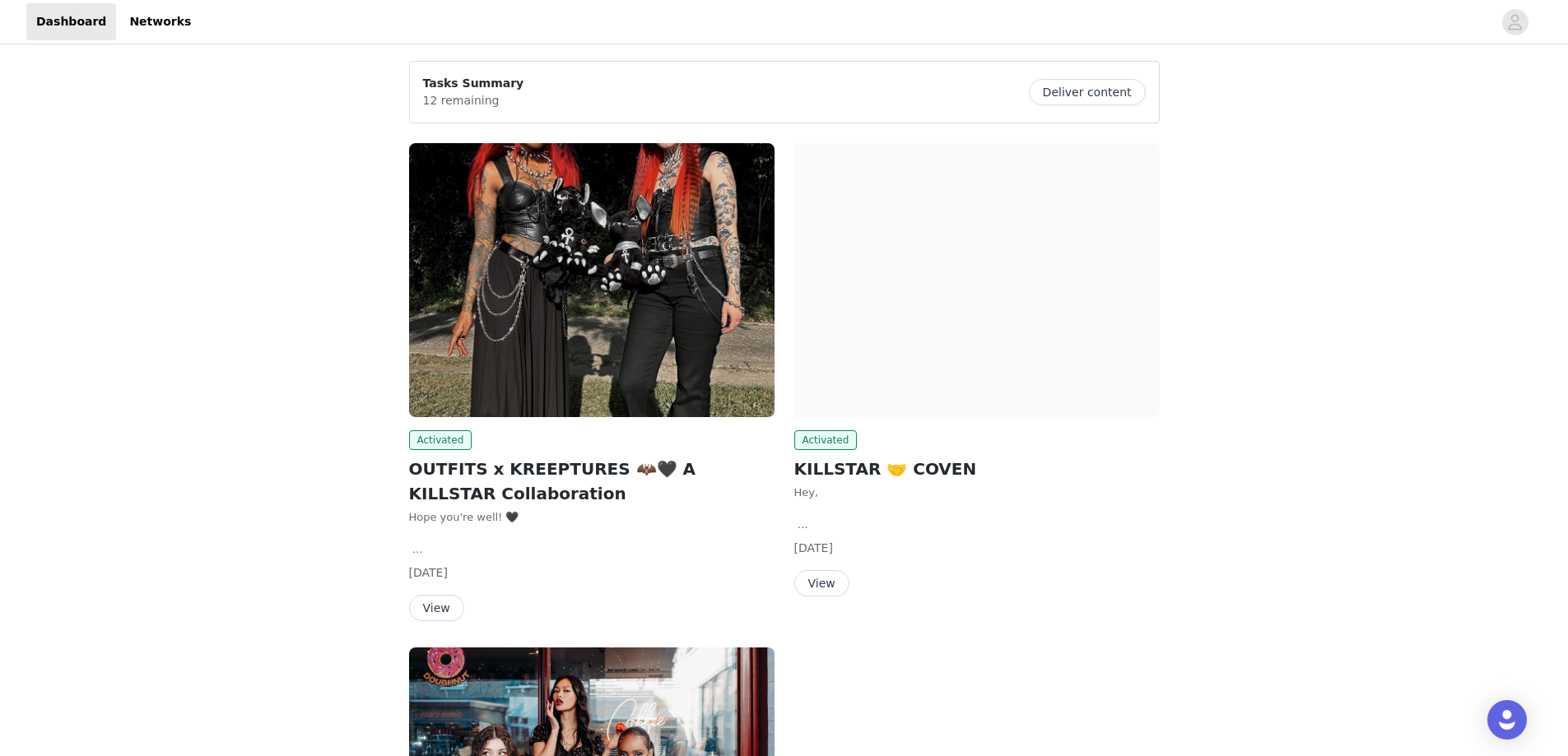
click at [1072, 92] on button "Deliver content" at bounding box center [1088, 91] width 117 height 26
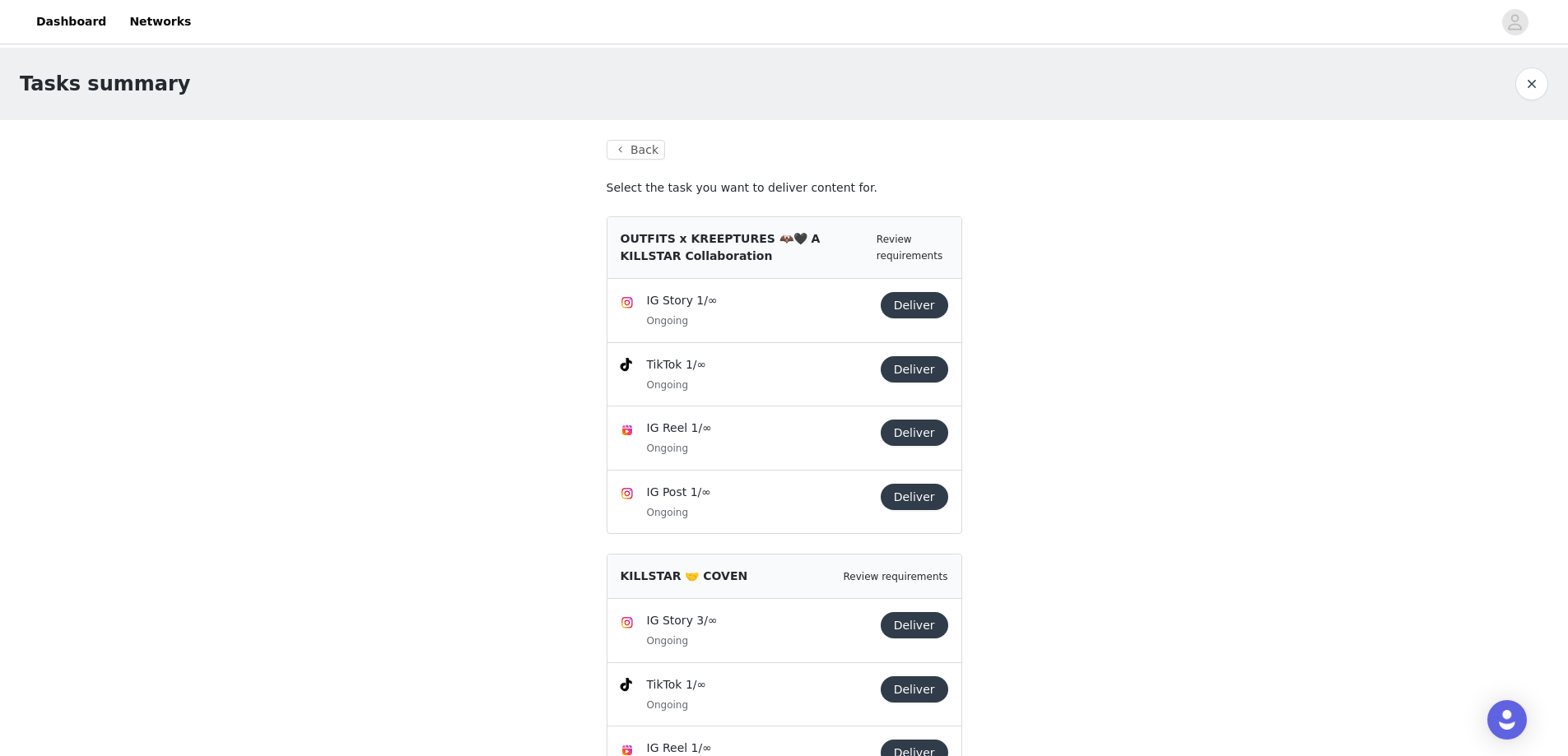
drag, startPoint x: 686, startPoint y: 320, endPoint x: 645, endPoint y: 321, distance: 41.0
click at [645, 321] on div "IG Story 1/∞ Ongoing Deliver" at bounding box center [784, 310] width 328 height 37
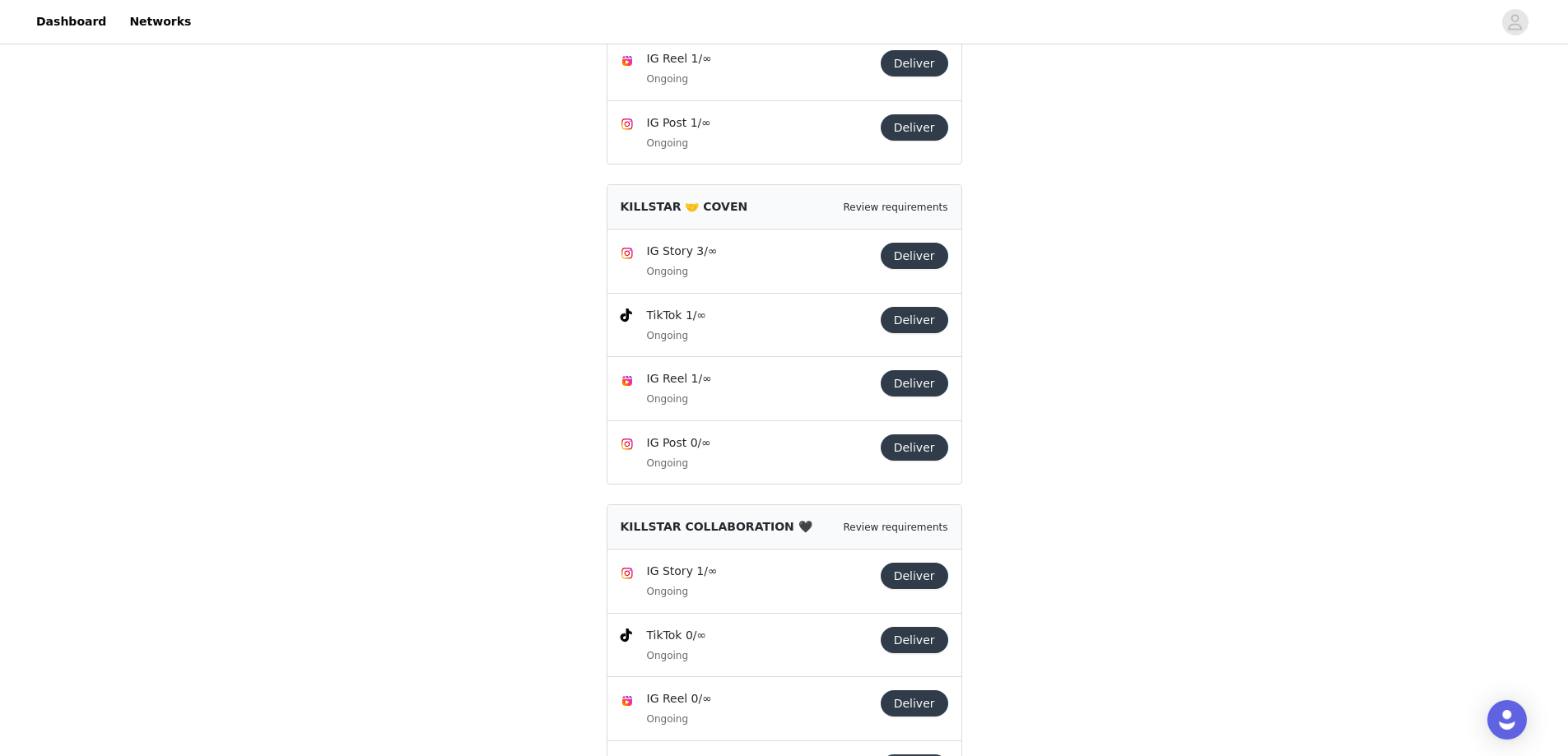
scroll to position [457, 0]
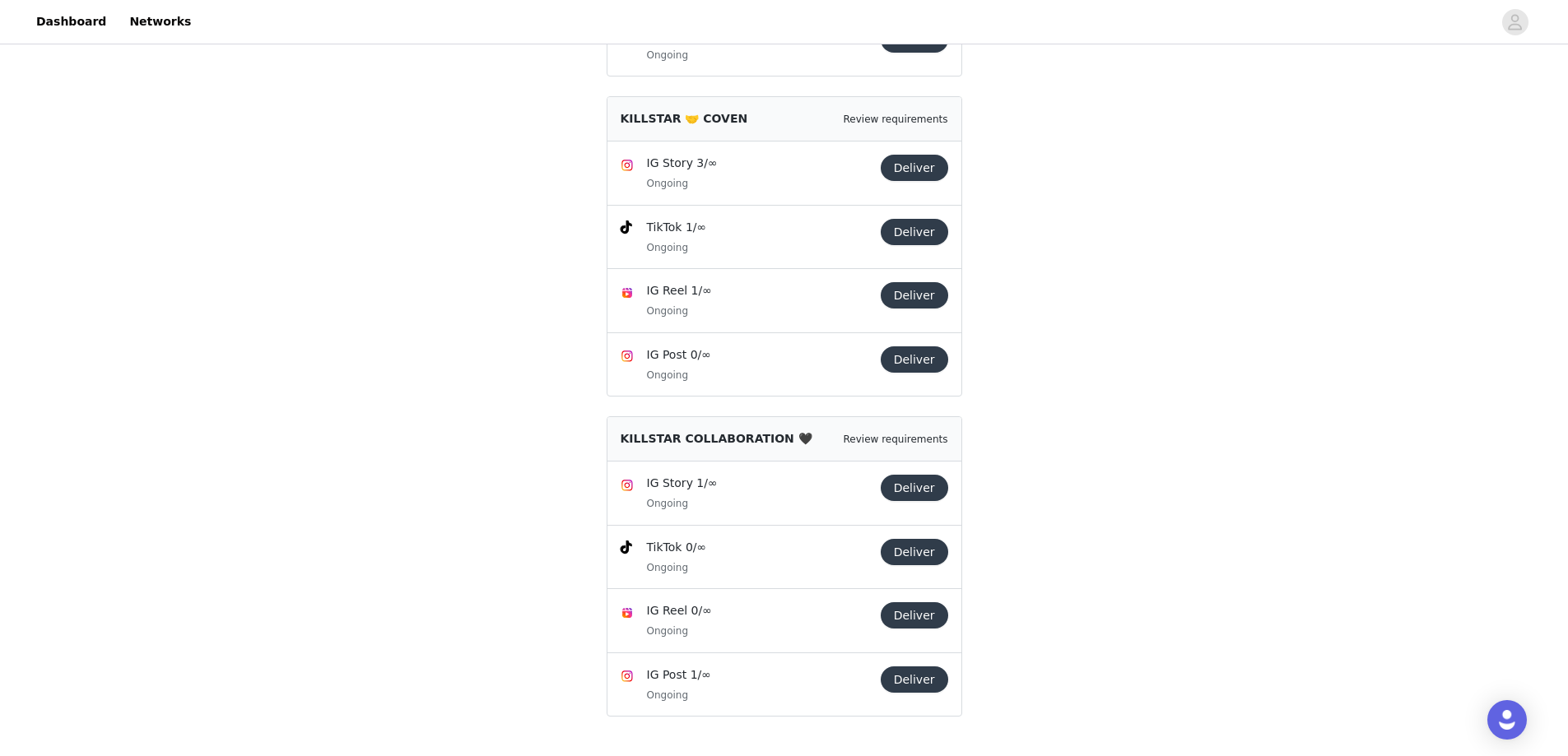
click at [916, 548] on button "Deliver" at bounding box center [915, 551] width 67 height 26
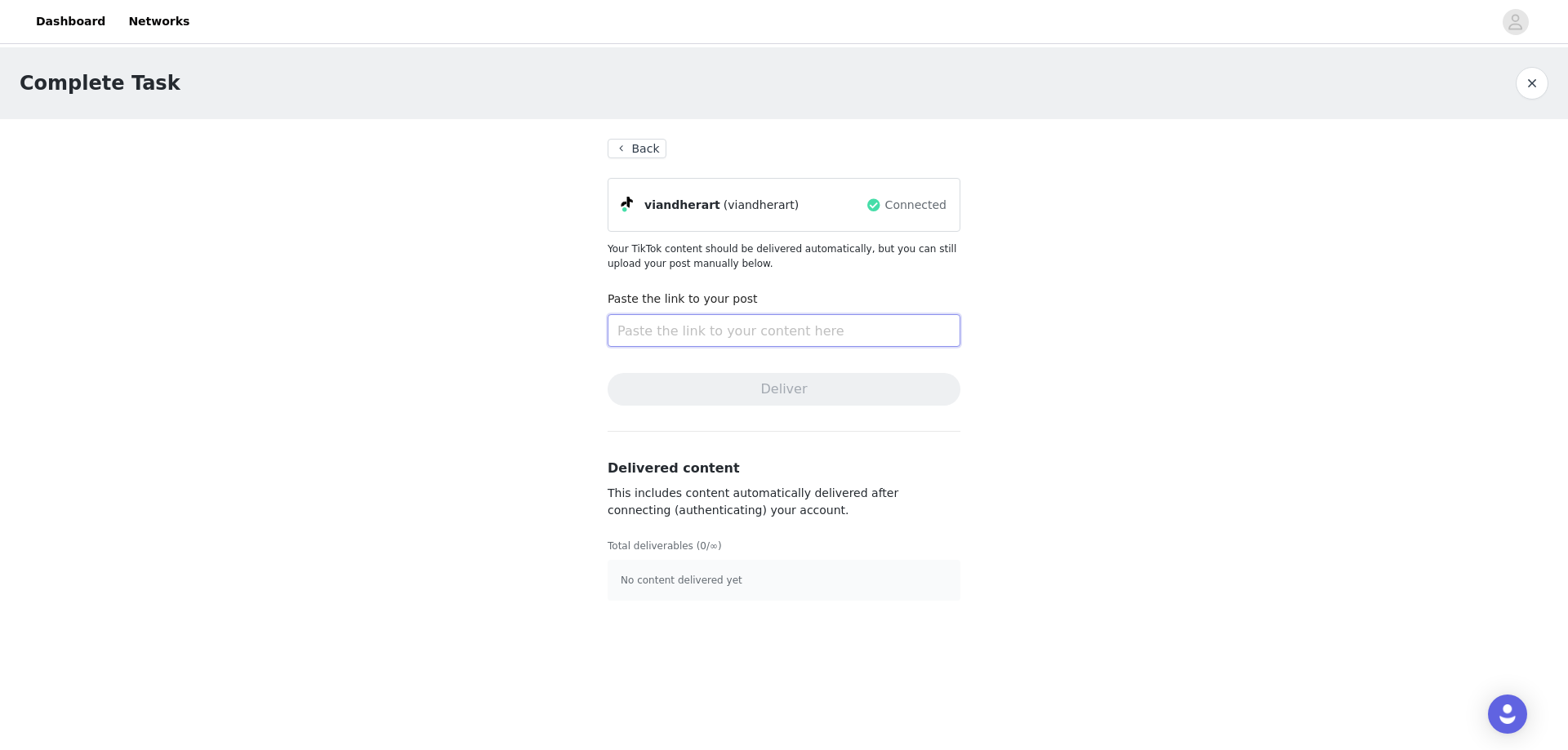
click at [725, 339] on input "text" at bounding box center [784, 331] width 353 height 32
paste input "[URL][DOMAIN_NAME]"
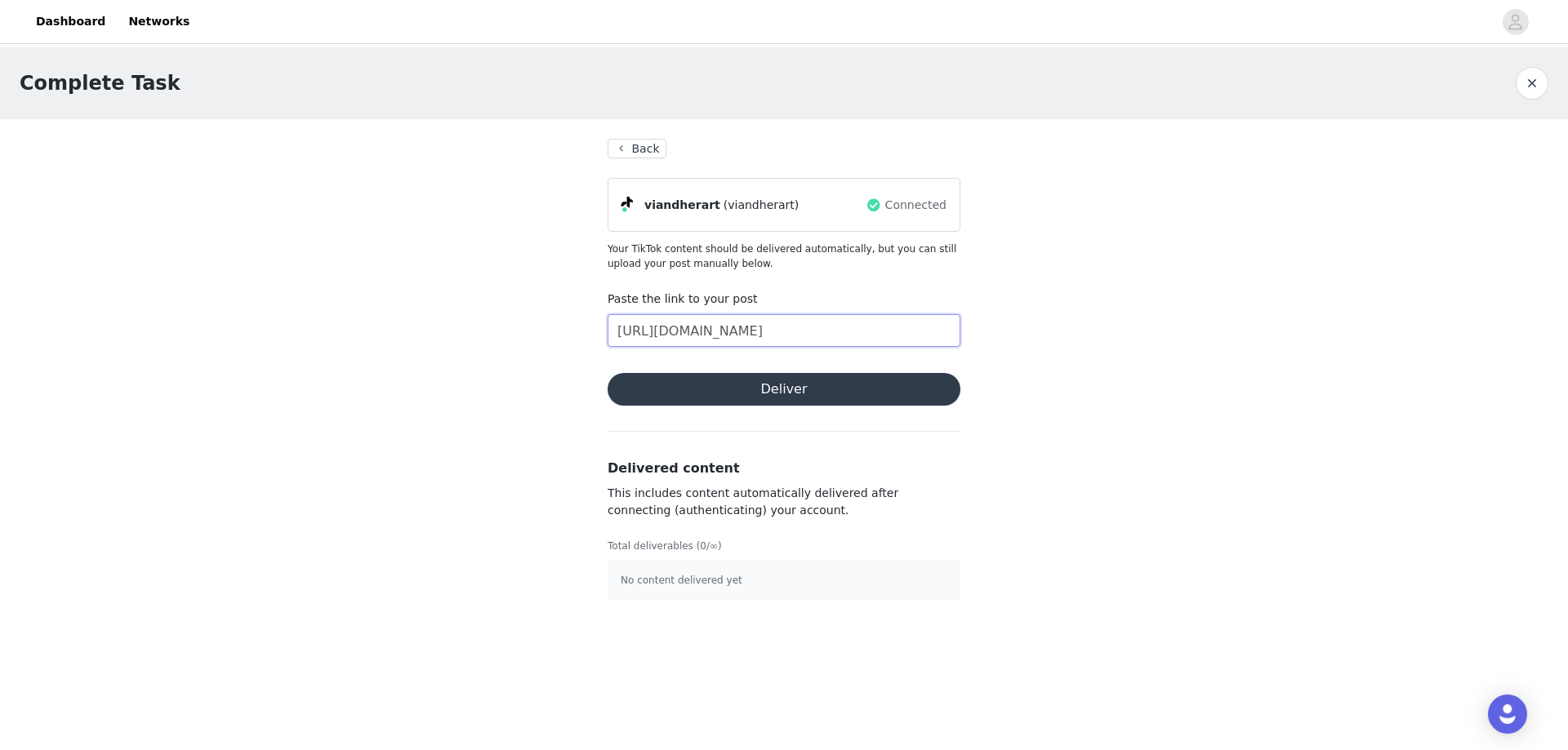
type input "[URL][DOMAIN_NAME]"
click at [719, 392] on button "Deliver" at bounding box center [784, 390] width 353 height 32
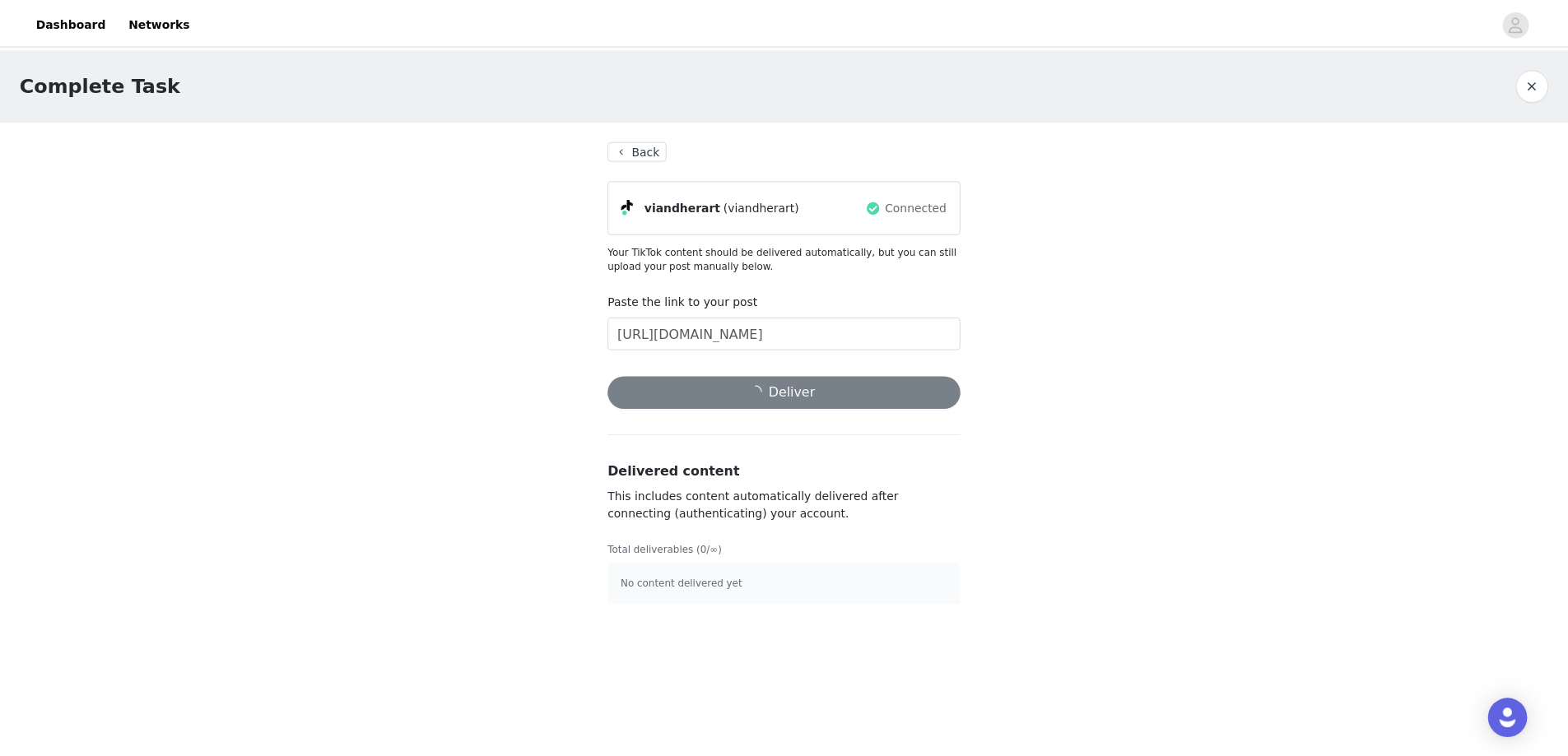
scroll to position [0, 0]
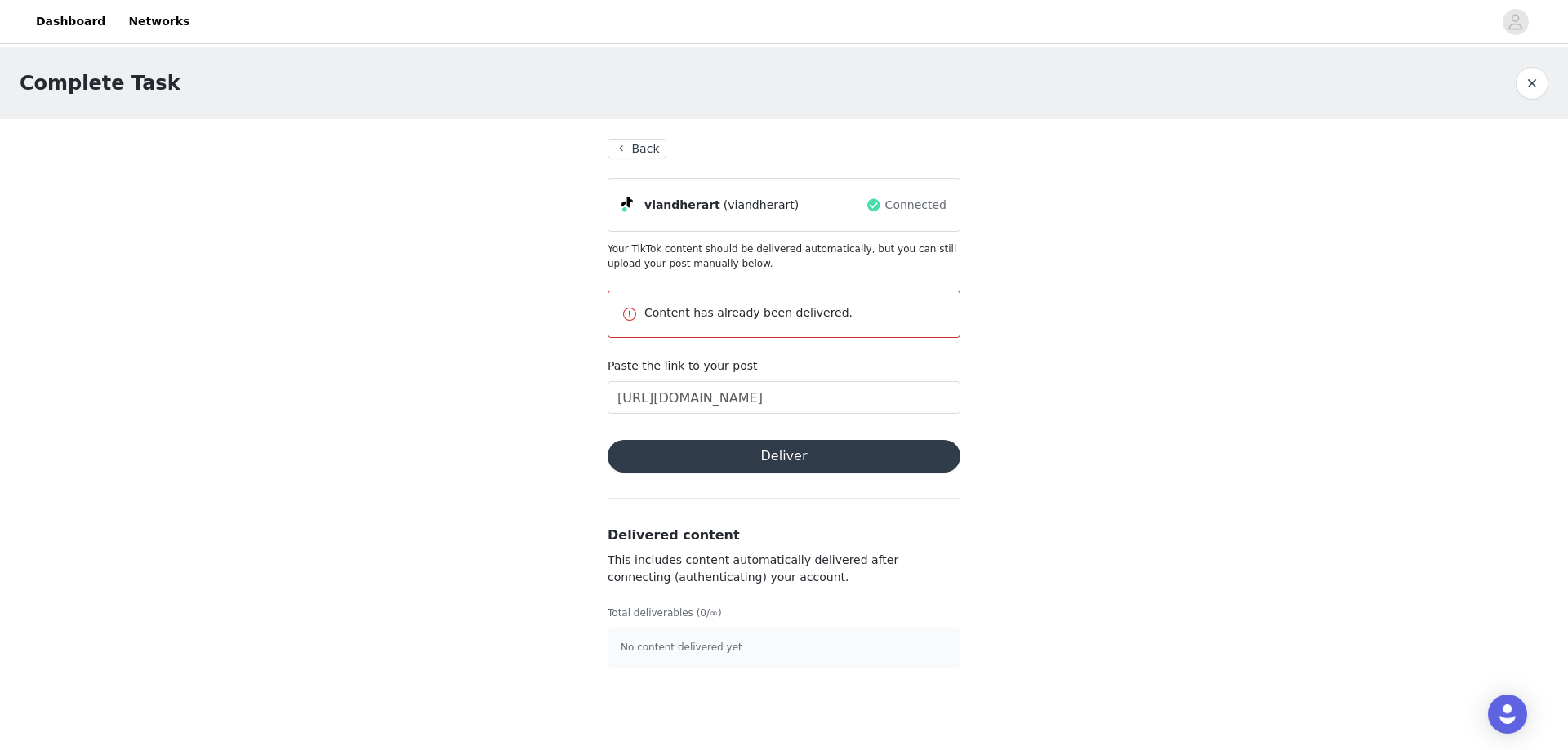
click at [624, 152] on button "Back" at bounding box center [637, 149] width 59 height 20
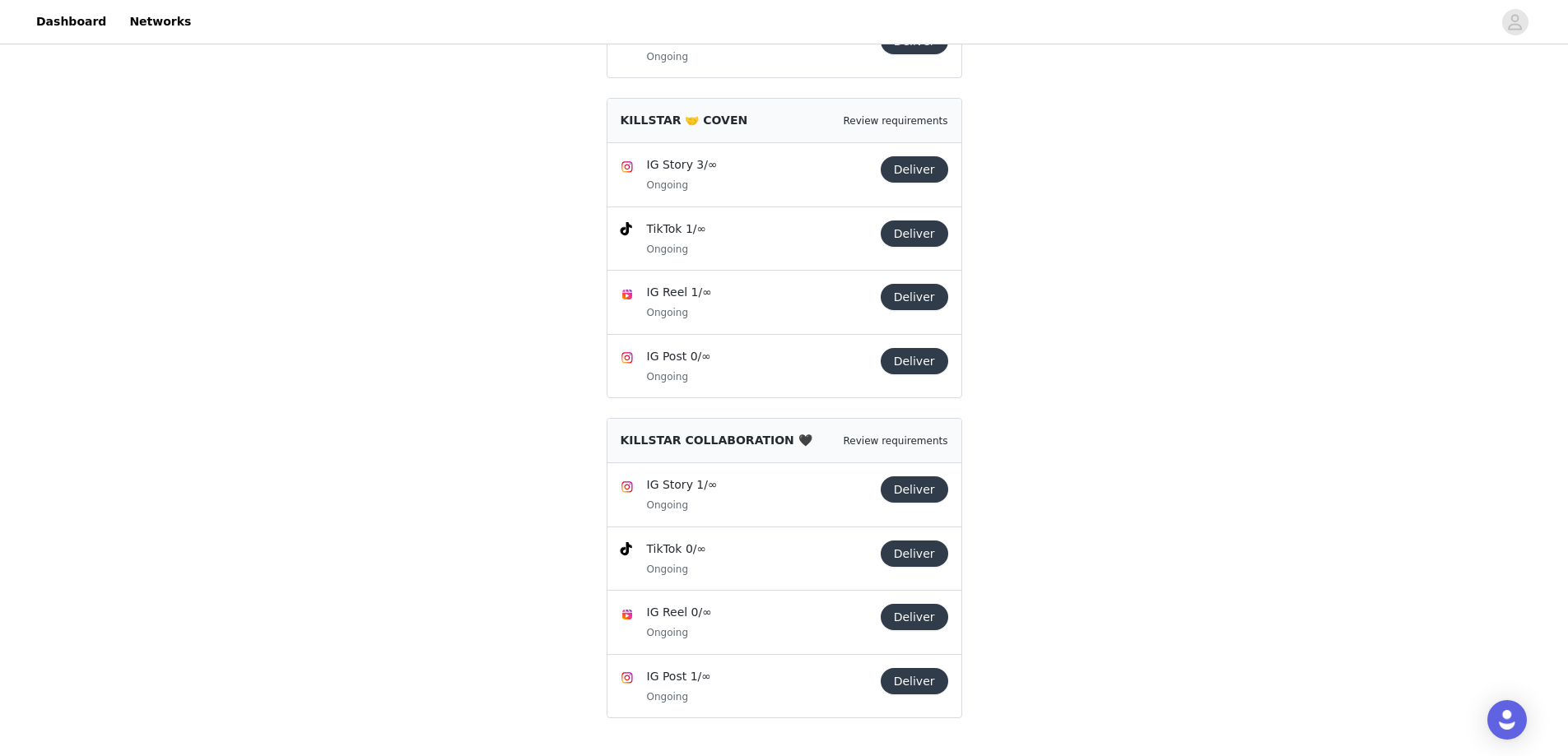
scroll to position [457, 0]
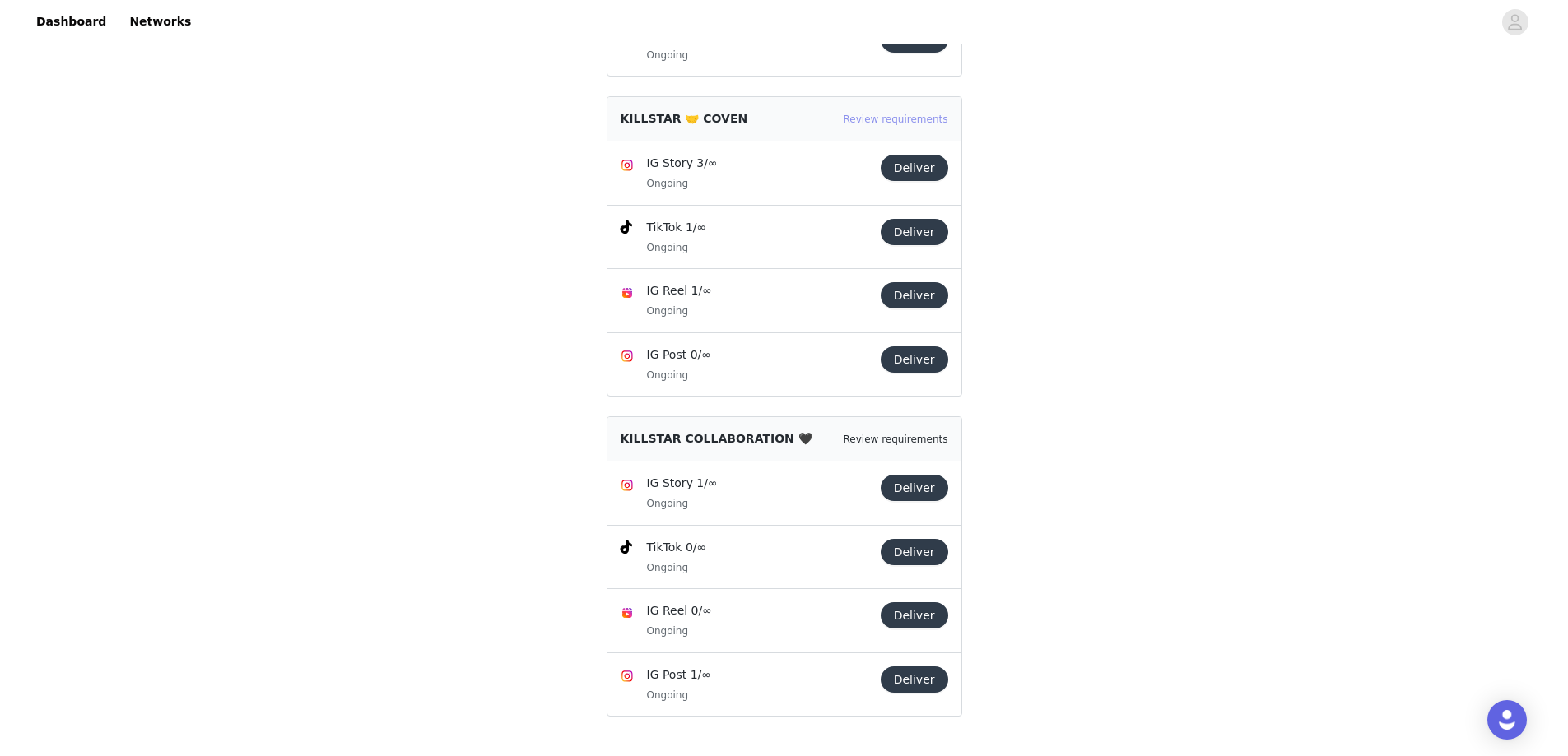
click at [904, 122] on link "Review requirements" at bounding box center [895, 119] width 105 height 12
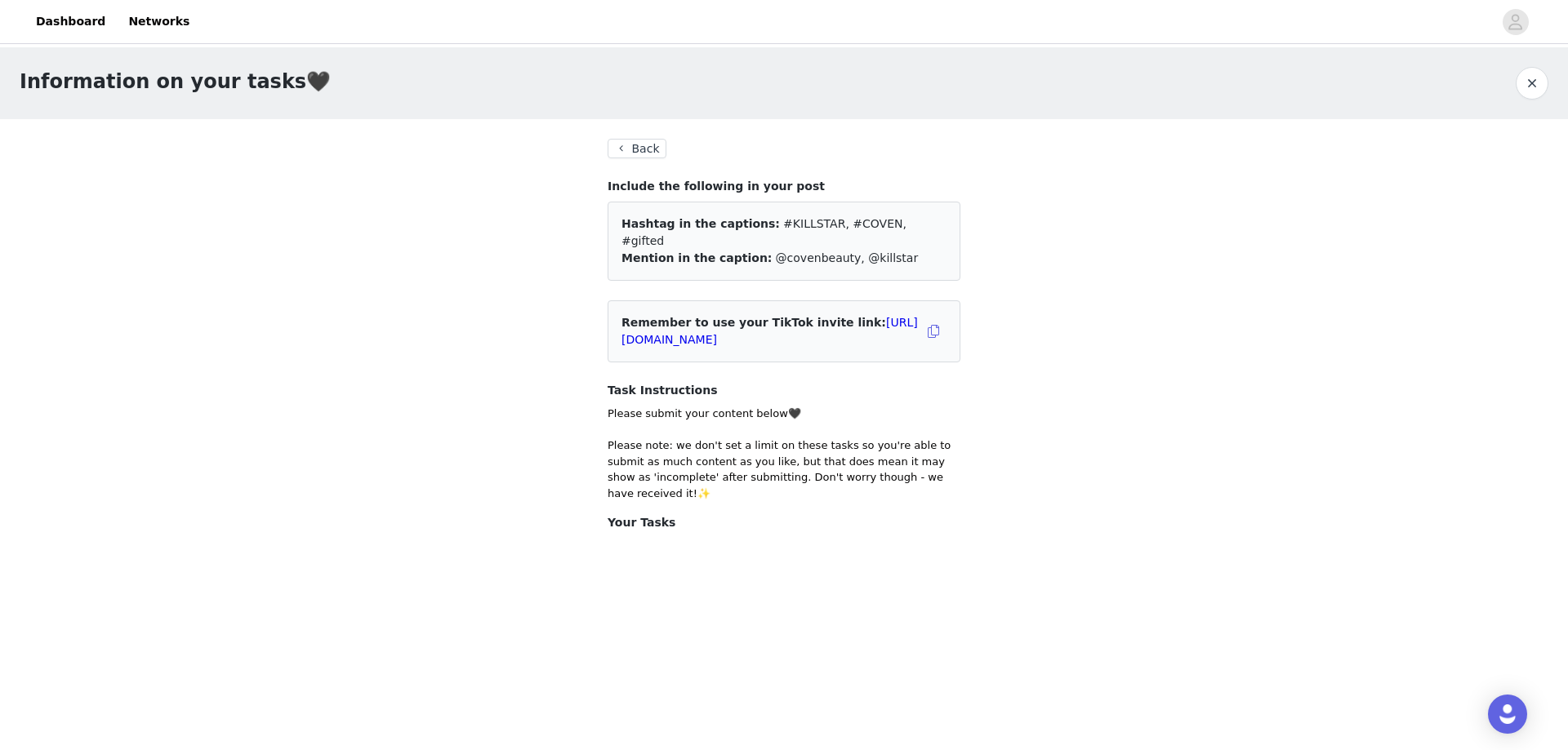
click at [79, 431] on div "Information on your tasks🖤 Back Include the following in your post Hashtag in t…" at bounding box center [784, 302] width 1568 height 510
click at [645, 151] on button "Back" at bounding box center [637, 149] width 59 height 20
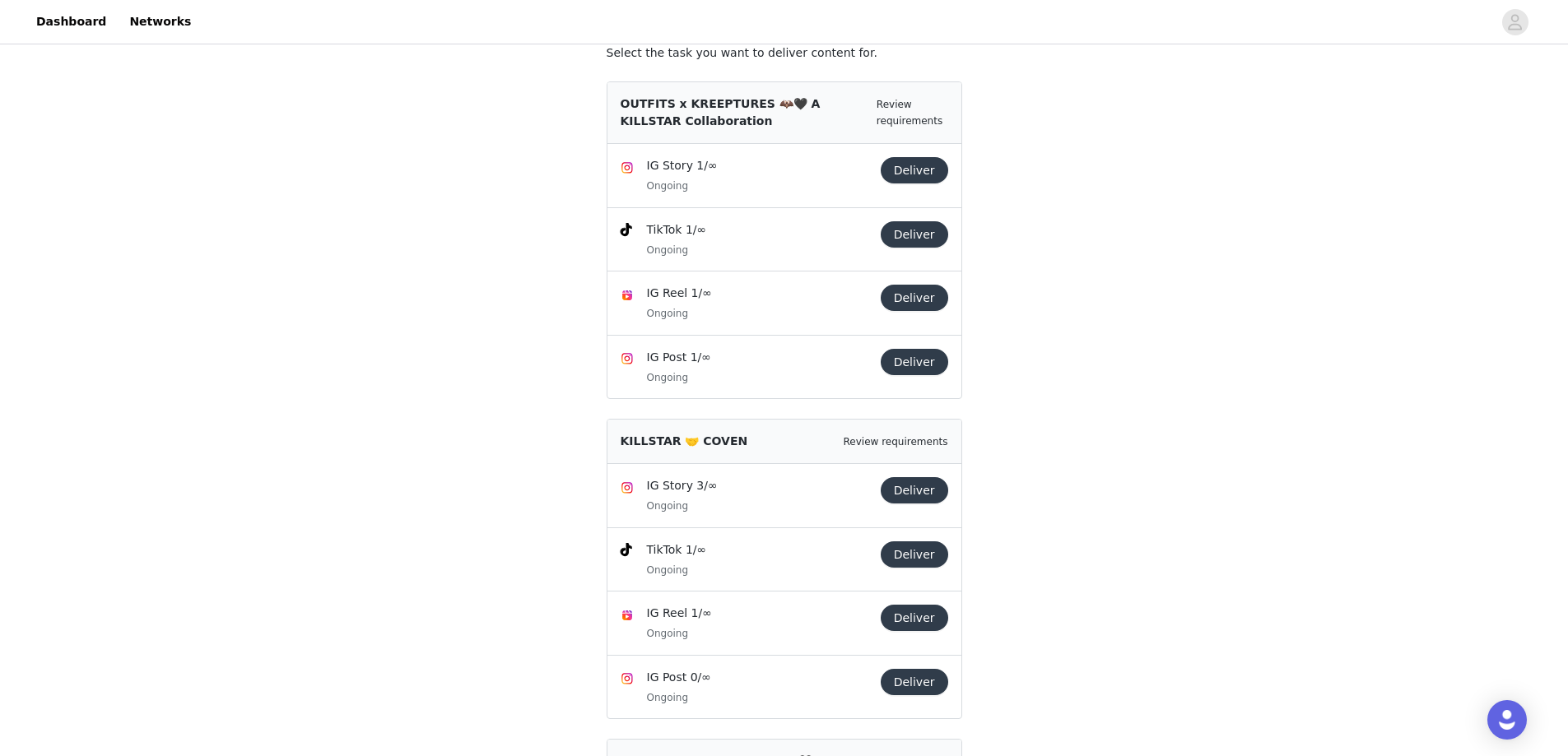
scroll to position [210, 0]
